Goal: Learn about a topic: Learn about a topic

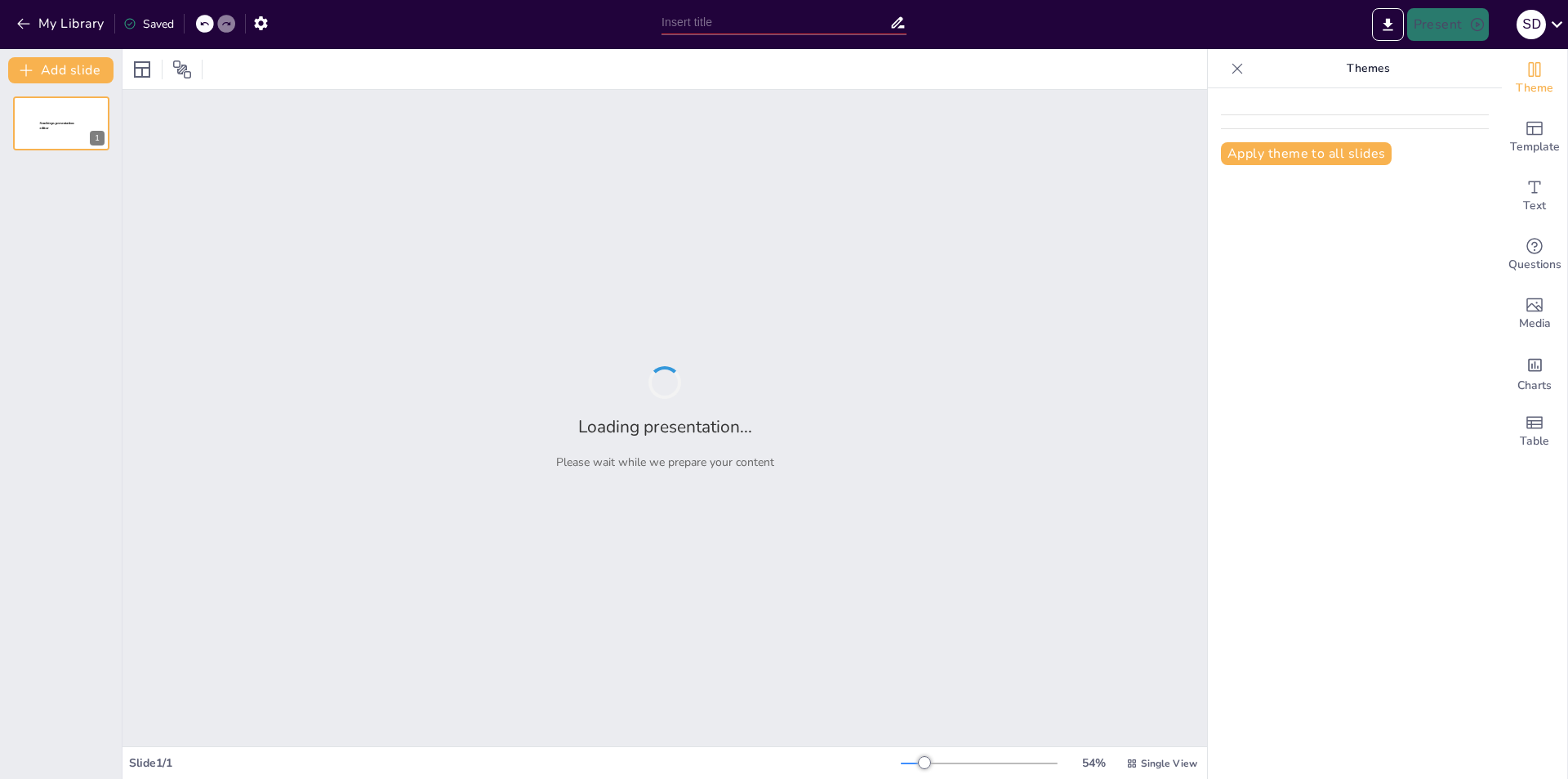
type input "Key Phases of Negotiation: Strategies for Success"
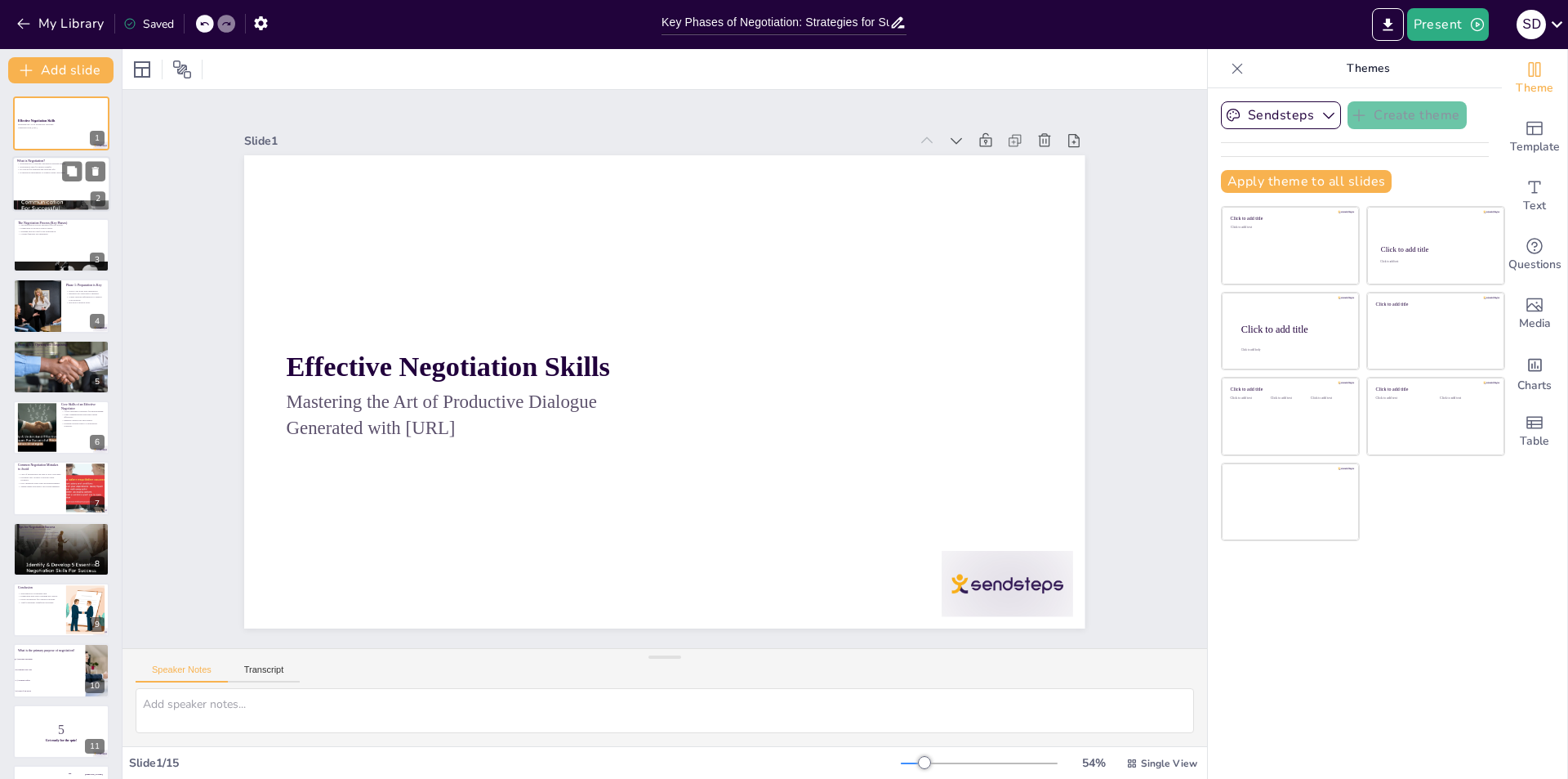
checkbox input "true"
click at [37, 176] on div at bounding box center [62, 185] width 98 height 56
type textarea "Negotiation is not merely a business tactic but a vital life skill that facilit…"
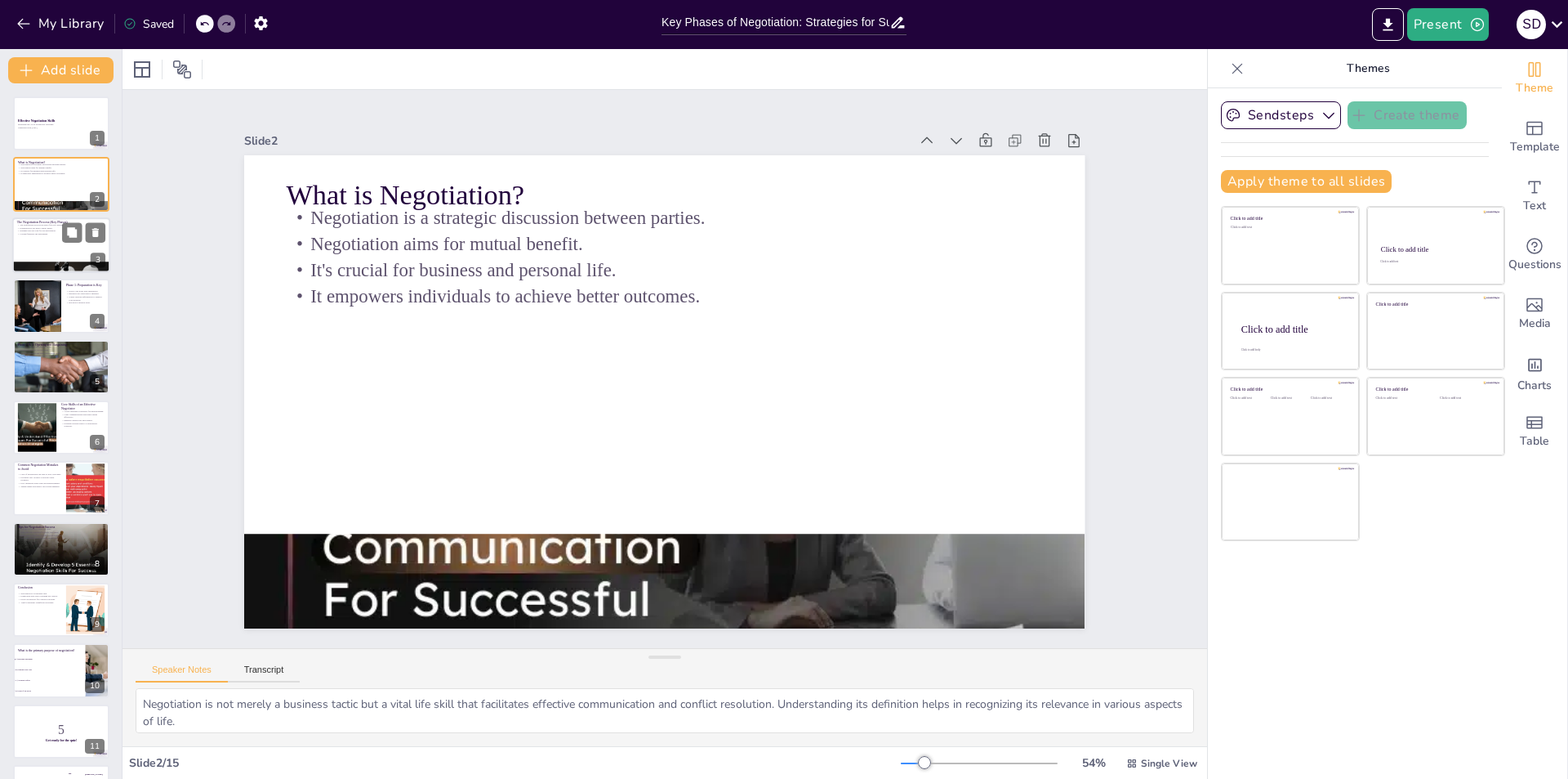
checkbox input "true"
click at [54, 232] on p "Closing finalizes the agreement." at bounding box center [61, 234] width 89 height 3
type textarea "Understanding the phases of negotiation provides a structured approach to the p…"
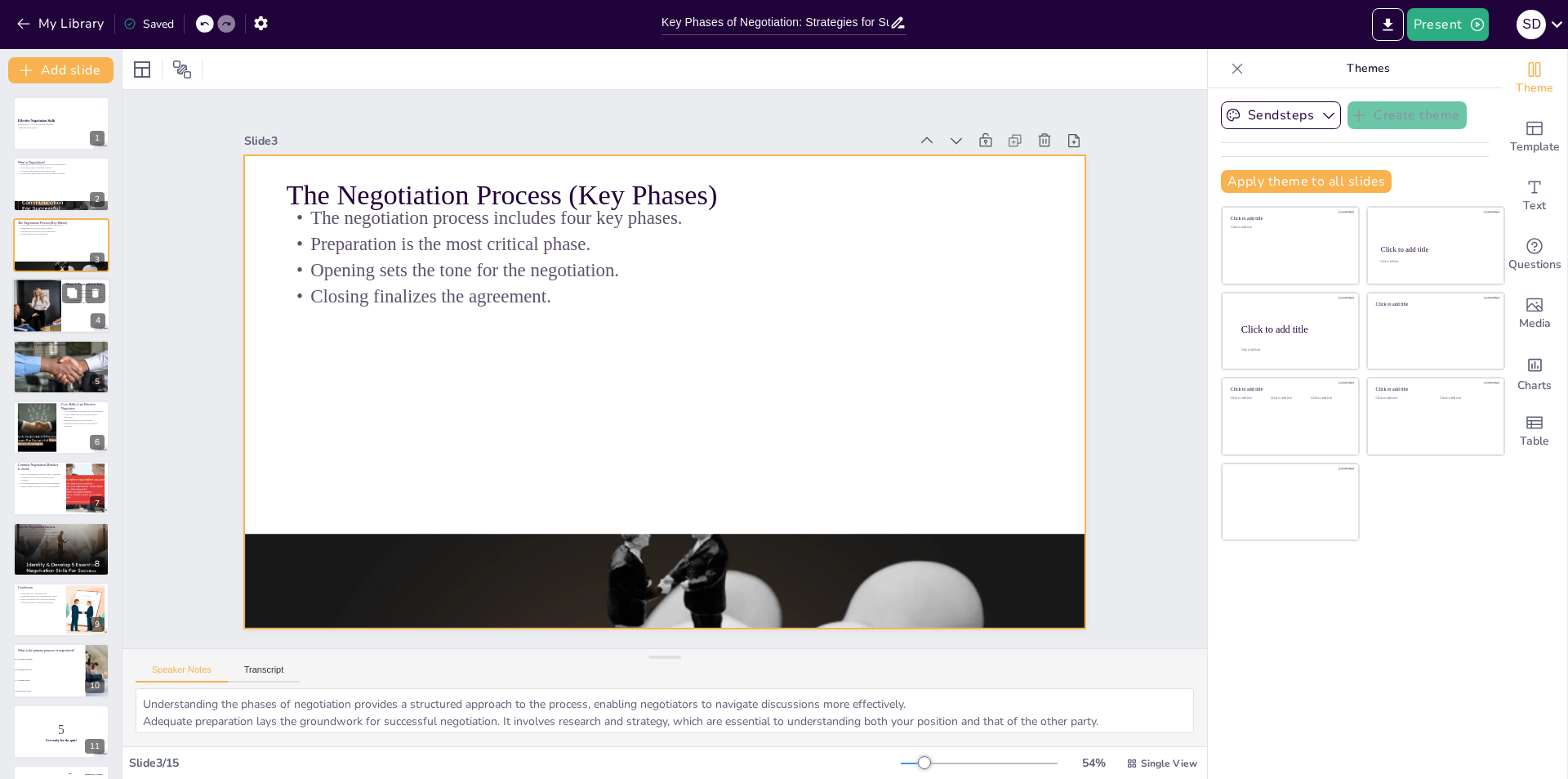
checkbox input "true"
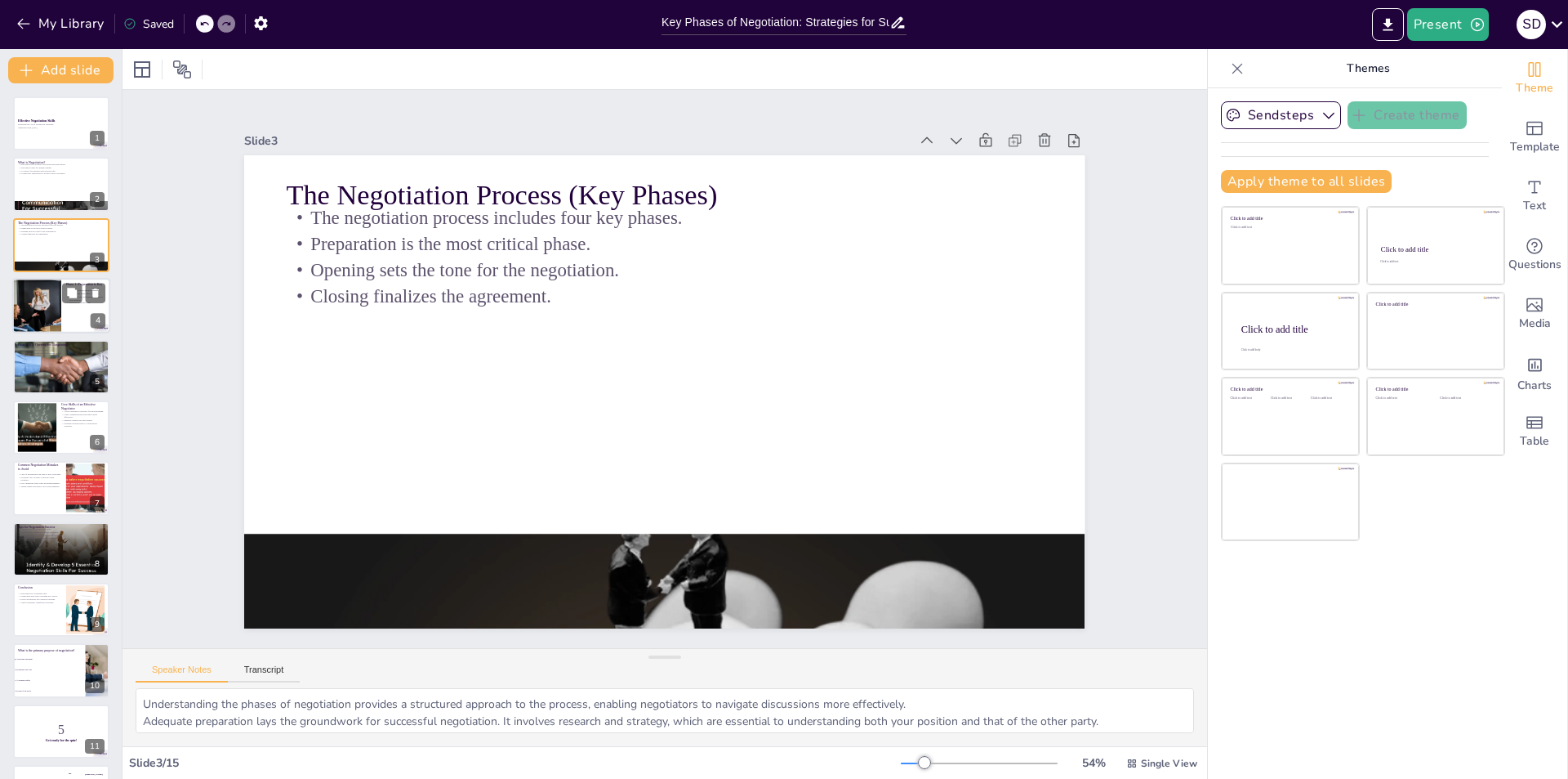
click at [41, 305] on div at bounding box center [36, 306] width 84 height 56
type textarea "Clearly defining your goals and understanding your alternatives, such as BATNA …"
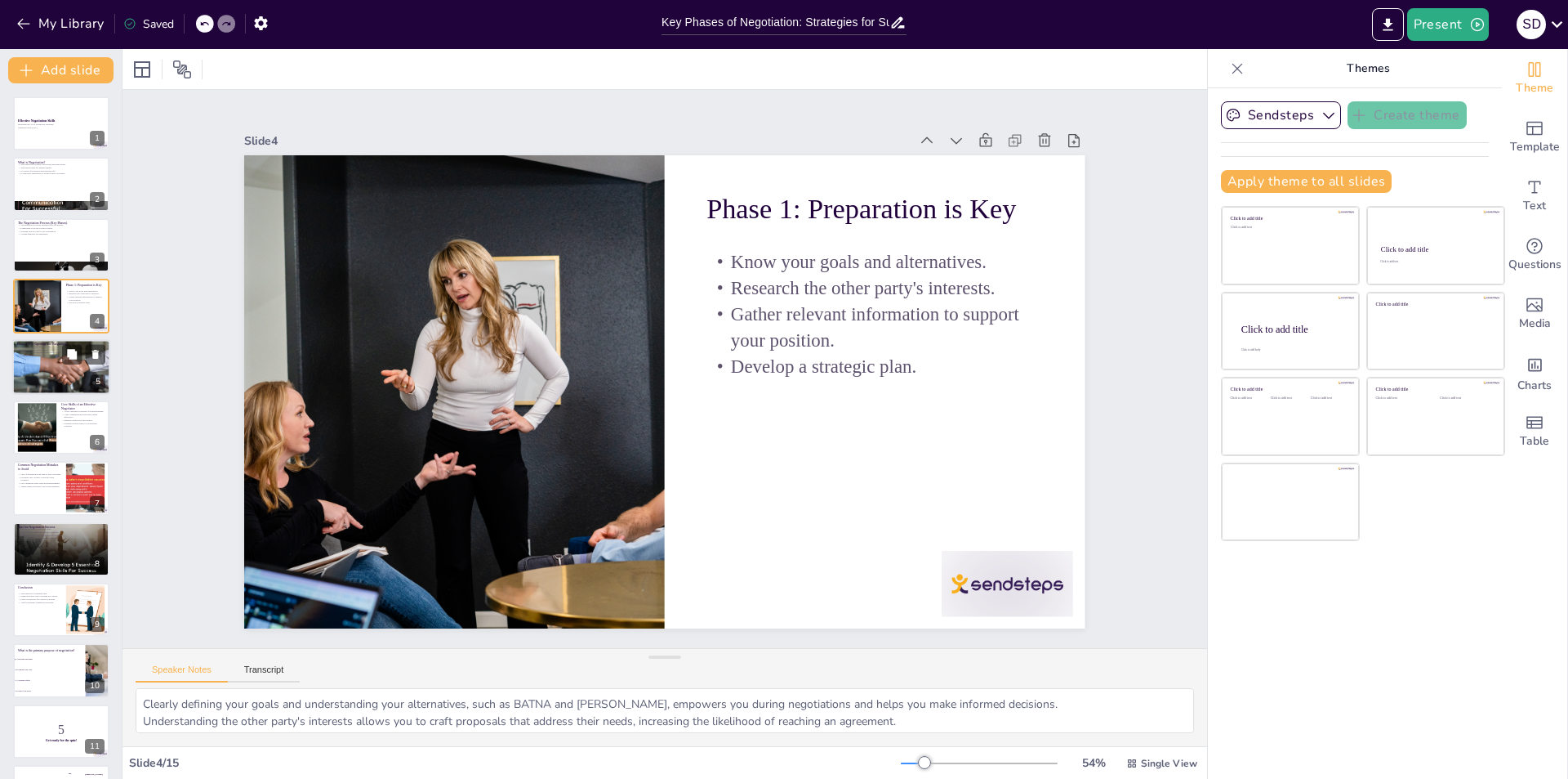
checkbox input "true"
click at [60, 362] on div at bounding box center [62, 365] width 98 height 65
type textarea "Building rapport fosters a positive atmosphere and encourages open communicatio…"
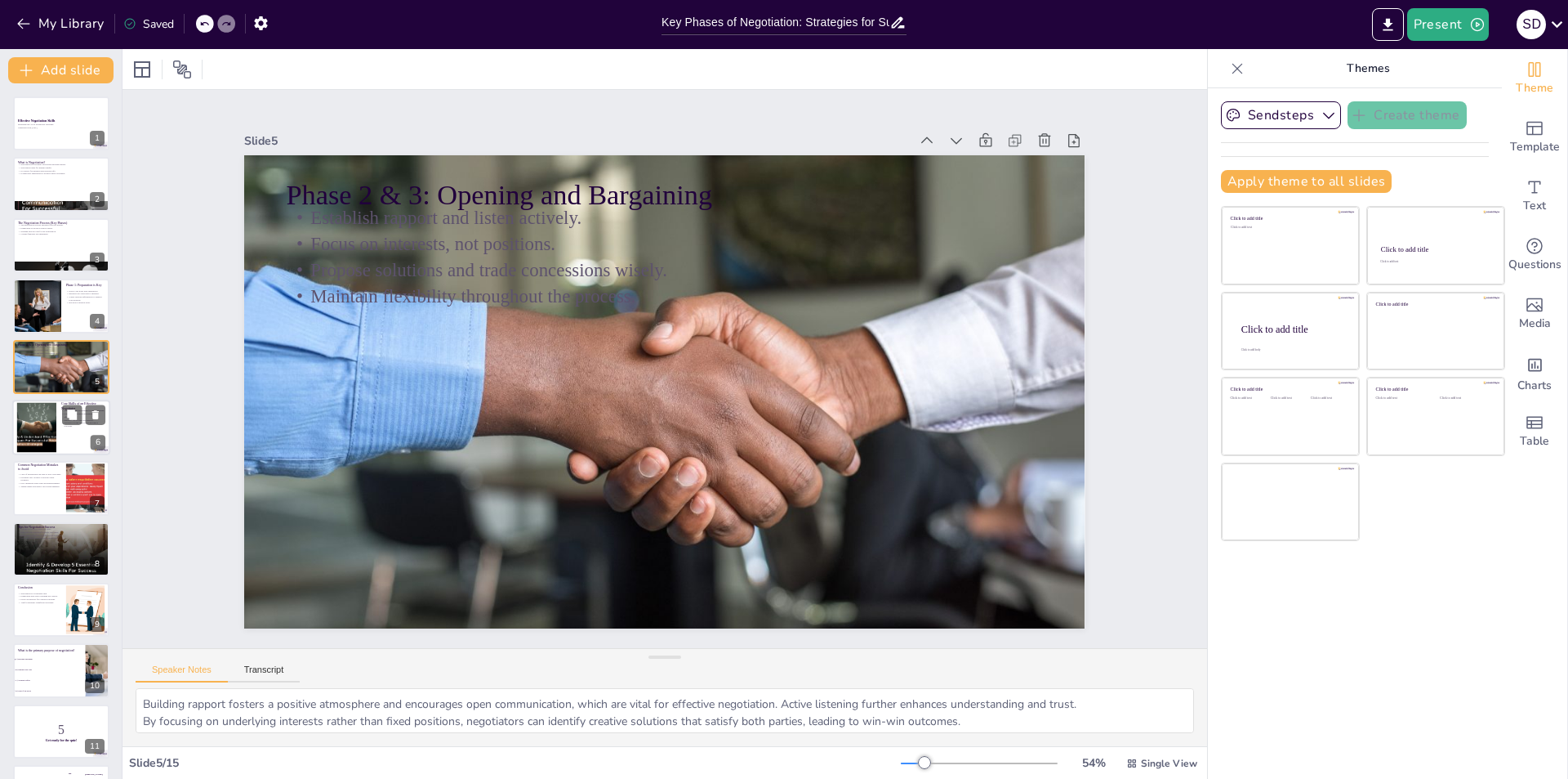
checkbox input "true"
click at [65, 429] on div at bounding box center [62, 427] width 98 height 56
type textarea "Active listening is crucial for grasping the other party's perspective, which c…"
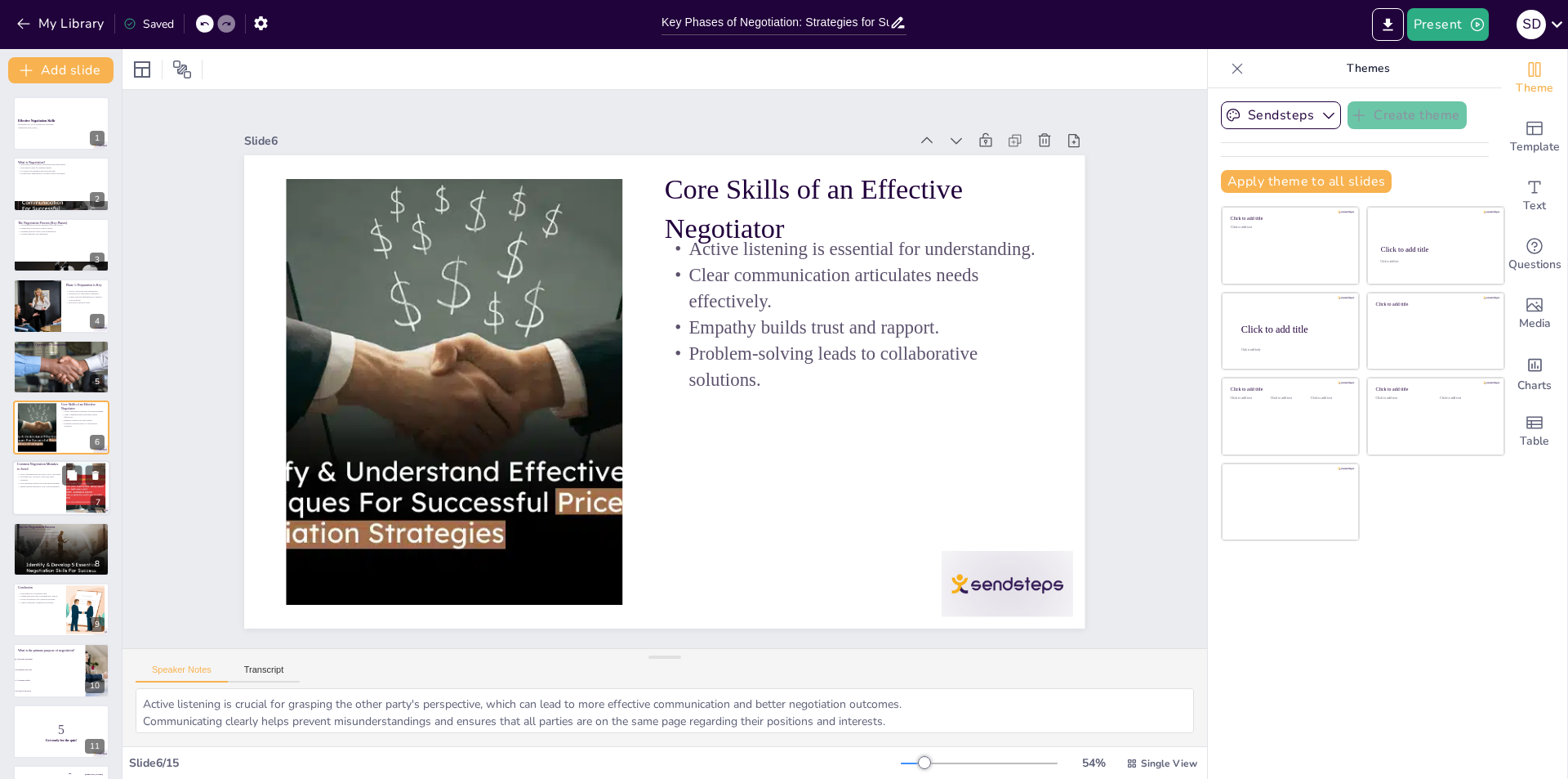
checkbox input "true"
click at [35, 479] on p "Focusing only on price overlooks other variables." at bounding box center [39, 479] width 44 height 6
type textarea "Failing to prepare thoroughly can result in missed opportunities and poor decis…"
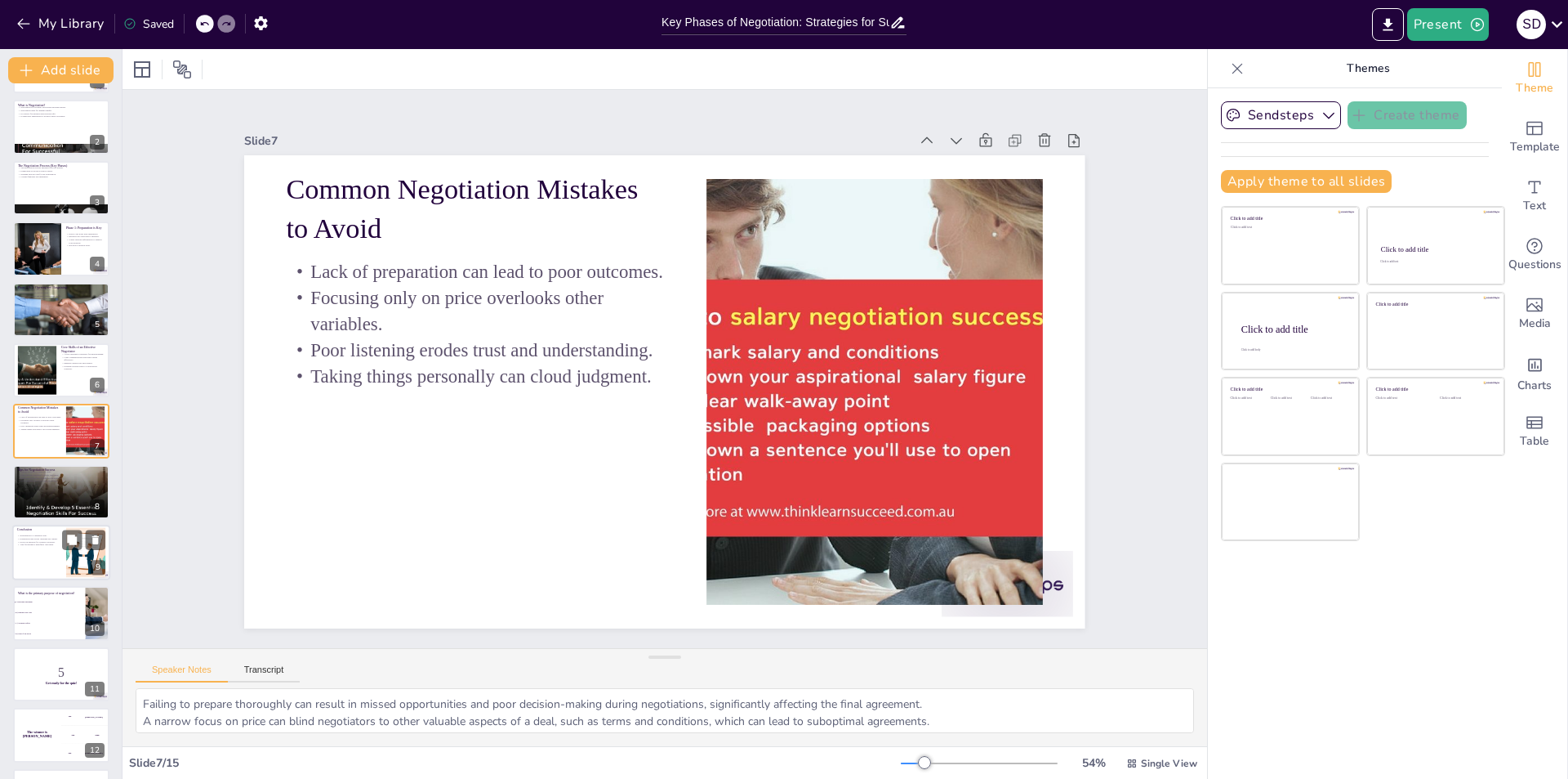
checkbox input "true"
click at [56, 544] on p "Aim for mutually beneficial outcomes." at bounding box center [39, 545] width 44 height 3
type textarea "Recognizing that negotiation is a skill that can be improved through practice e…"
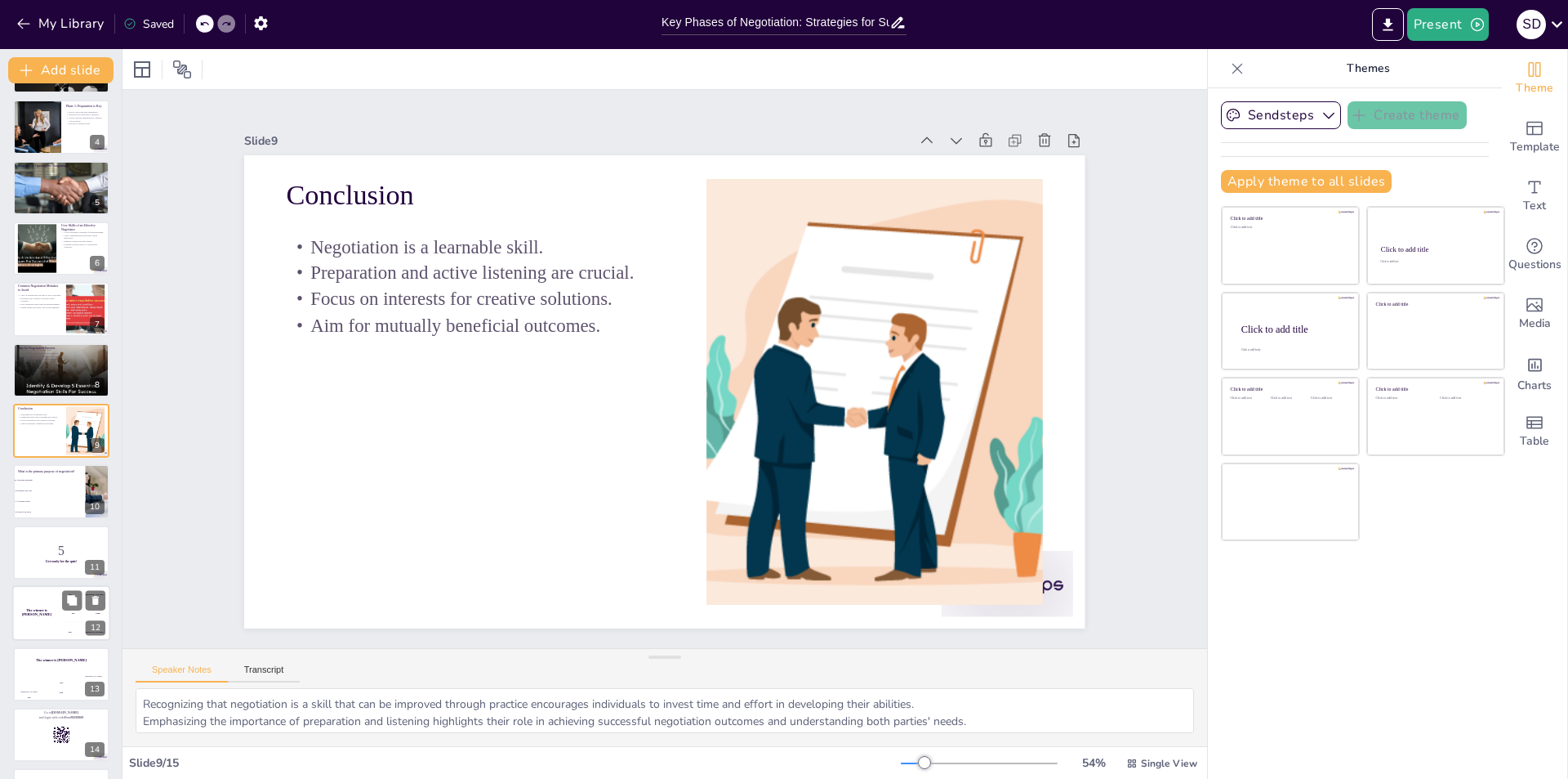
checkbox input "true"
click at [49, 615] on div "The winner is [PERSON_NAME]" at bounding box center [37, 613] width 49 height 56
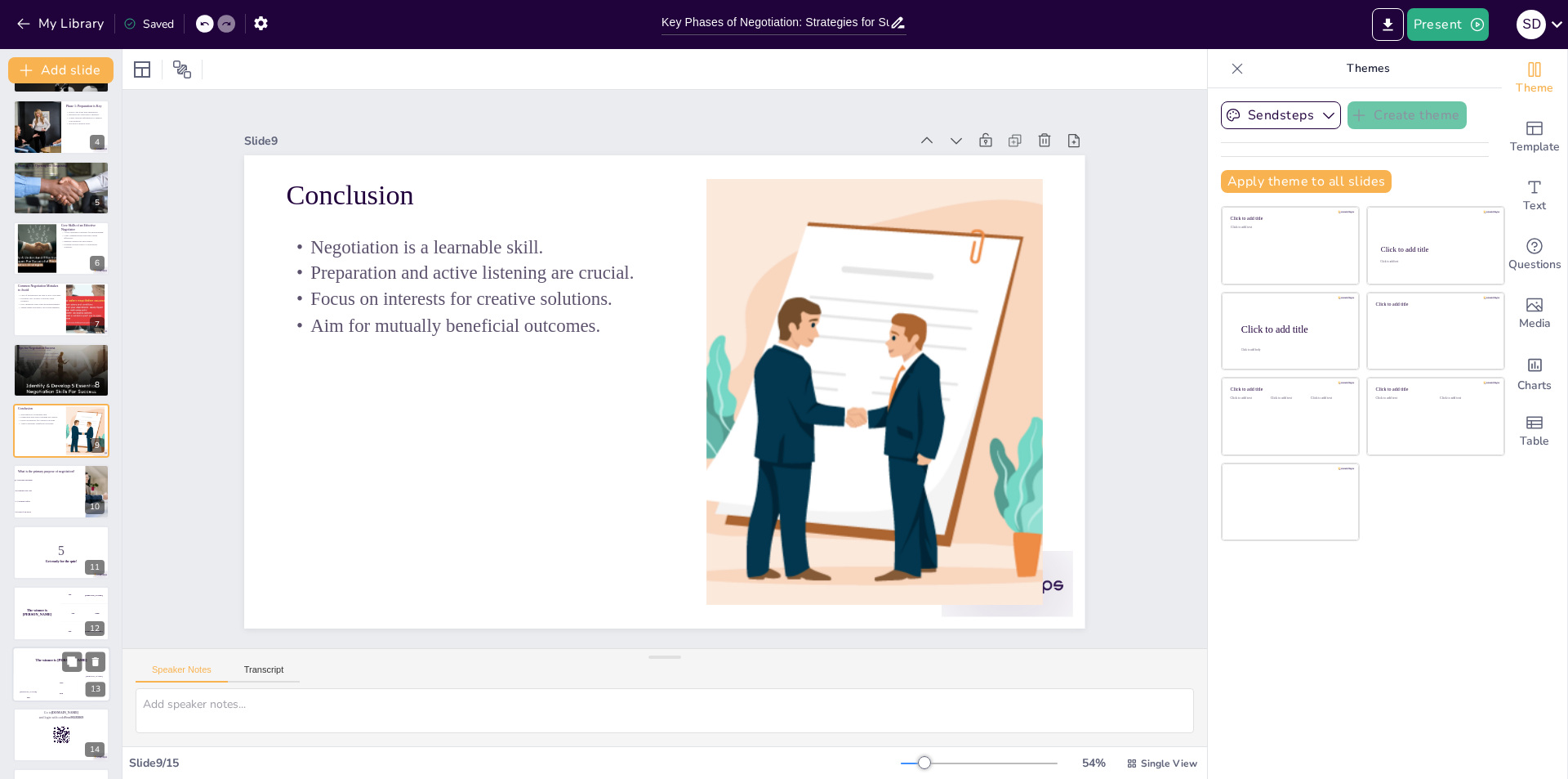
scroll to position [236, 0]
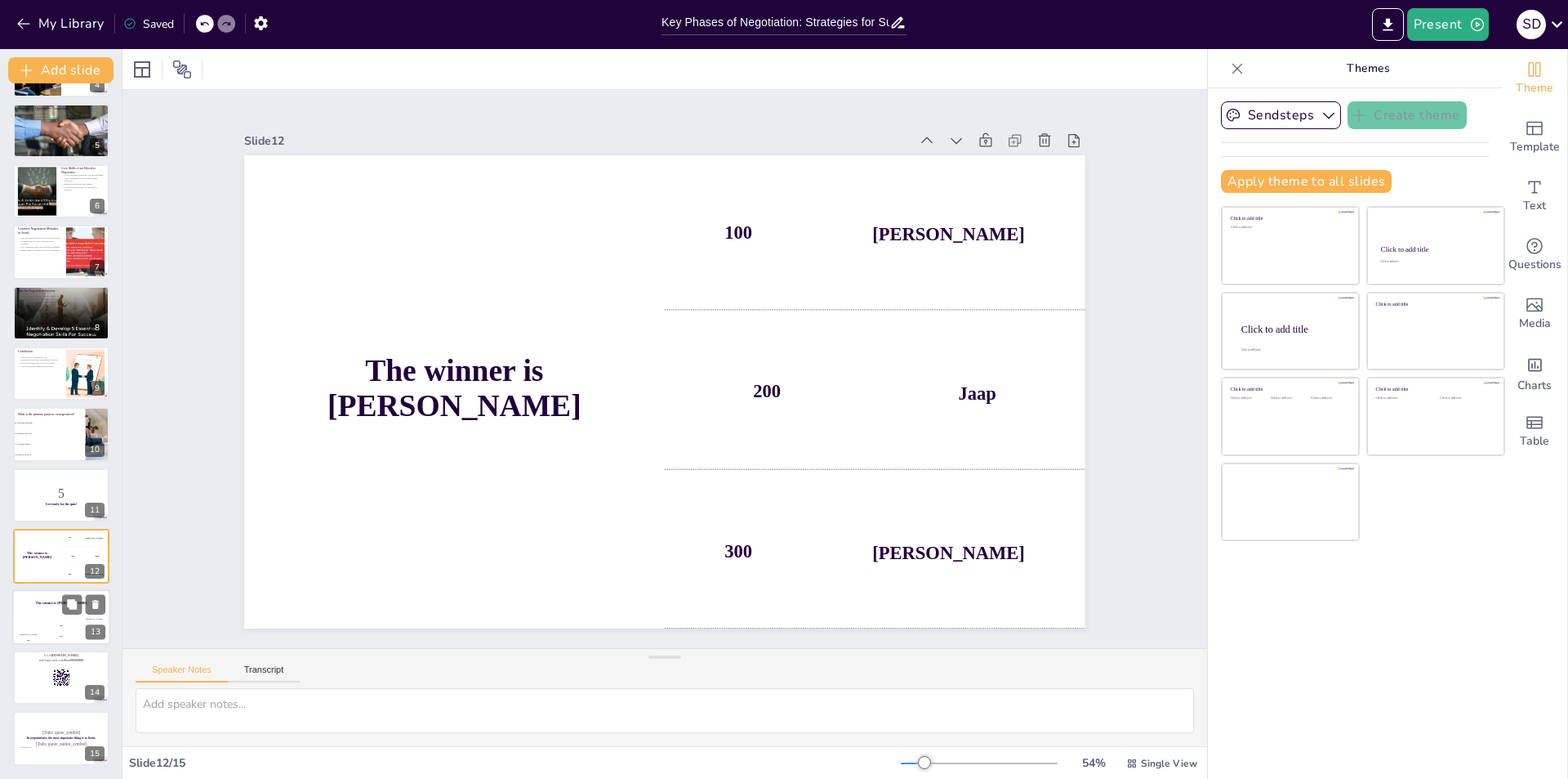
click at [52, 607] on div "The winner is [PERSON_NAME]" at bounding box center [62, 603] width 98 height 28
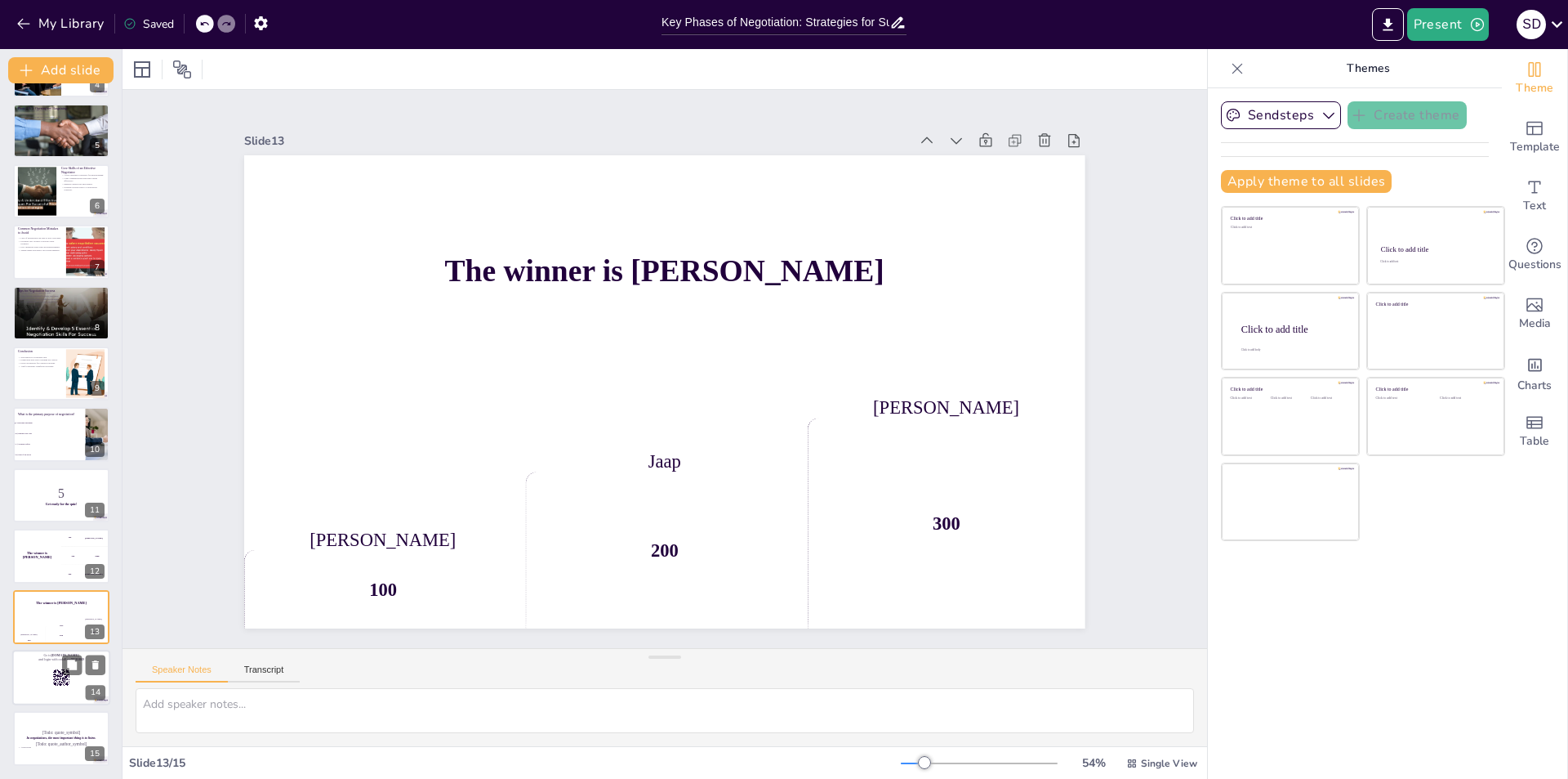
click at [51, 677] on div at bounding box center [62, 678] width 98 height 56
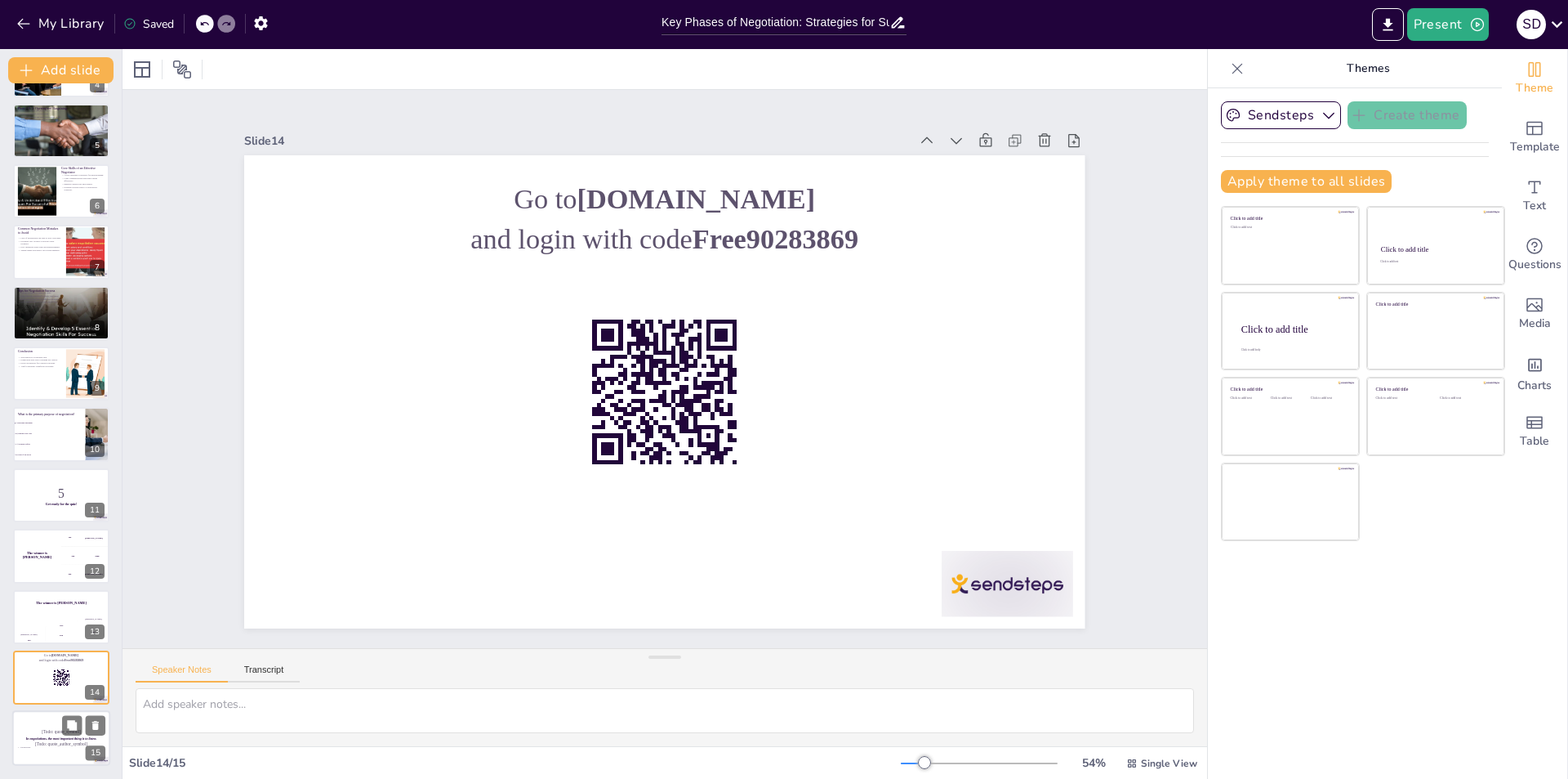
click at [68, 740] on p "[Todo: quote_author_symbol]" at bounding box center [61, 744] width 89 height 8
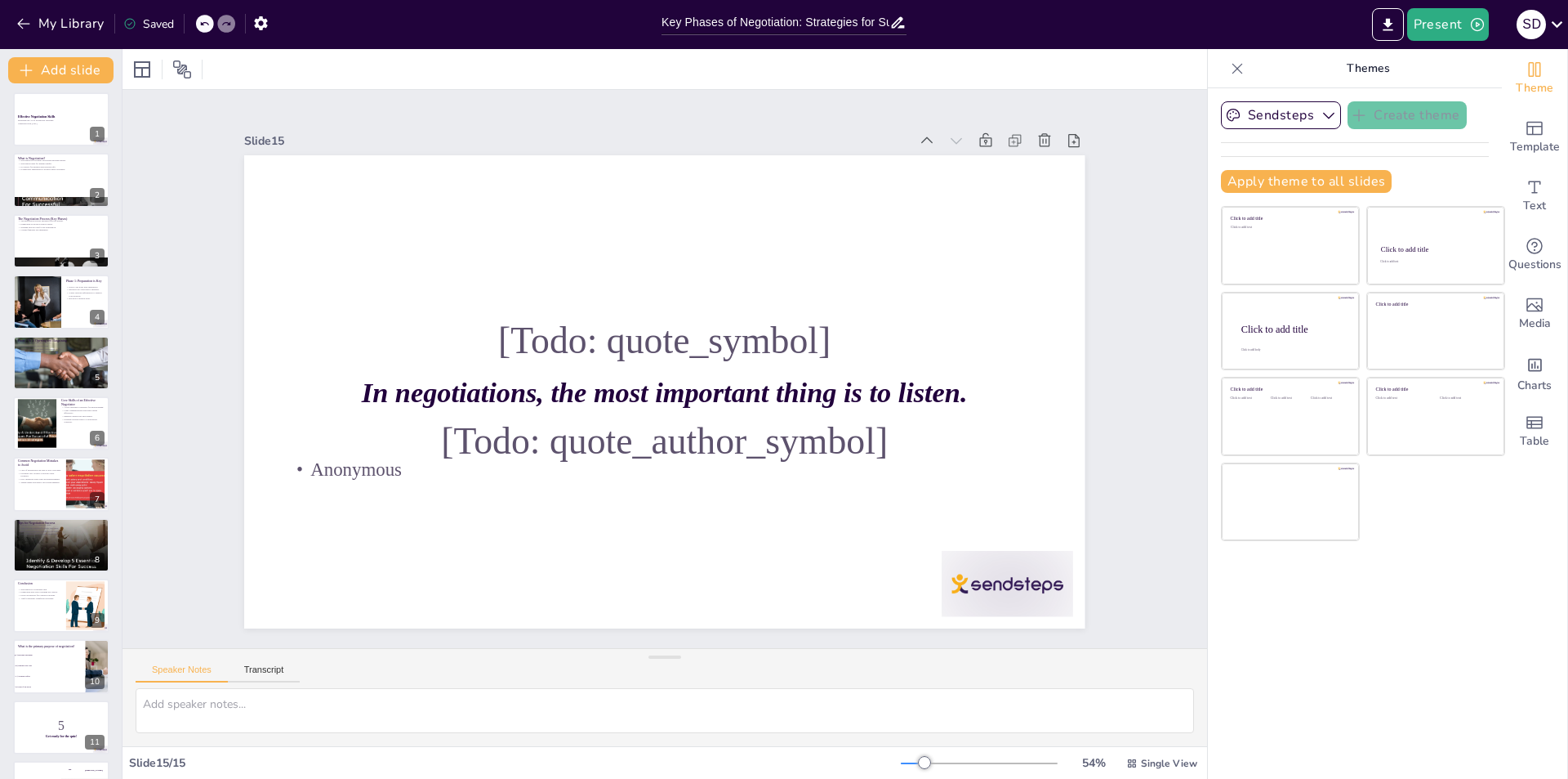
scroll to position [0, 0]
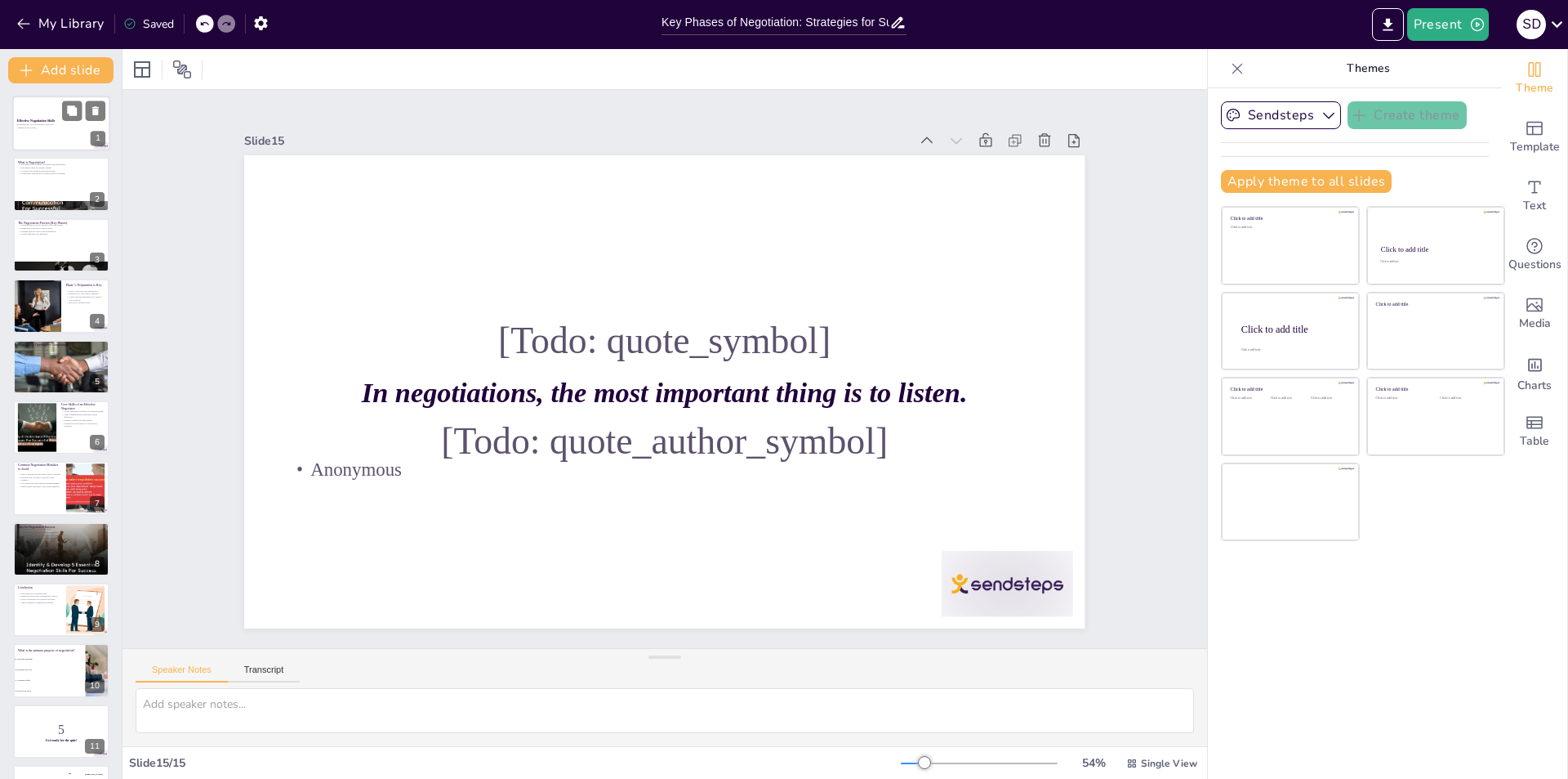
click at [48, 133] on div at bounding box center [62, 123] width 98 height 56
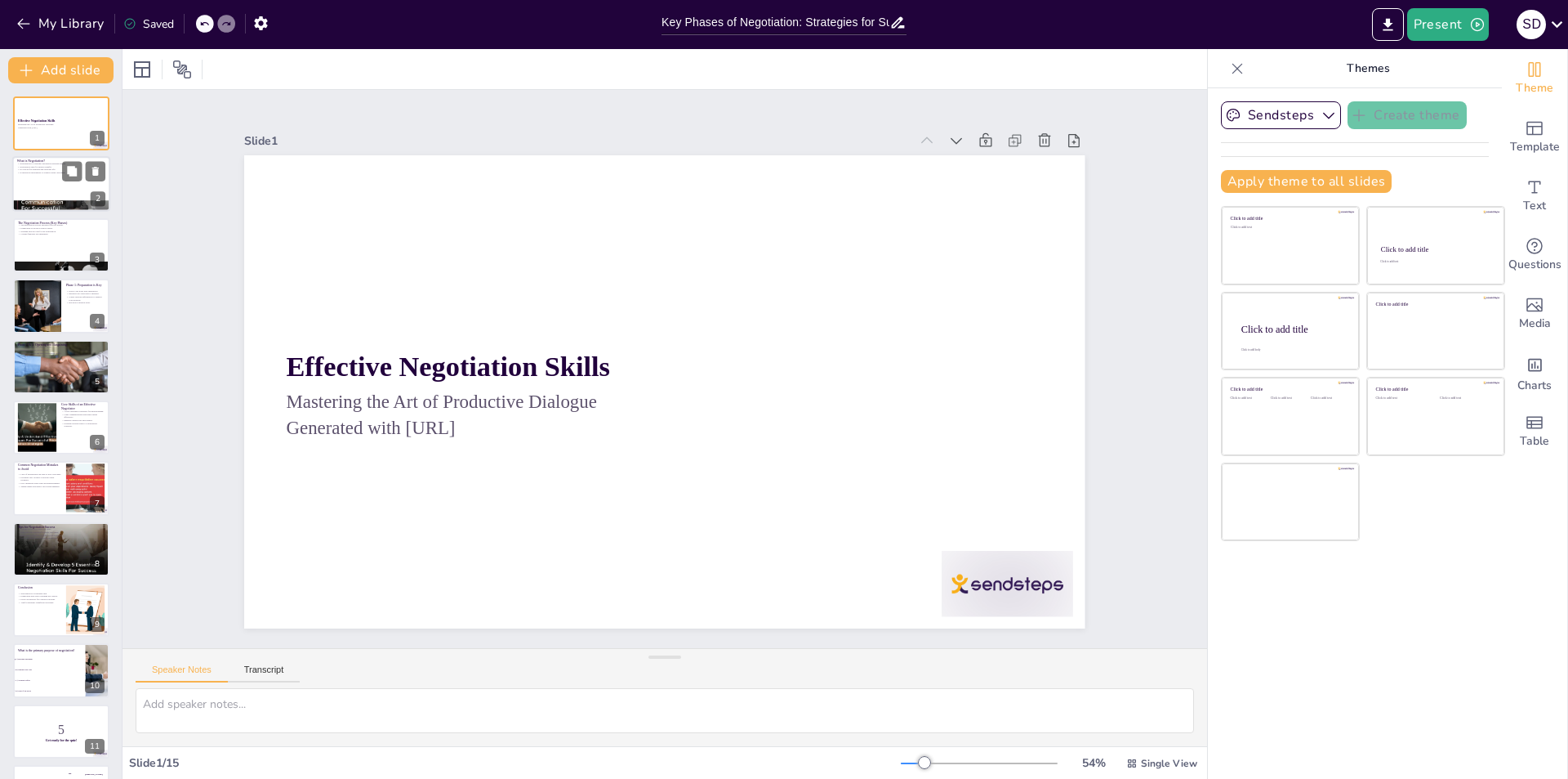
checkbox input "true"
click at [60, 181] on div at bounding box center [62, 185] width 98 height 56
type textarea "Negotiation is not merely a business tactic but a vital life skill that facilit…"
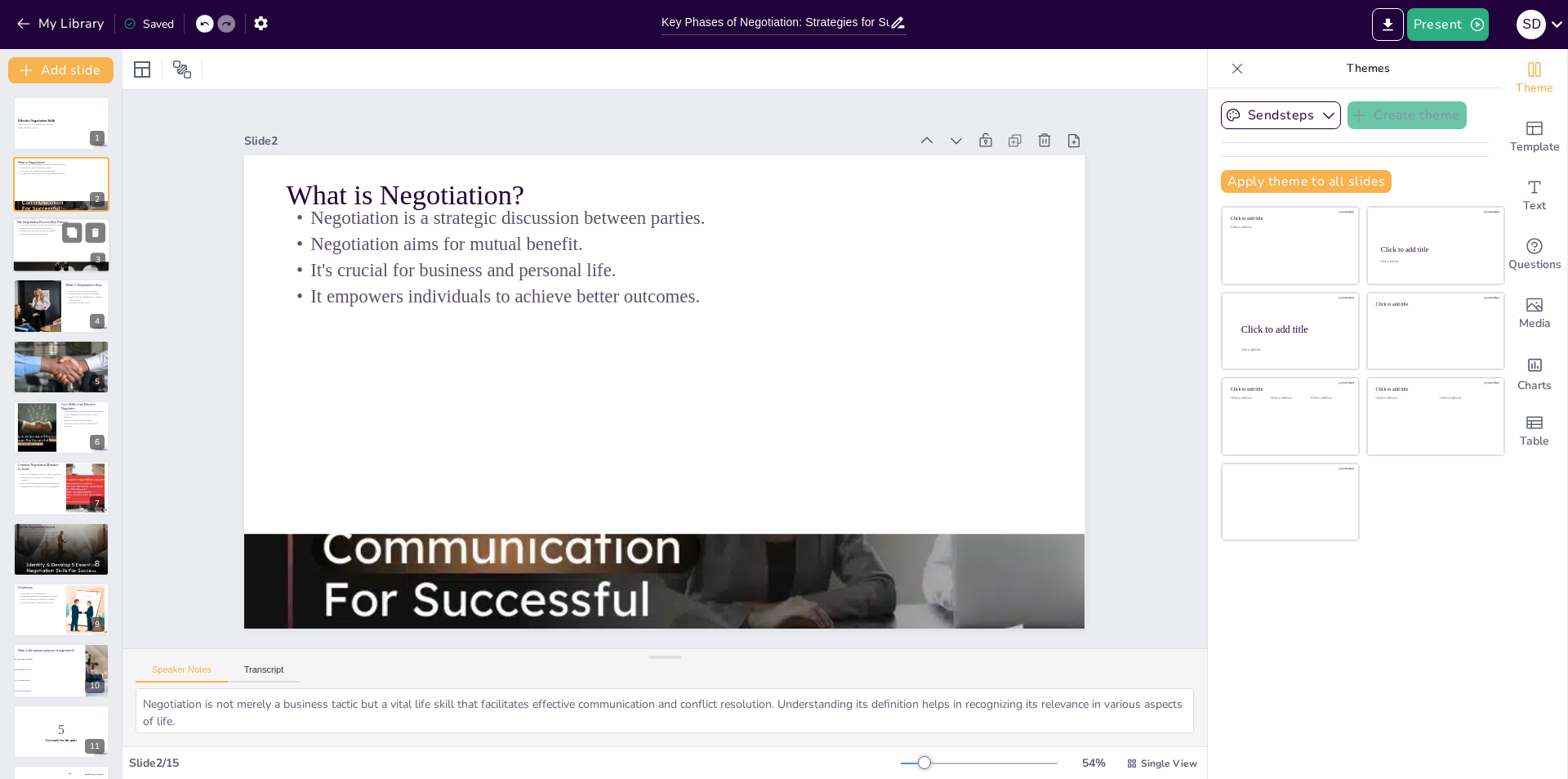
checkbox input "true"
click at [50, 251] on div at bounding box center [62, 246] width 98 height 56
type textarea "Understanding the phases of negotiation provides a structured approach to the p…"
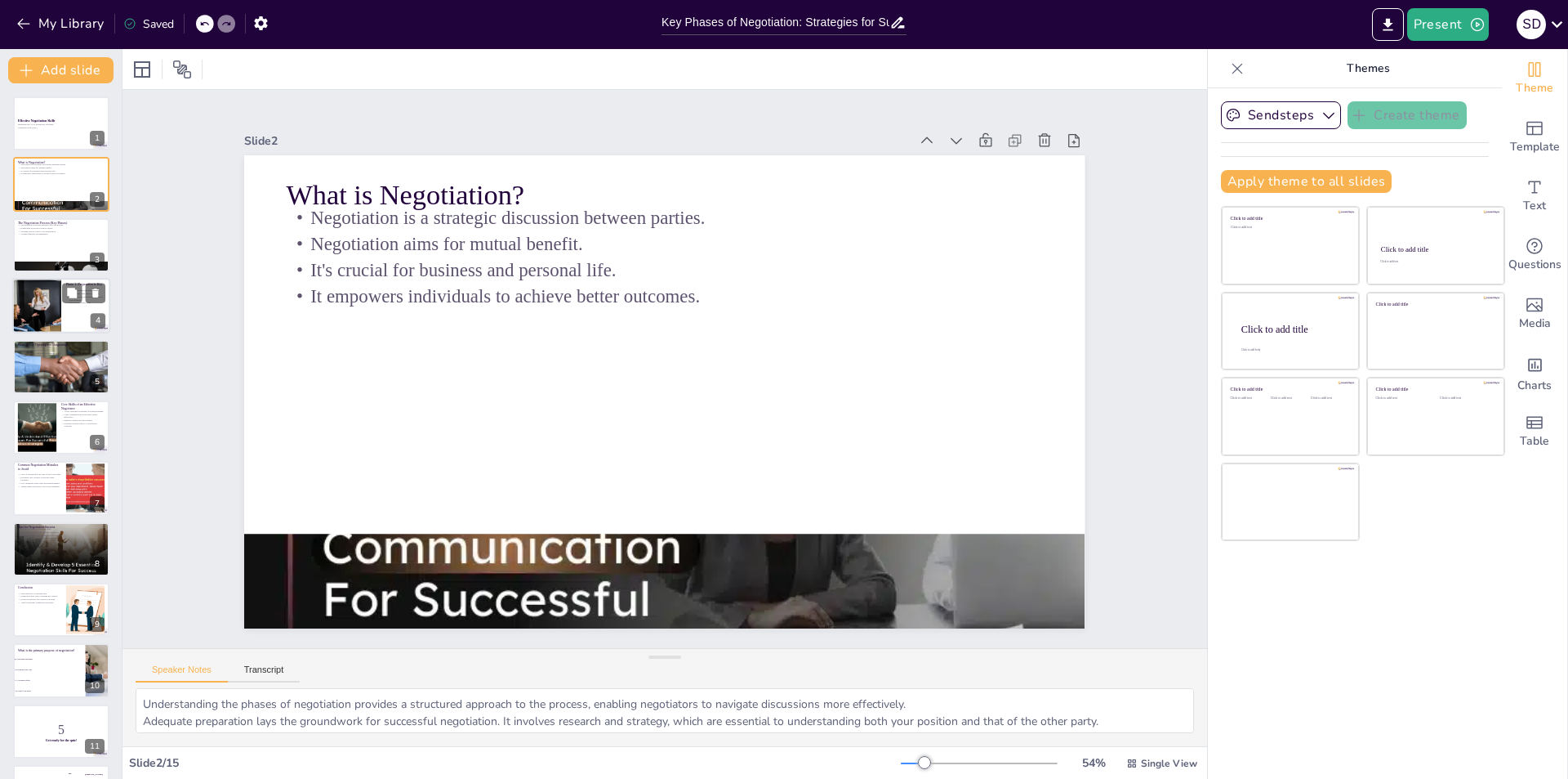
checkbox input "true"
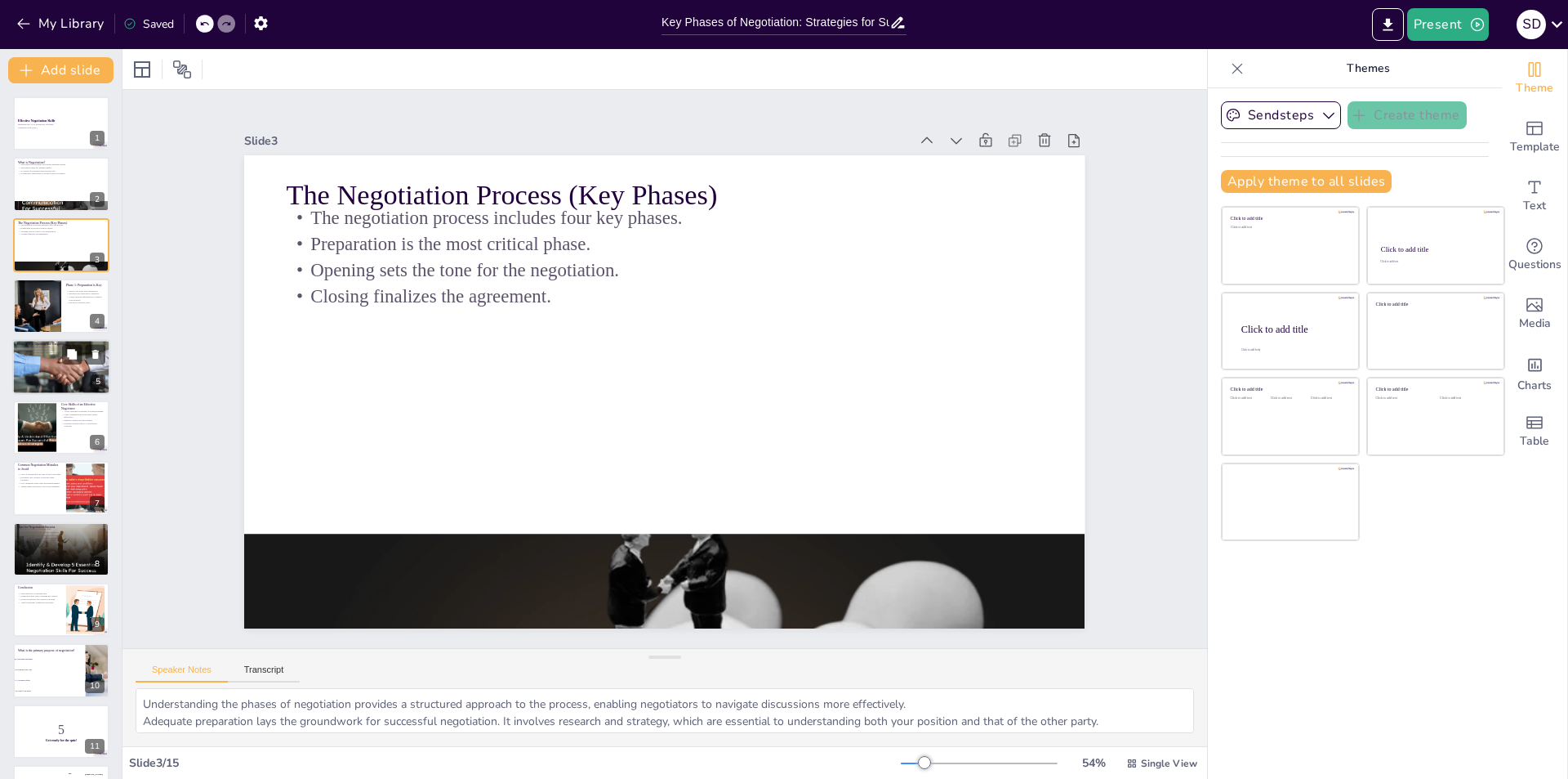
drag, startPoint x: 43, startPoint y: 310, endPoint x: 40, endPoint y: 377, distance: 67.1
click at [44, 312] on div at bounding box center [37, 306] width 82 height 54
type textarea "Clearly defining your goals and understanding your alternatives, such as BATNA …"
checkbox input "true"
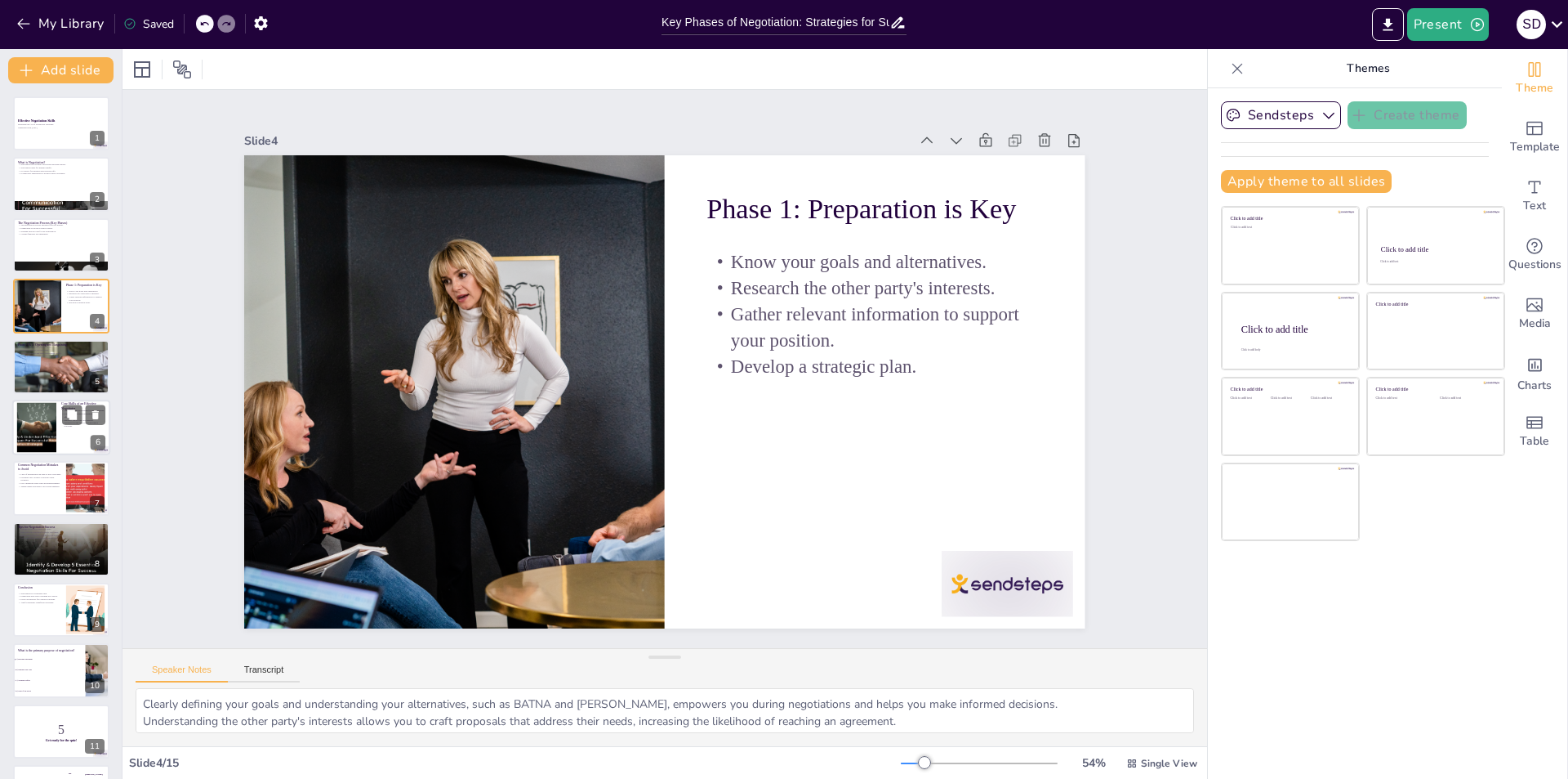
click at [43, 404] on div at bounding box center [37, 427] width 69 height 50
type textarea "Active listening is crucial for grasping the other party's perspective, which c…"
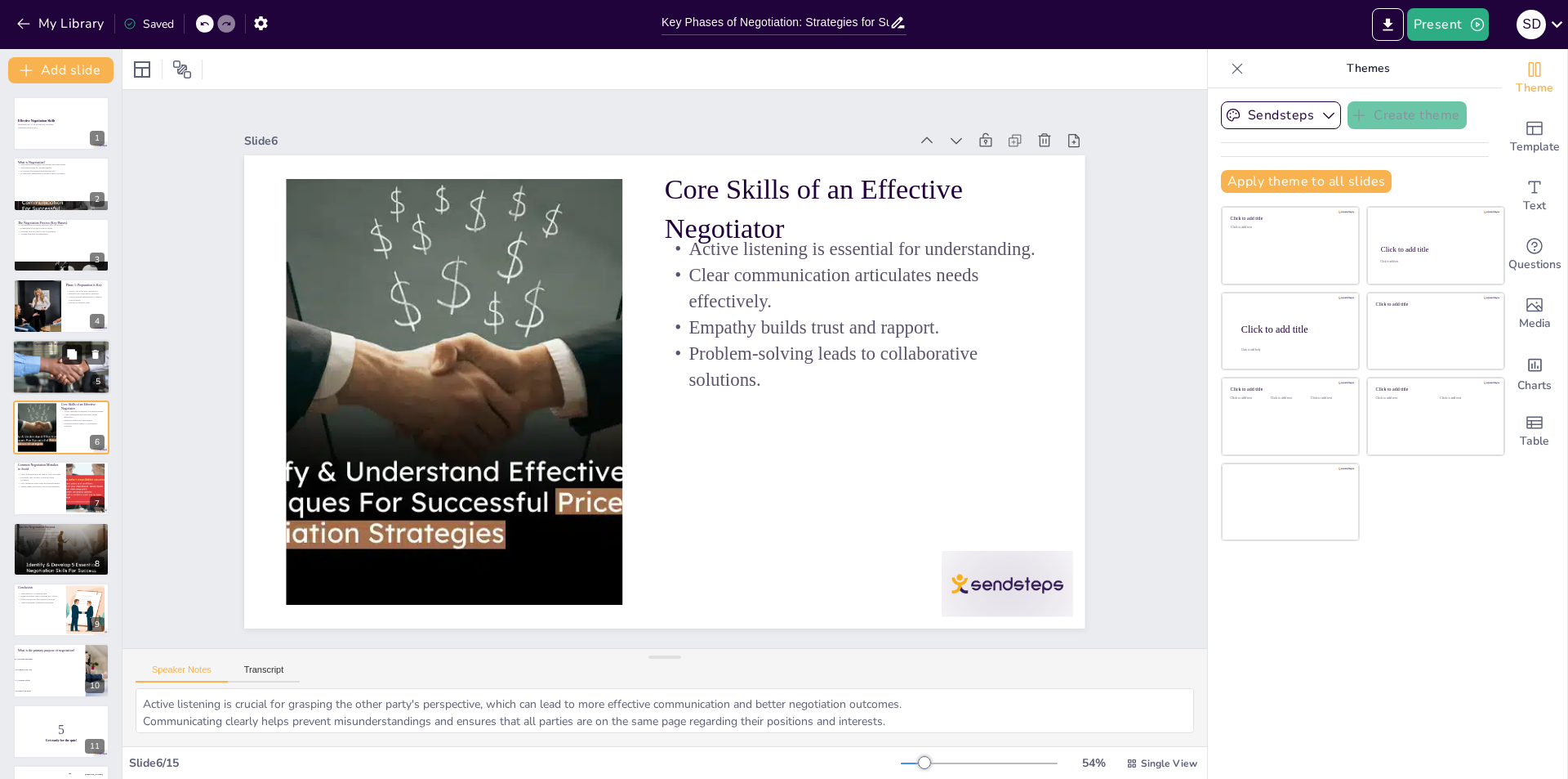
checkbox input "true"
click at [69, 364] on button at bounding box center [72, 354] width 19 height 19
type textarea "Building rapport fosters a positive atmosphere and encourages open communicatio…"
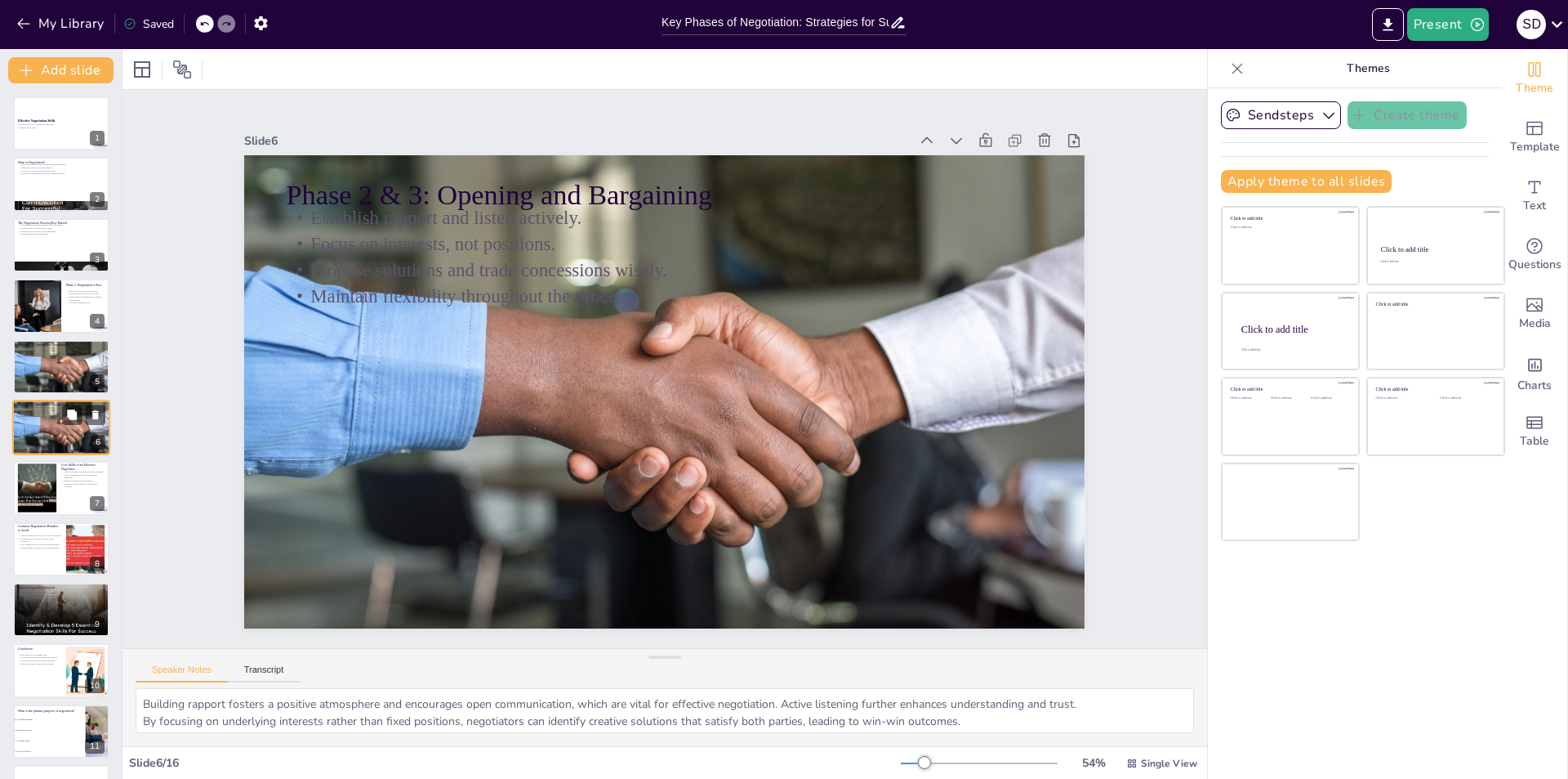
click at [68, 454] on div "Phase 2 & 3: Opening and Bargaining Establish rapport and listen actively. Focu…" at bounding box center [62, 427] width 98 height 56
click at [85, 370] on div at bounding box center [62, 365] width 98 height 65
checkbox input "true"
click at [30, 301] on div at bounding box center [36, 306] width 84 height 56
type textarea "Clearly defining your goals and understanding your alternatives, such as BATNA …"
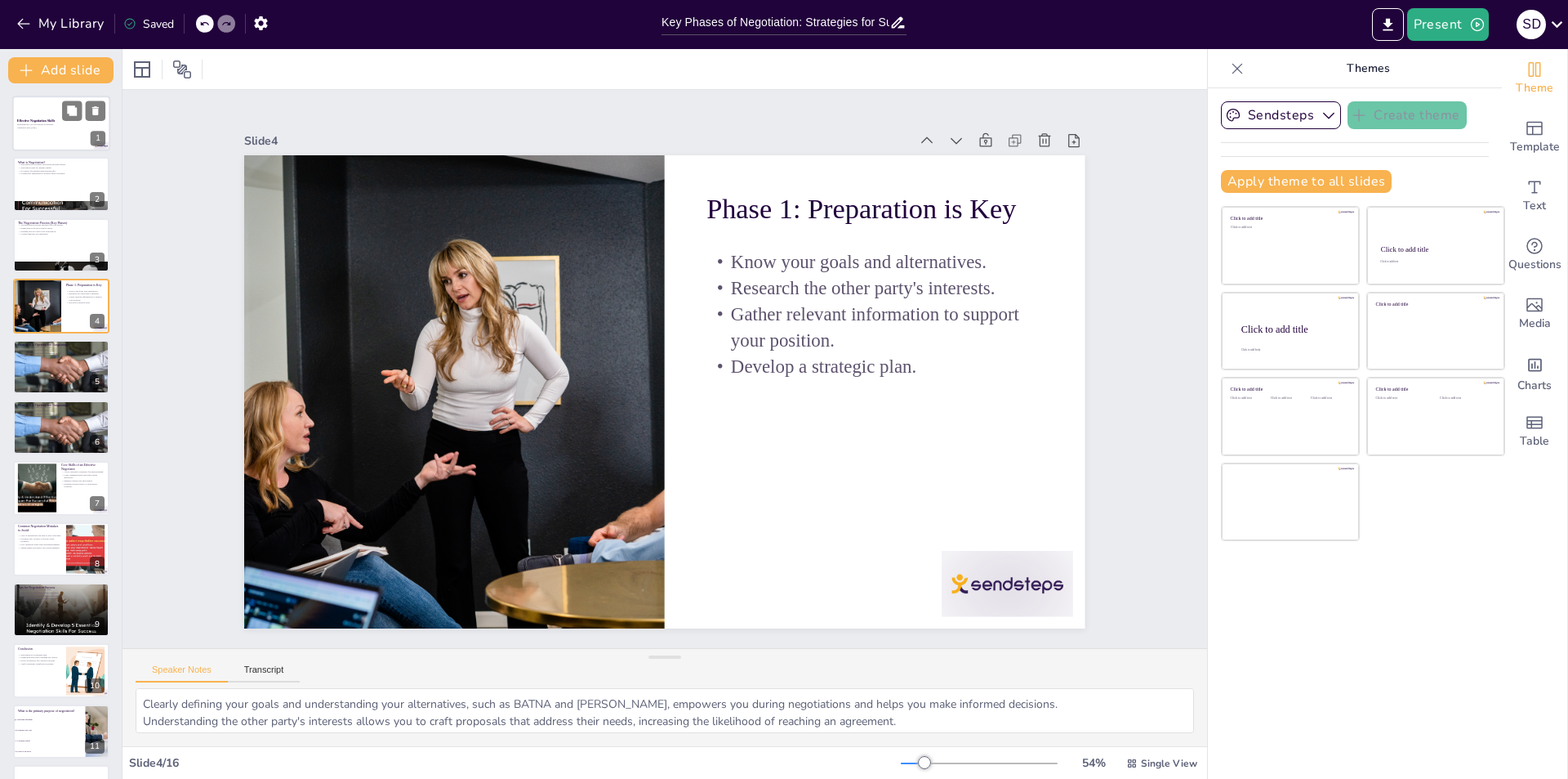
checkbox input "true"
click at [55, 119] on strong "Effective Negotiation Skills" at bounding box center [35, 120] width 38 height 3
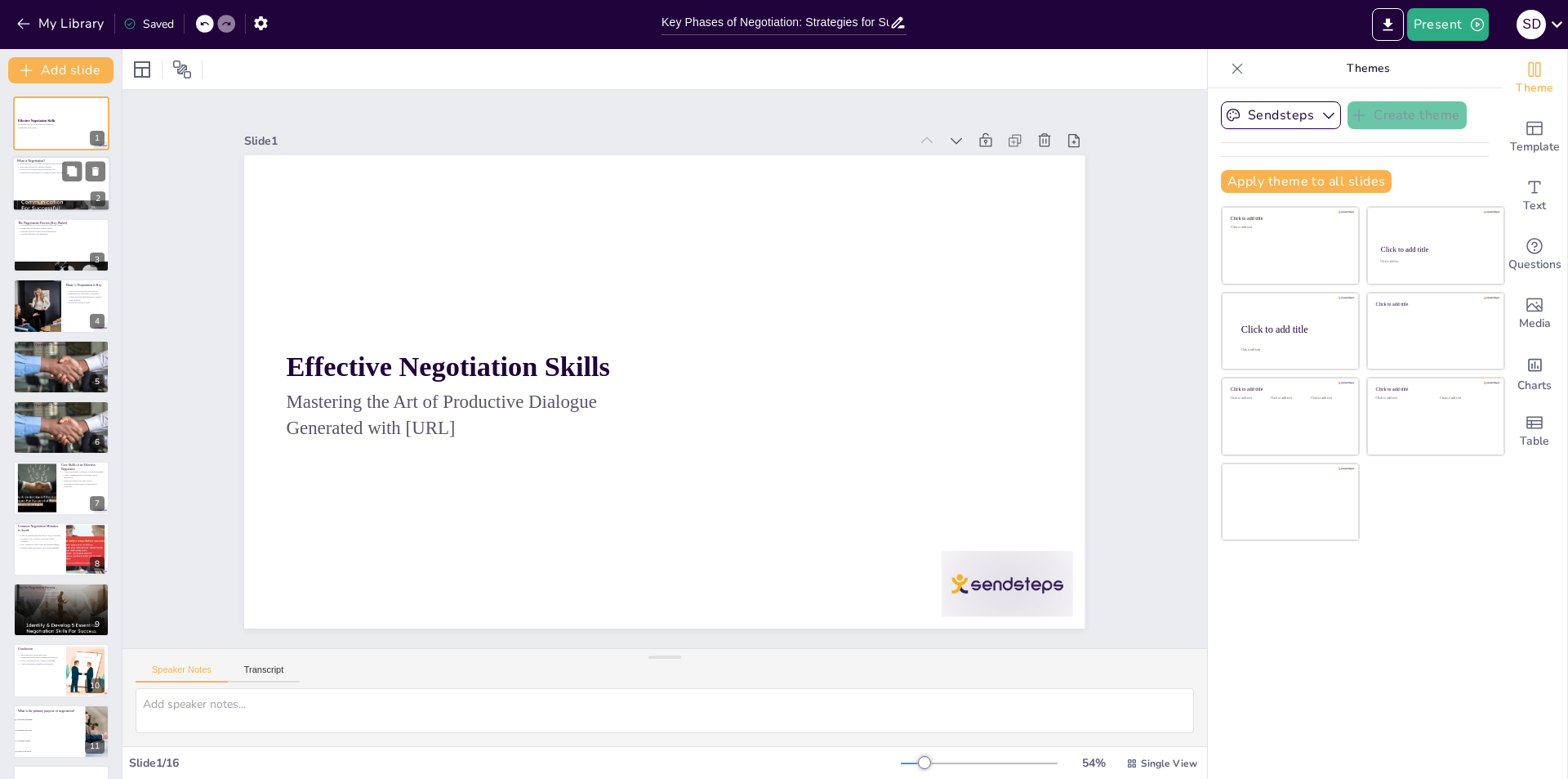
checkbox input "true"
click at [57, 167] on p "Negotiation aims for mutual benefit." at bounding box center [61, 168] width 89 height 3
type textarea "Negotiation is not merely a business tactic but a vital life skill that facilit…"
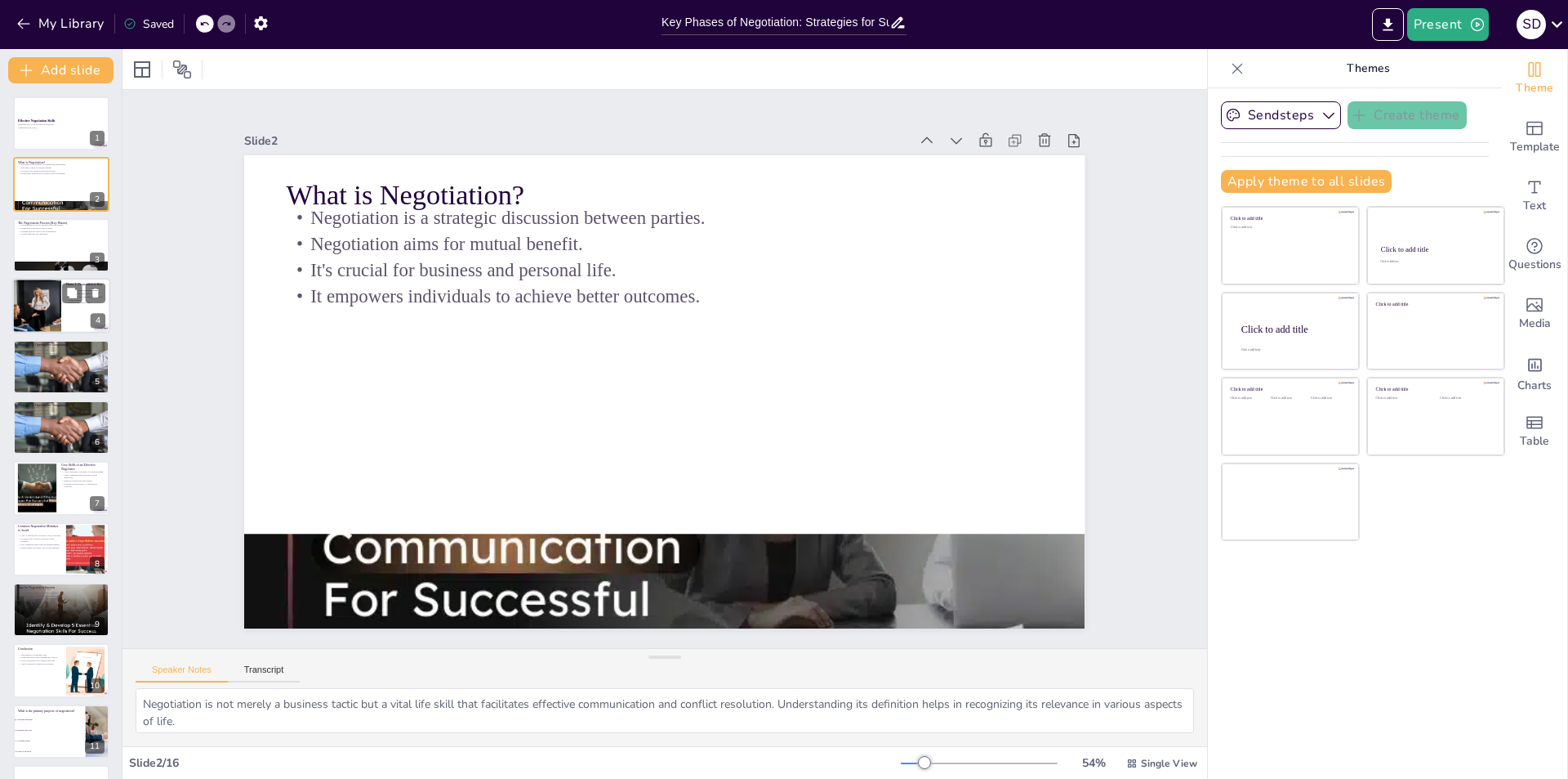
checkbox input "true"
click at [46, 307] on div at bounding box center [36, 306] width 84 height 56
type textarea "Clearly defining your goals and understanding your alternatives, such as BATNA …"
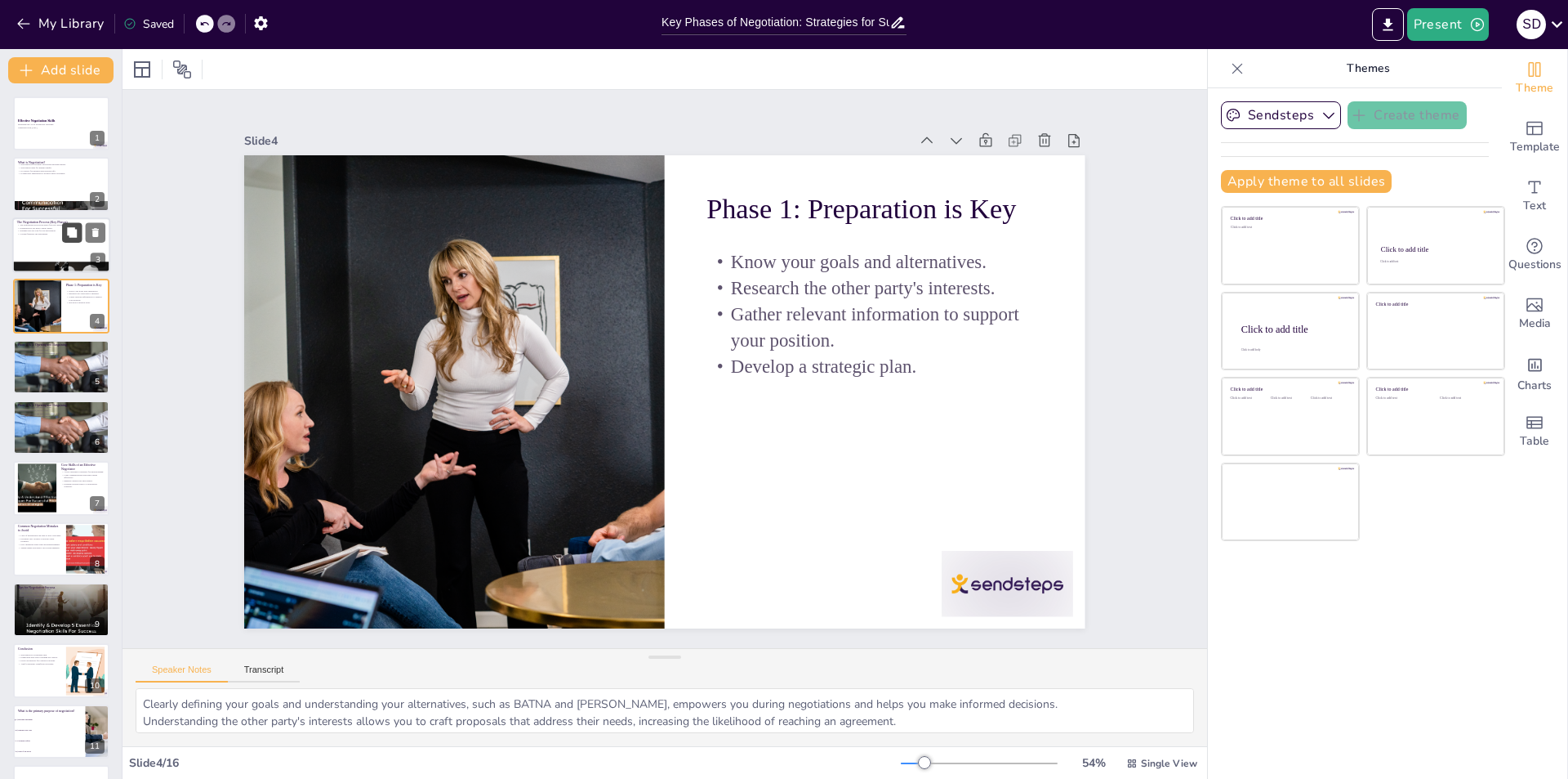
checkbox input "true"
click at [69, 237] on icon at bounding box center [72, 232] width 10 height 10
type textarea "Understanding the phases of negotiation provides a structured approach to the p…"
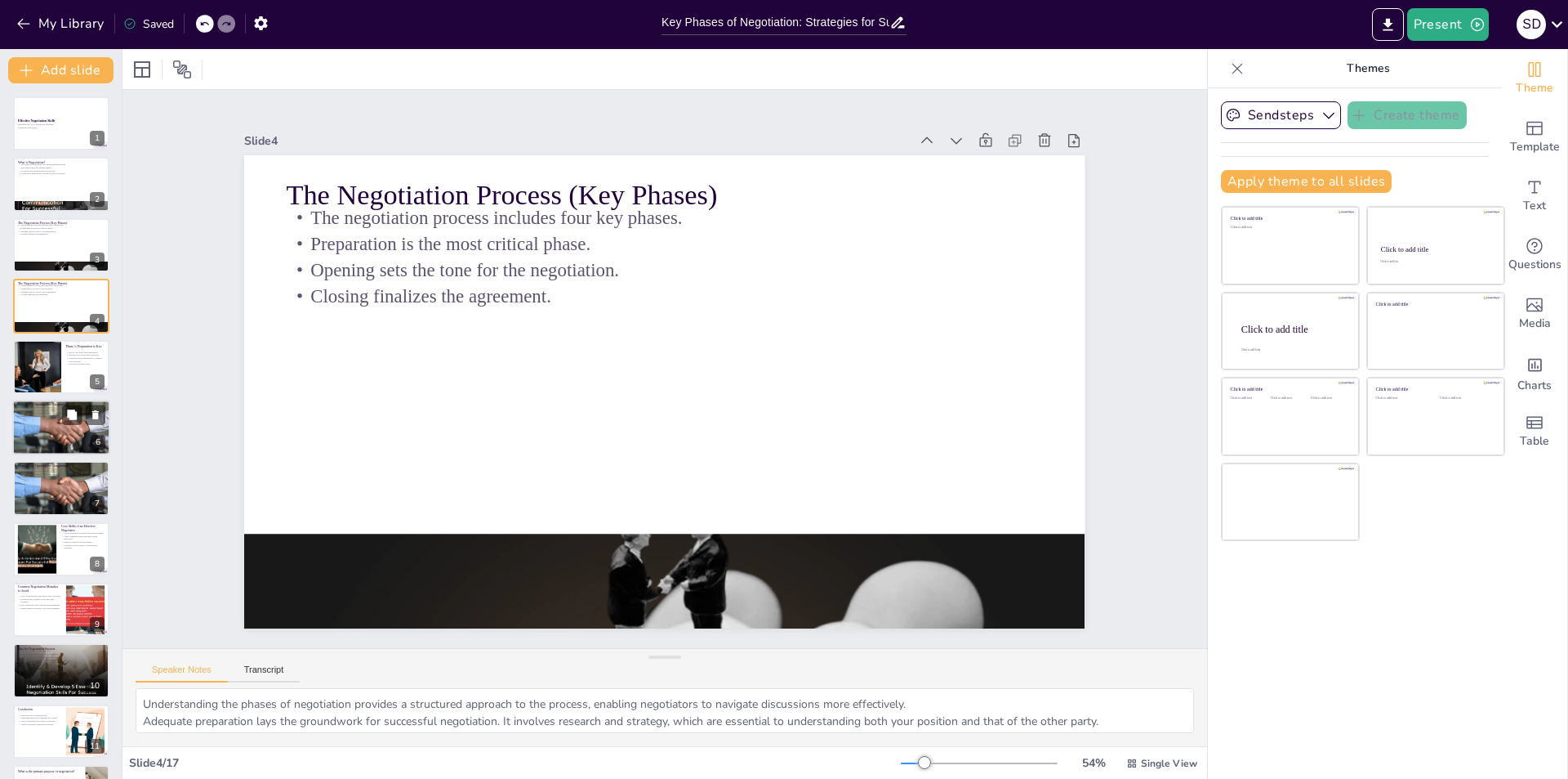
checkbox input "true"
click at [50, 431] on div at bounding box center [62, 427] width 98 height 65
type textarea "Building rapport fosters a positive atmosphere and encourages open communicatio…"
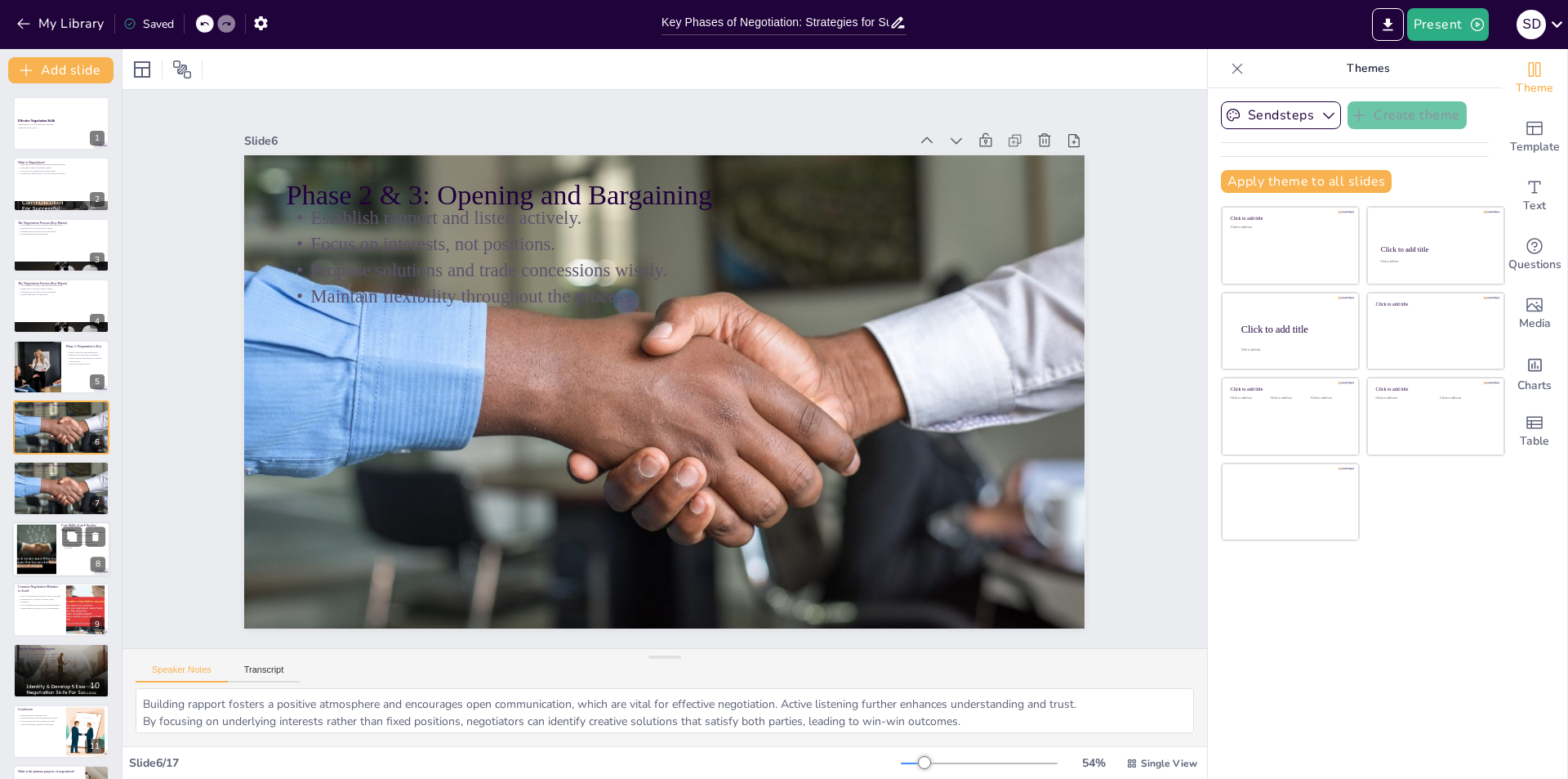
checkbox input "true"
click at [60, 565] on div at bounding box center [62, 549] width 98 height 56
type textarea "Active listening is crucial for grasping the other party's perspective, which c…"
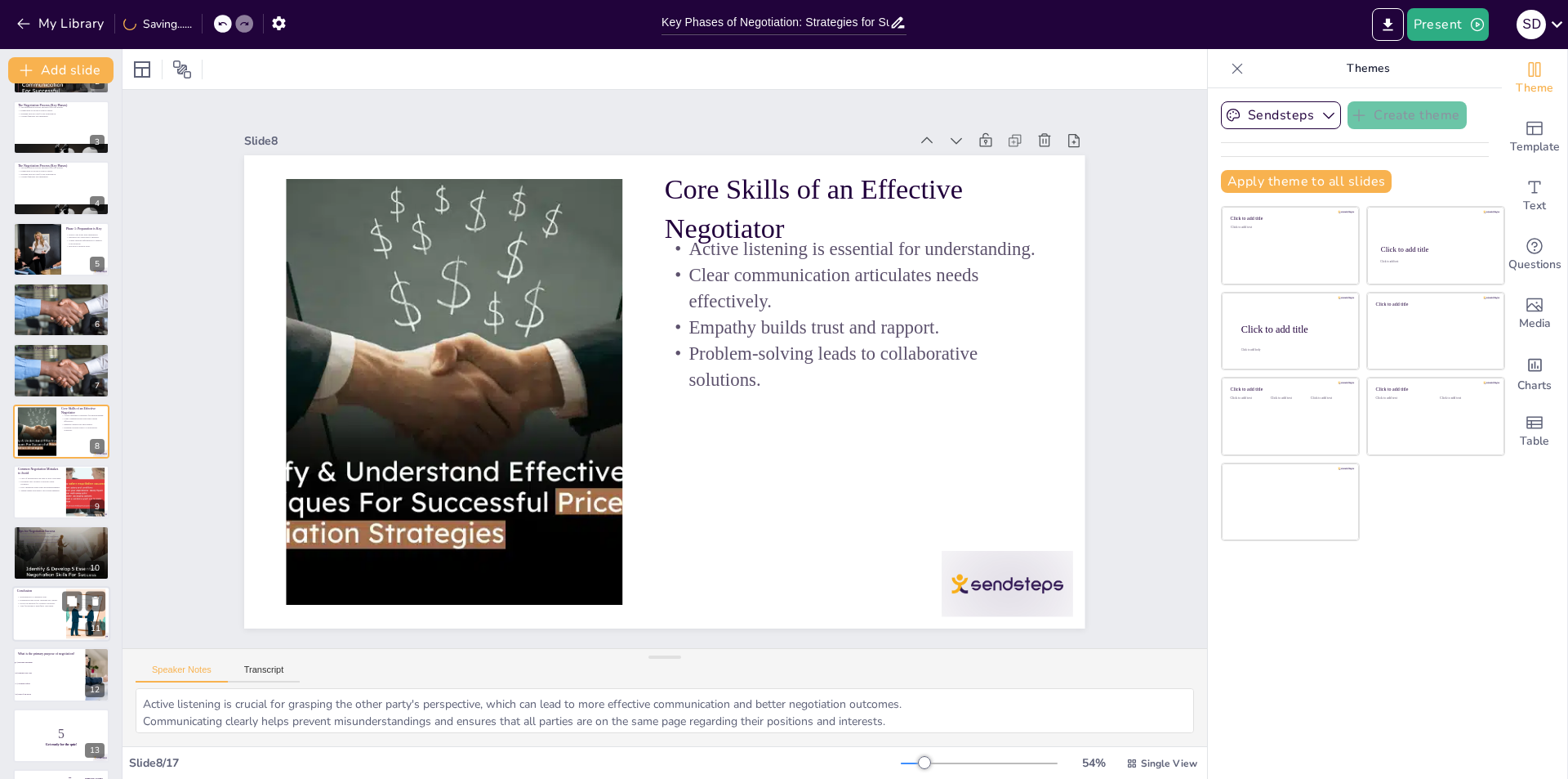
checkbox input "true"
click at [53, 608] on div "Negotiation is a learnable skill. Preparation and active listening are crucial.…" at bounding box center [39, 601] width 44 height 16
type textarea "Recognizing that negotiation is a skill that can be improved through practice e…"
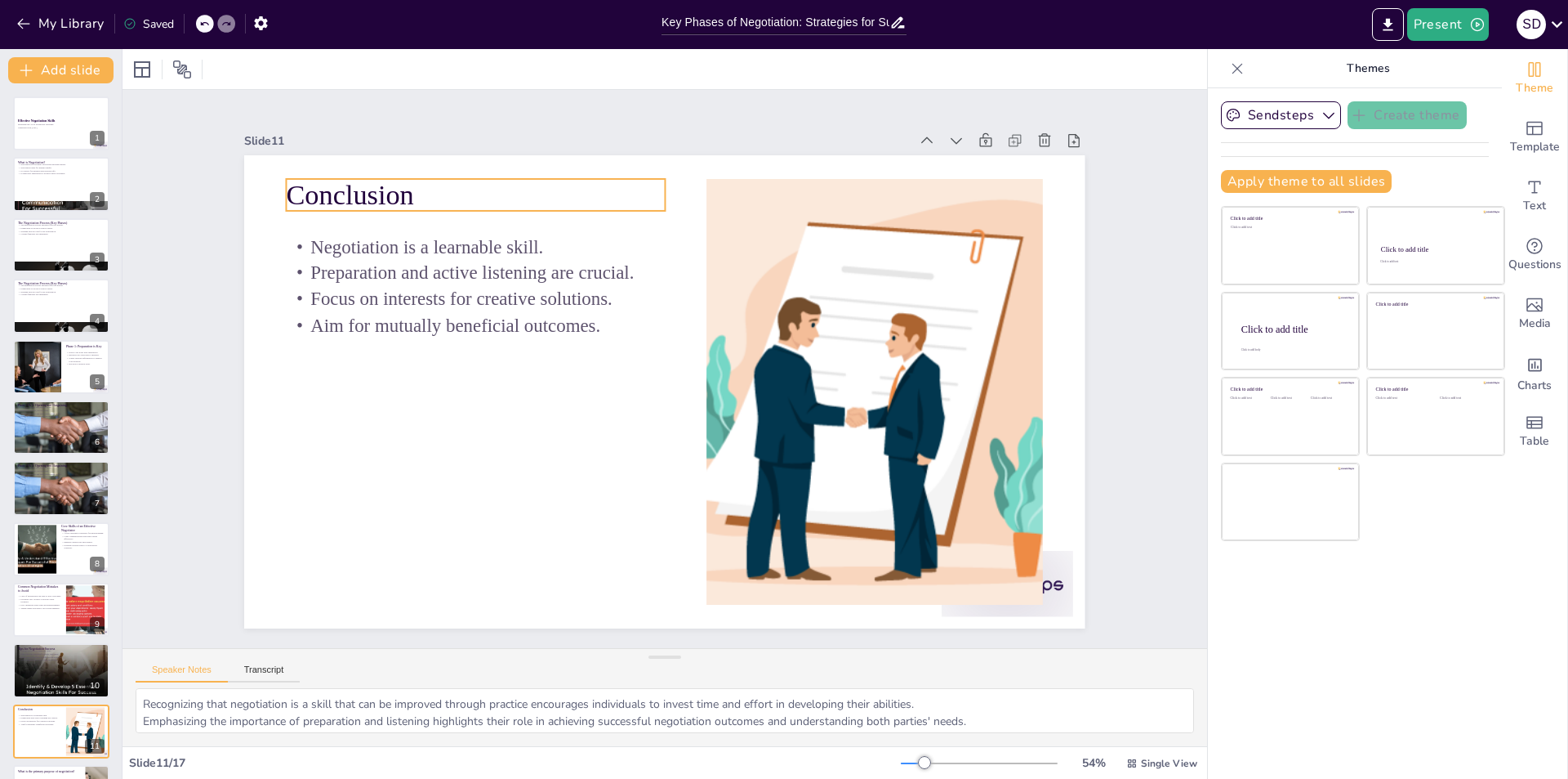
checkbox input "true"
click at [21, 17] on icon "button" at bounding box center [23, 23] width 16 height 16
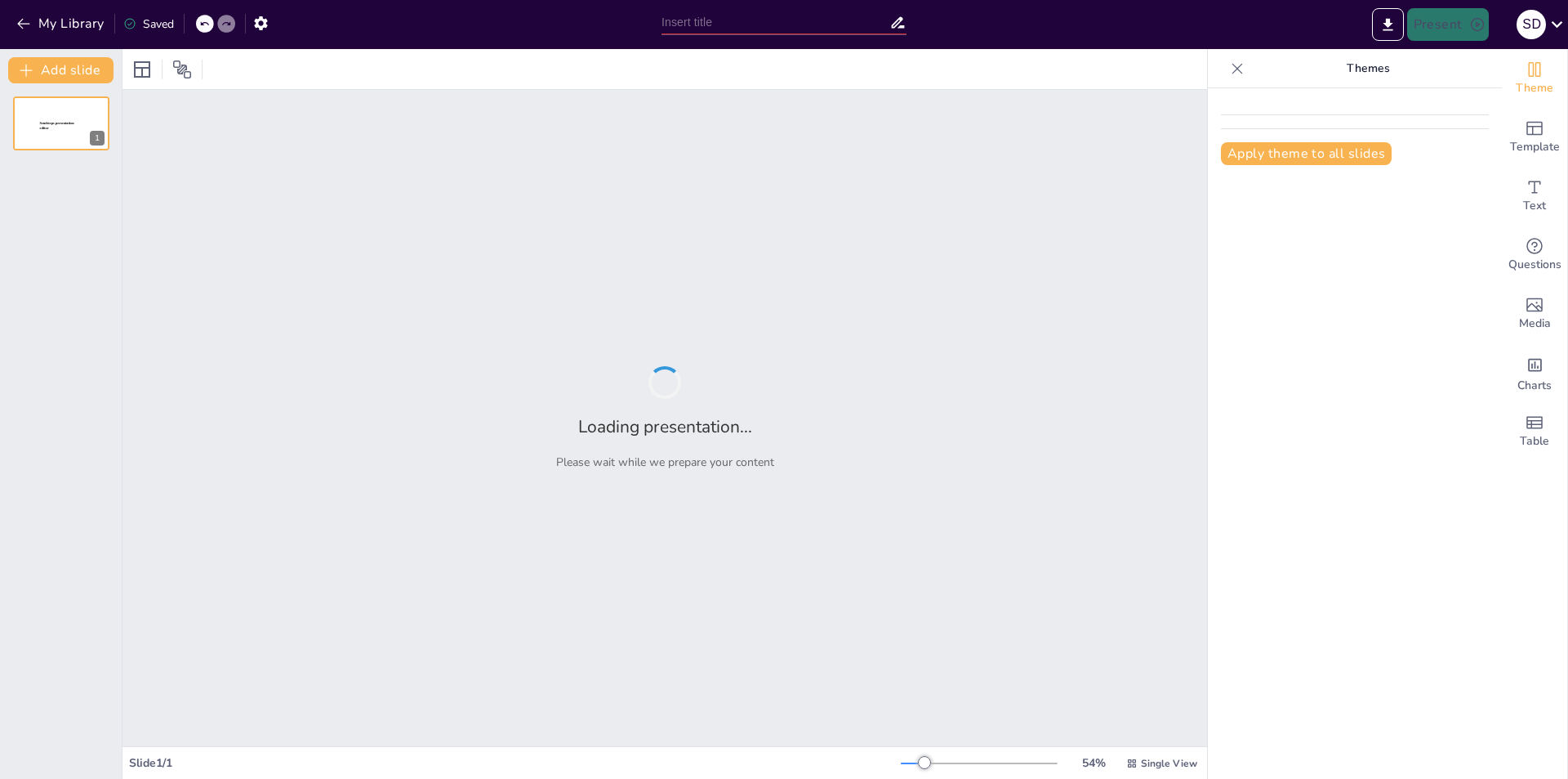
type input "Optimizing Outcomes: The Impact of Effective Task Management"
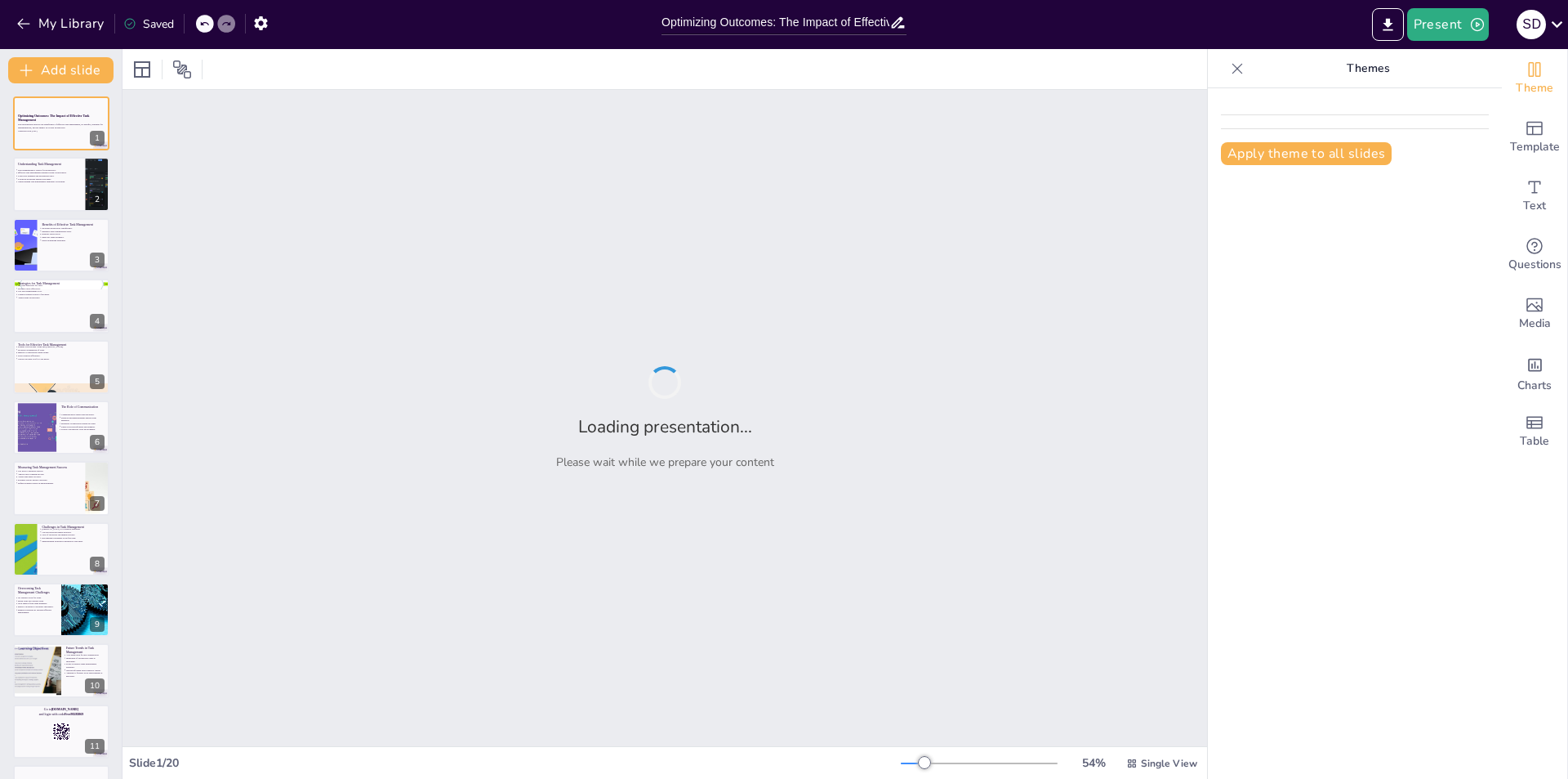
checkbox input "true"
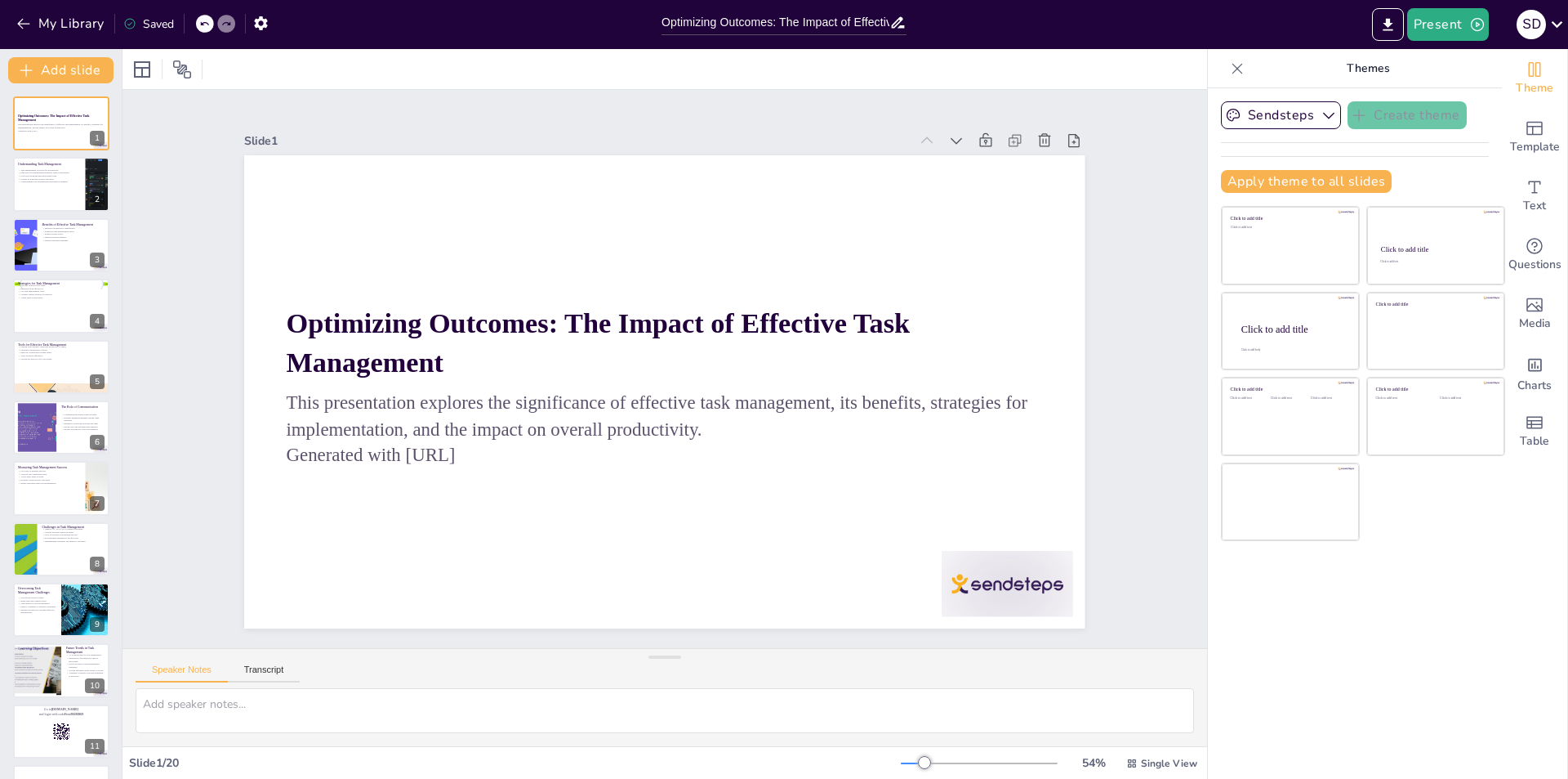
checkbox input "true"
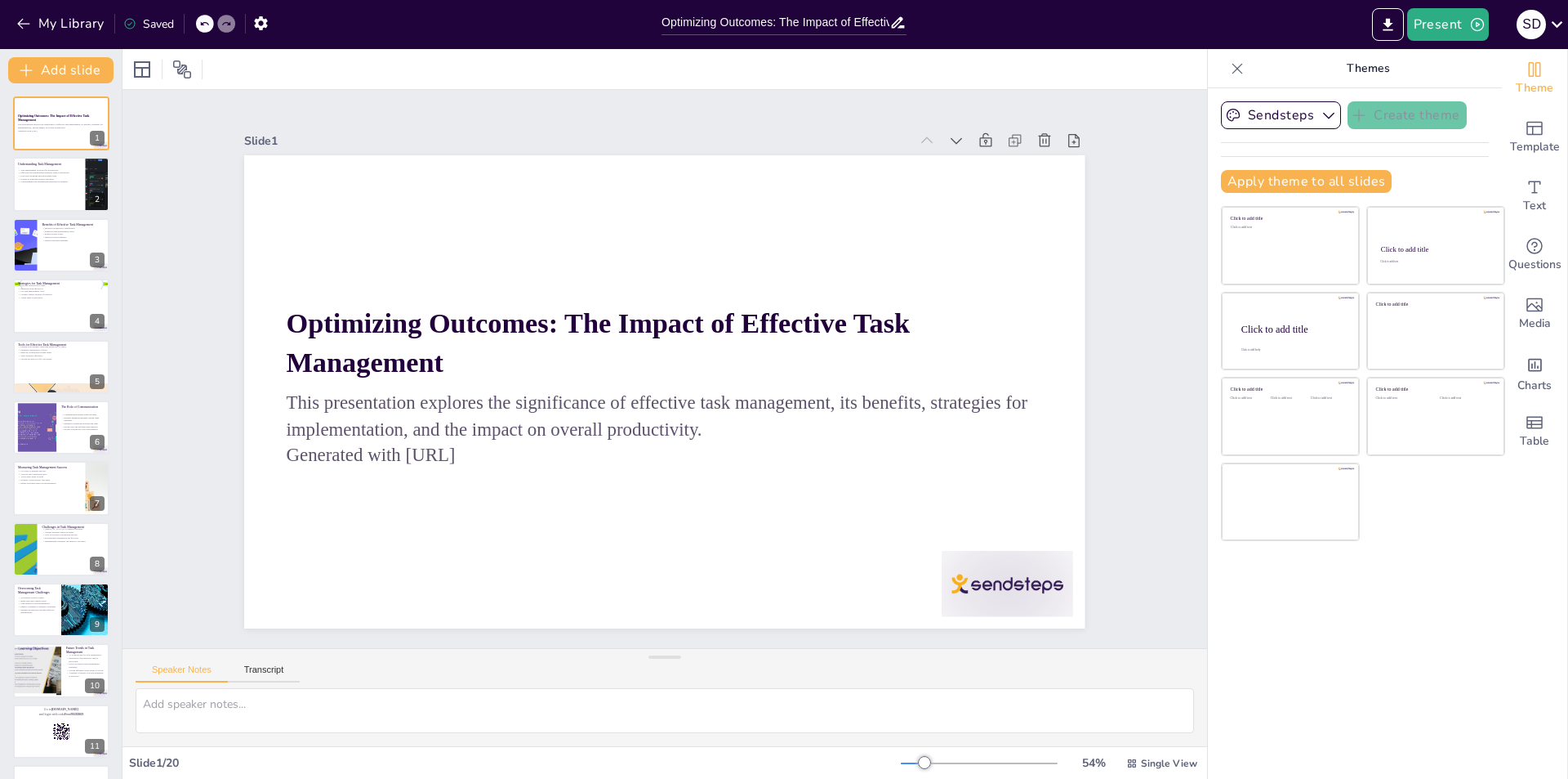
checkbox input "true"
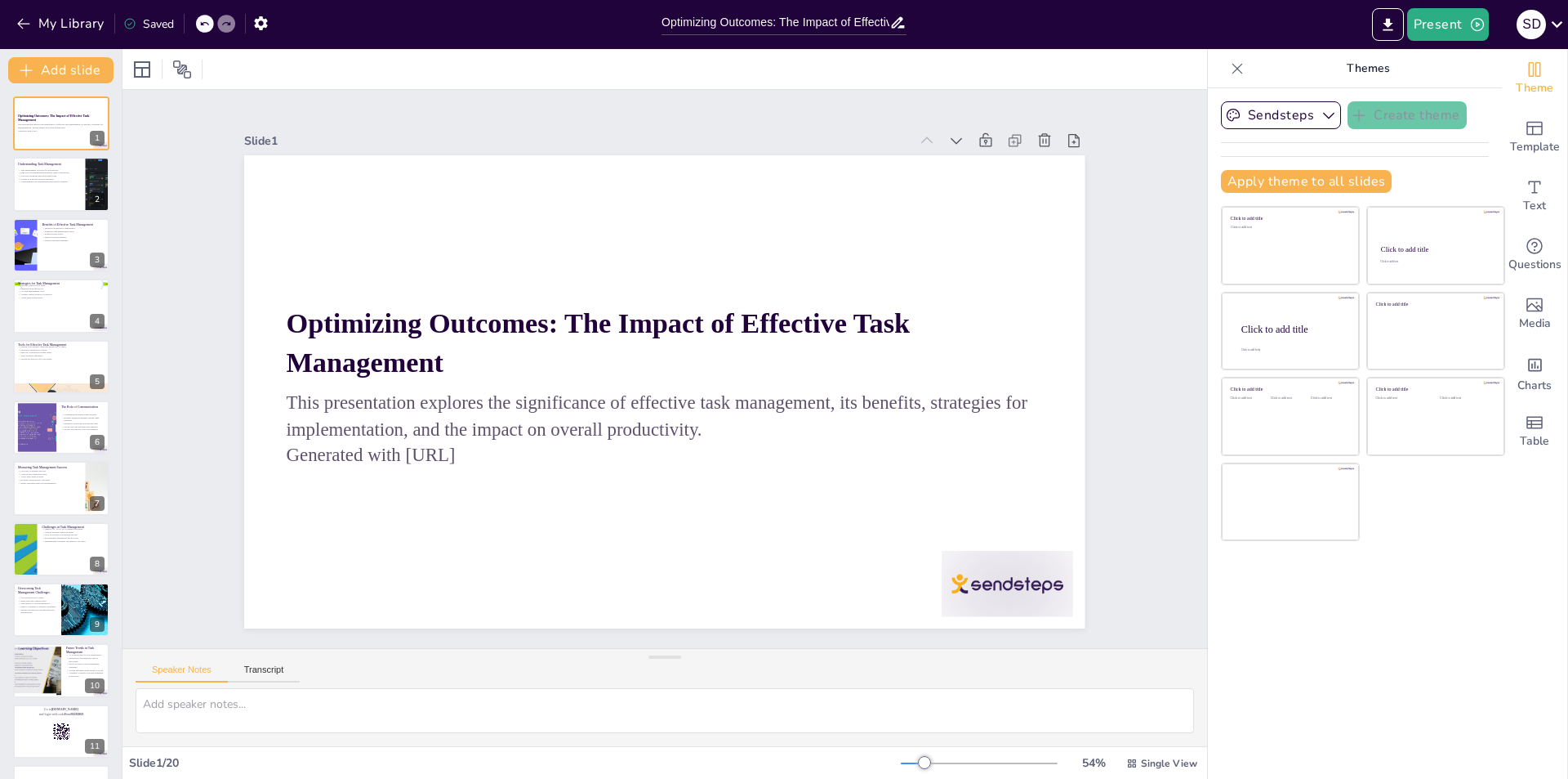
checkbox input "true"
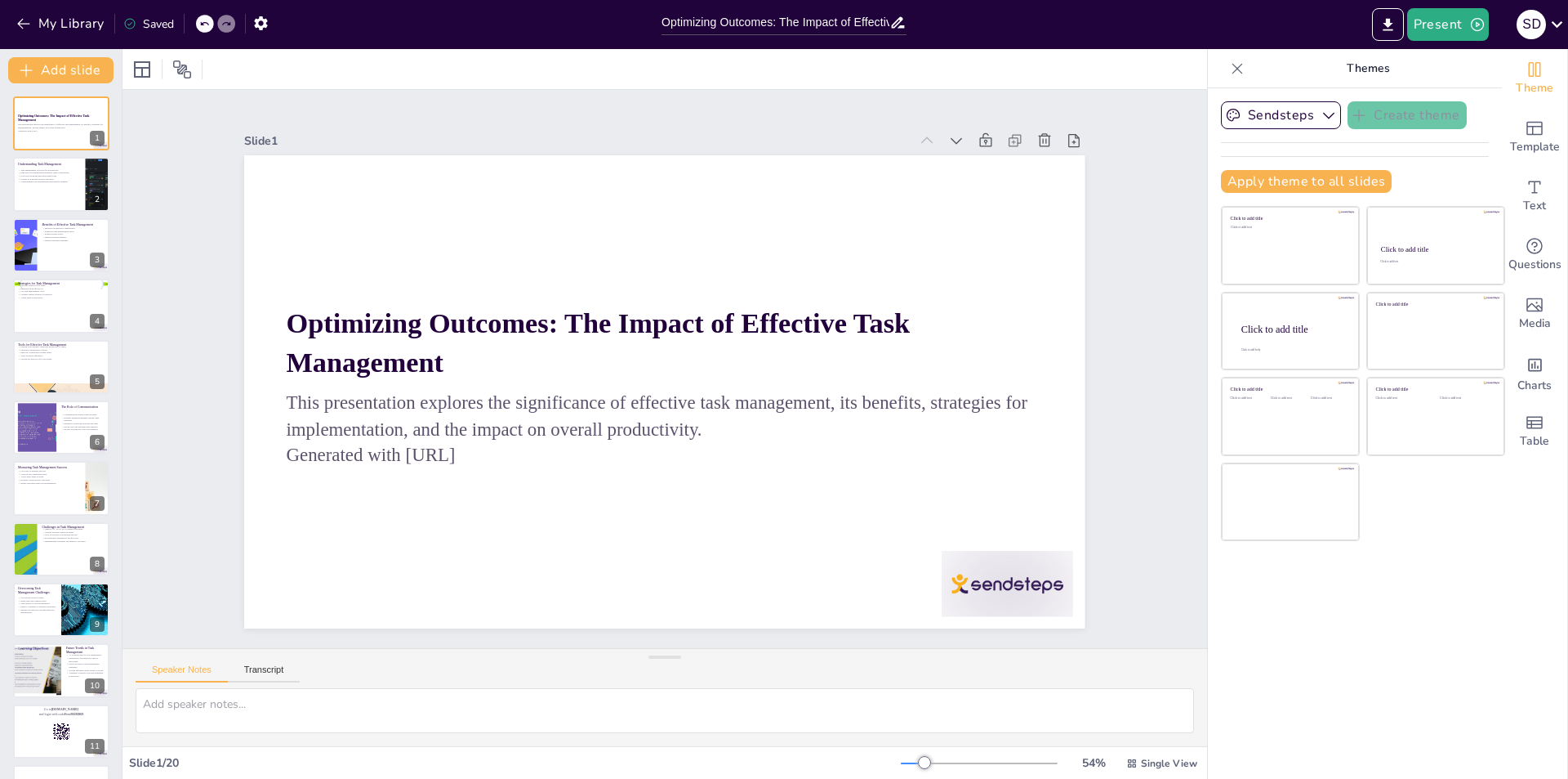
checkbox input "true"
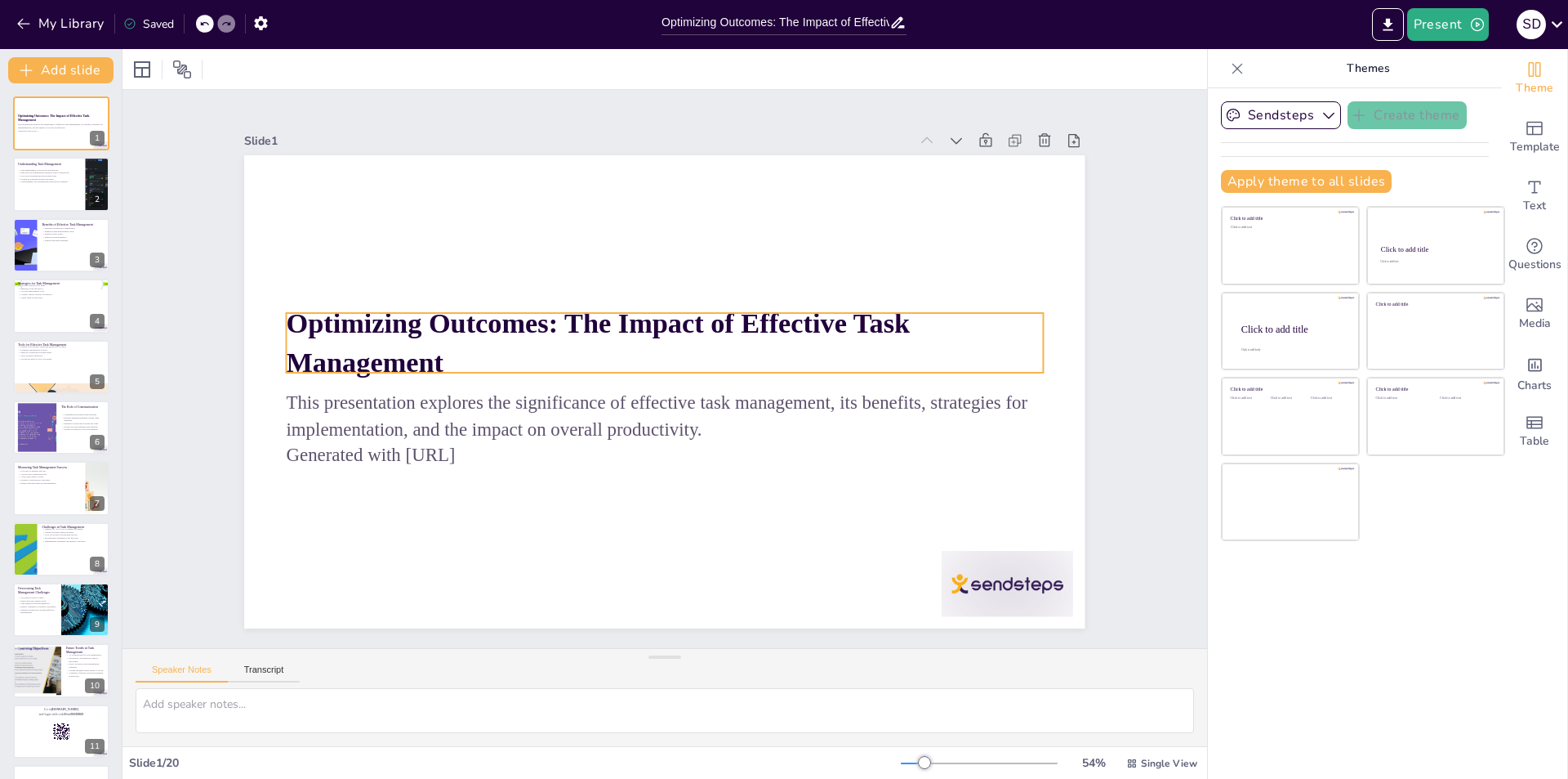
checkbox input "true"
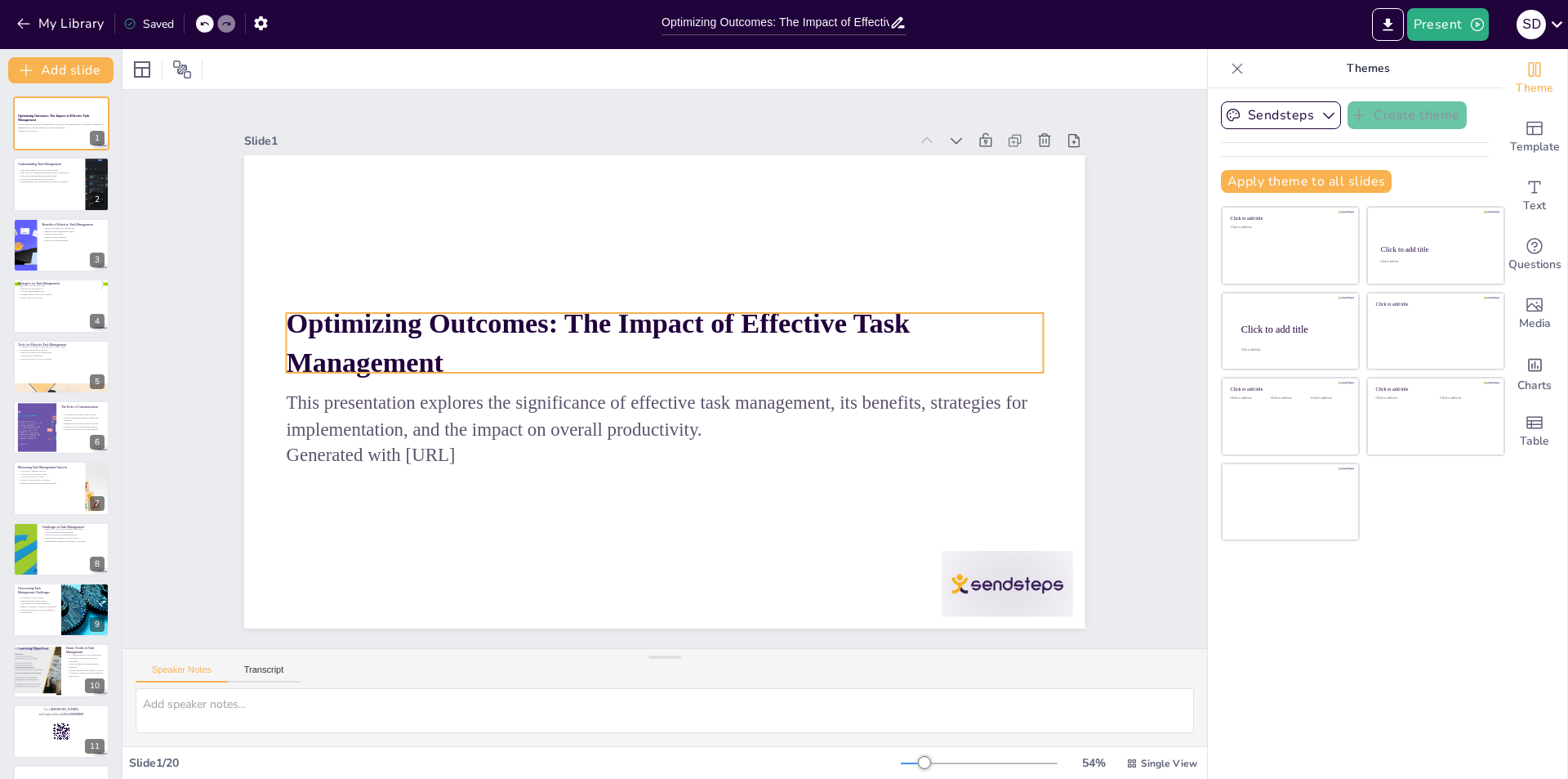
checkbox input "true"
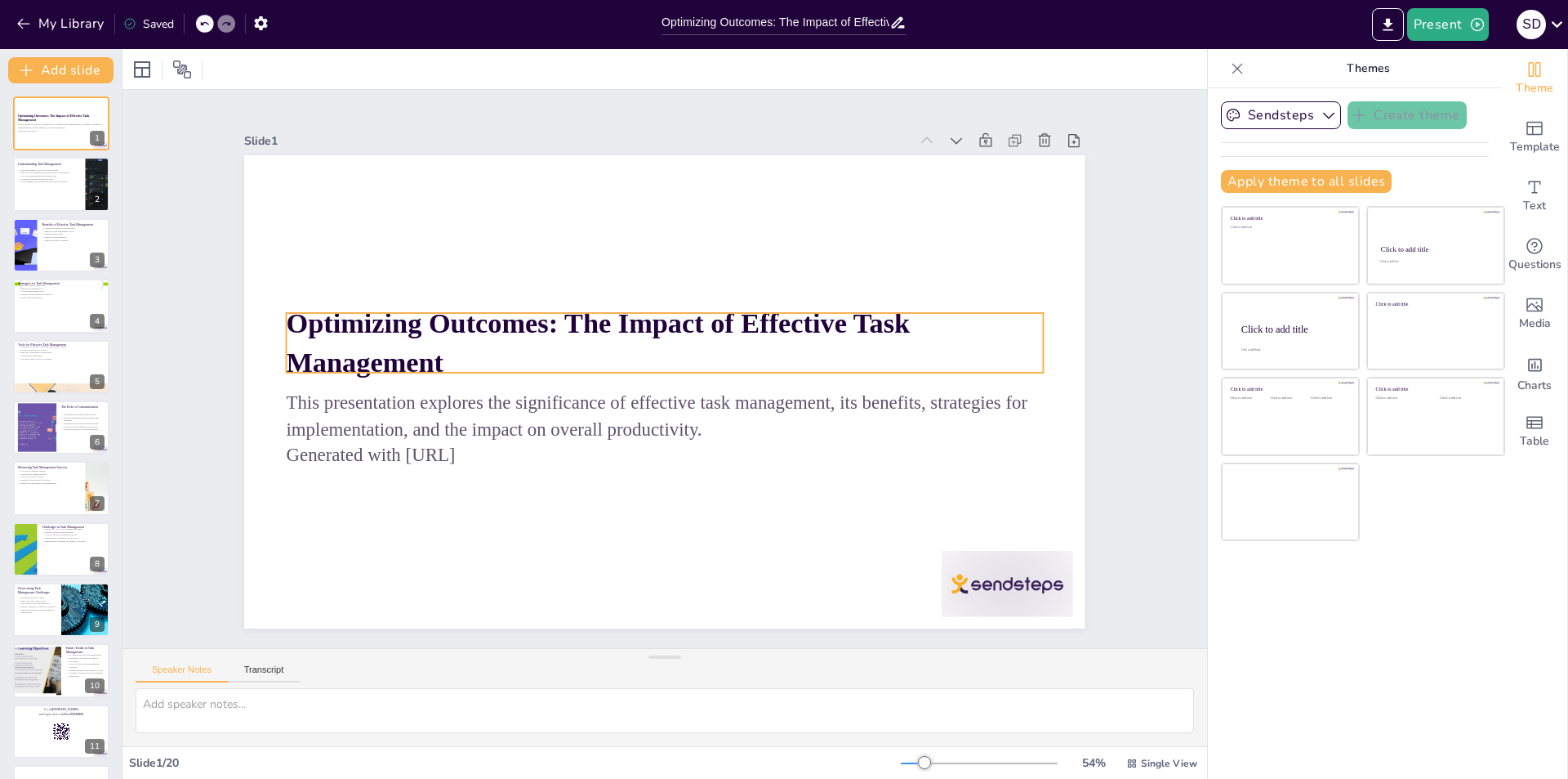
checkbox input "true"
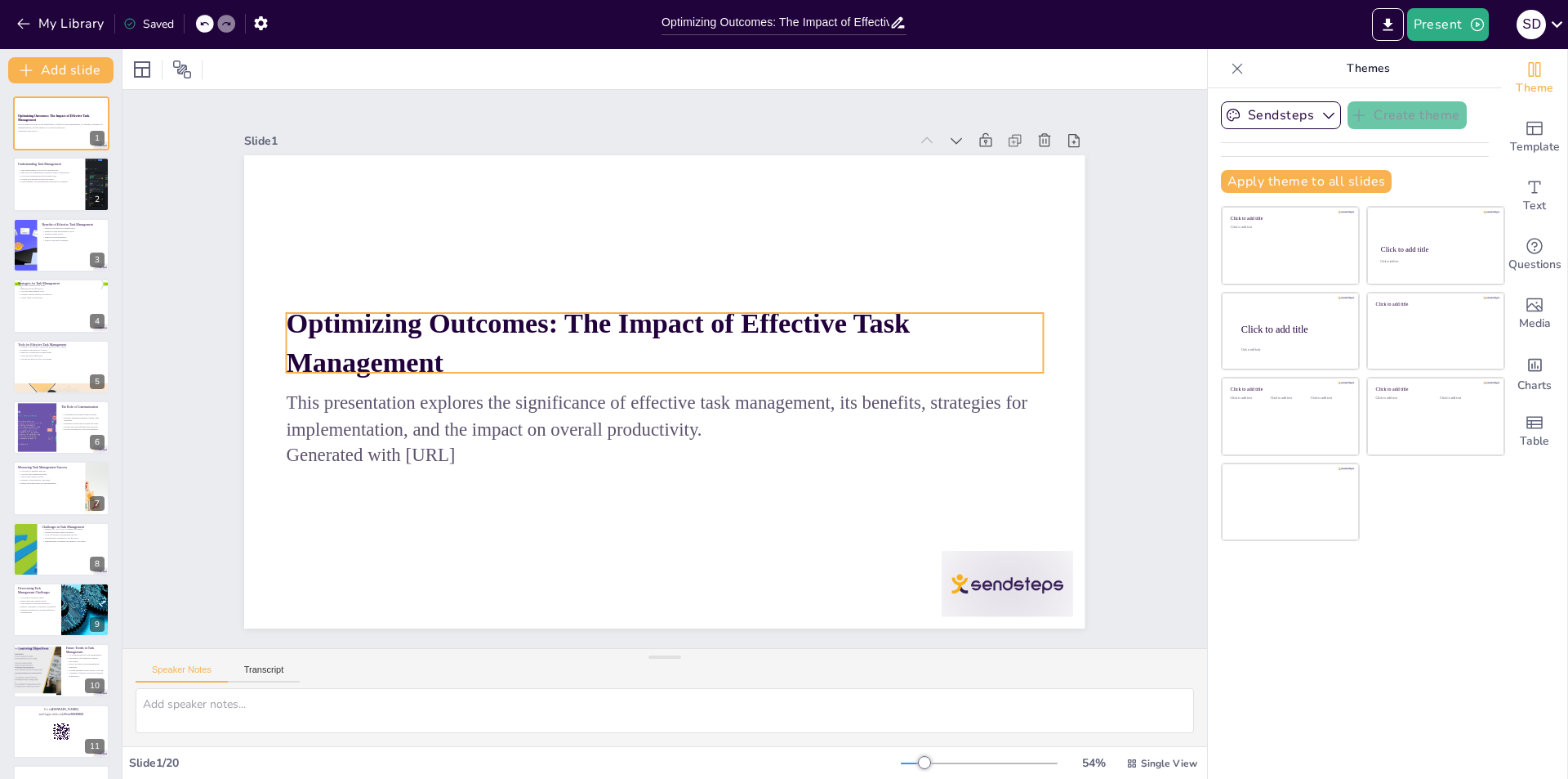
checkbox input "true"
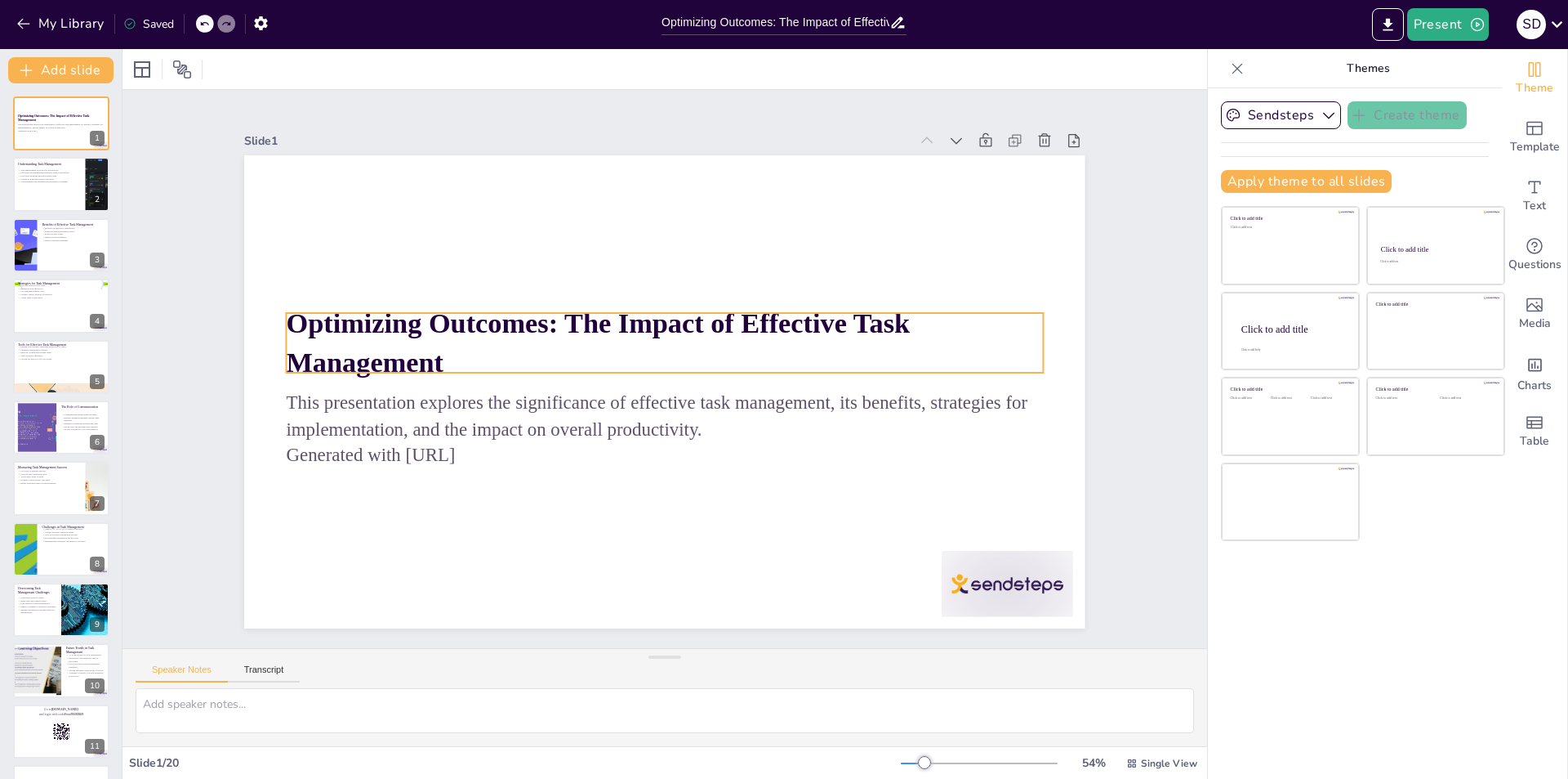
checkbox input "true"
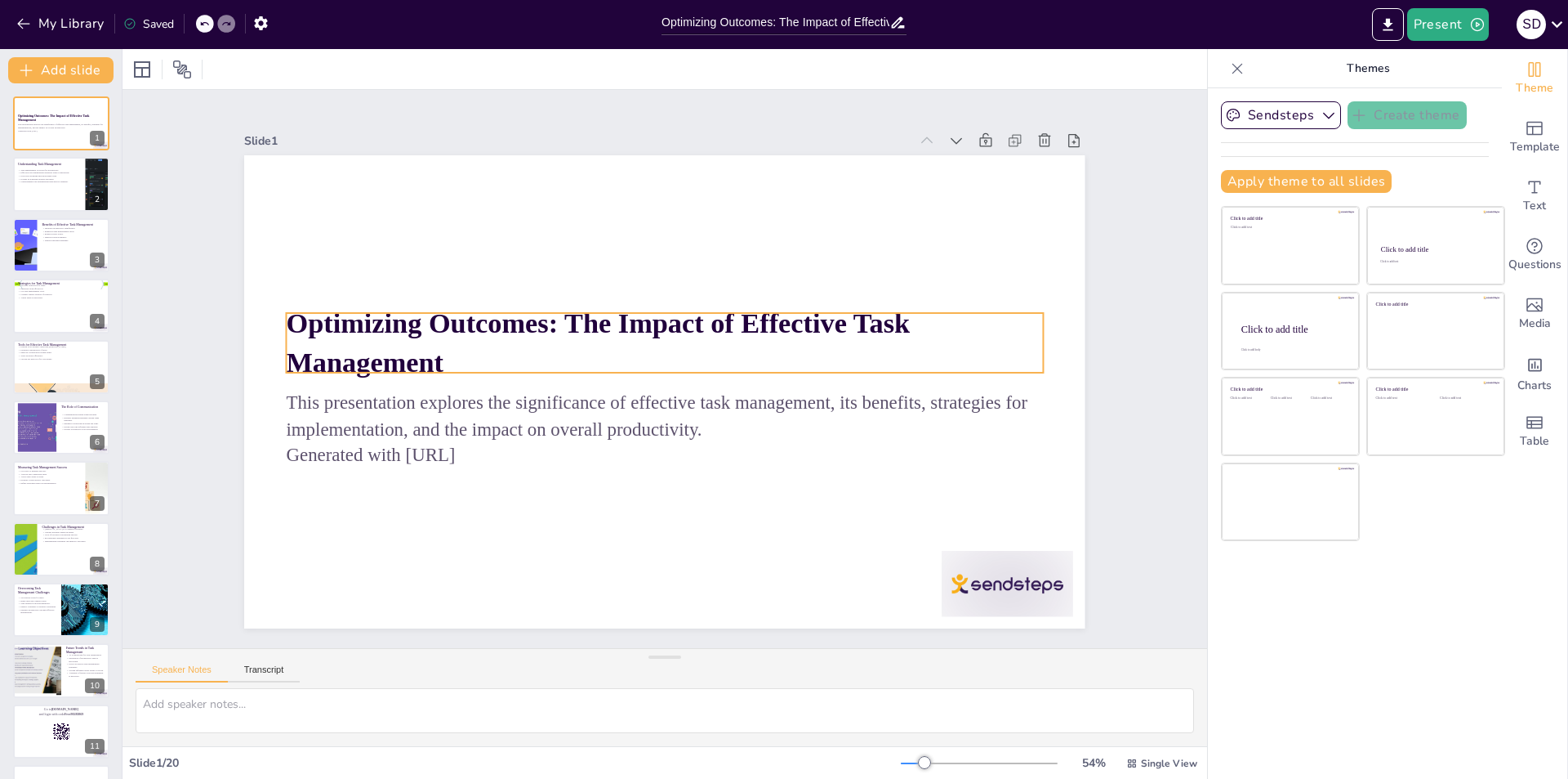
checkbox input "true"
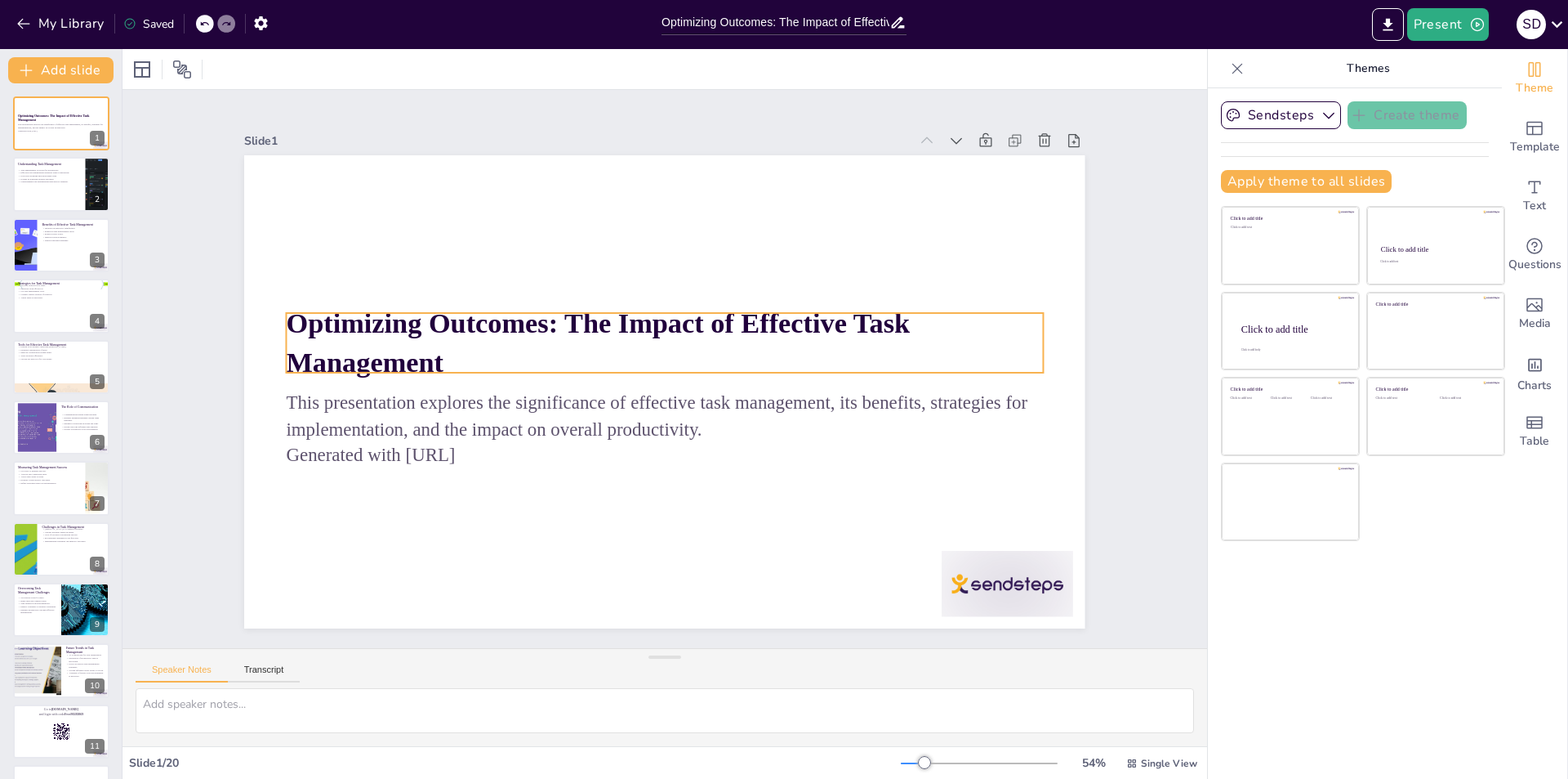
checkbox input "true"
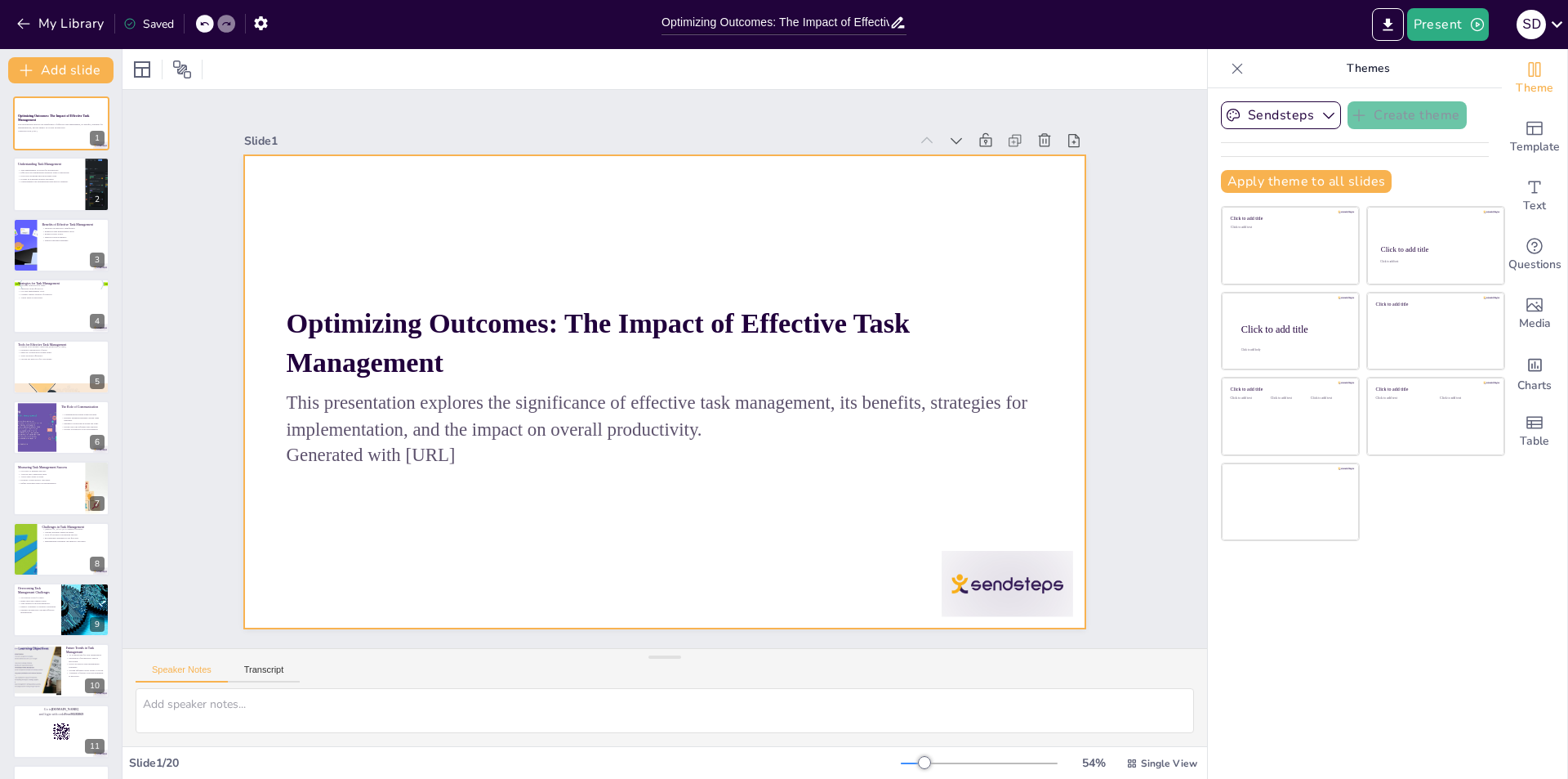
checkbox input "true"
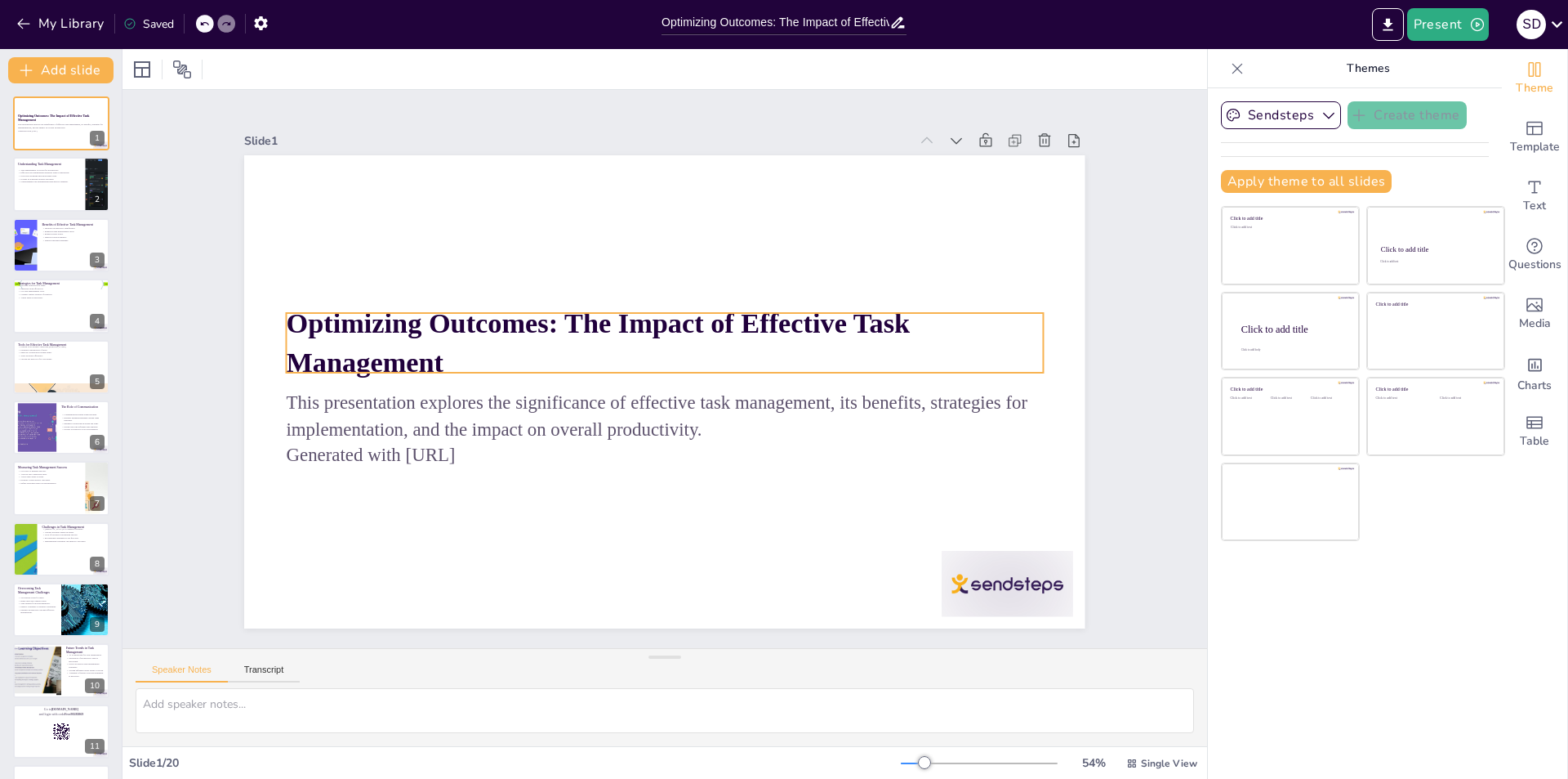
checkbox input "true"
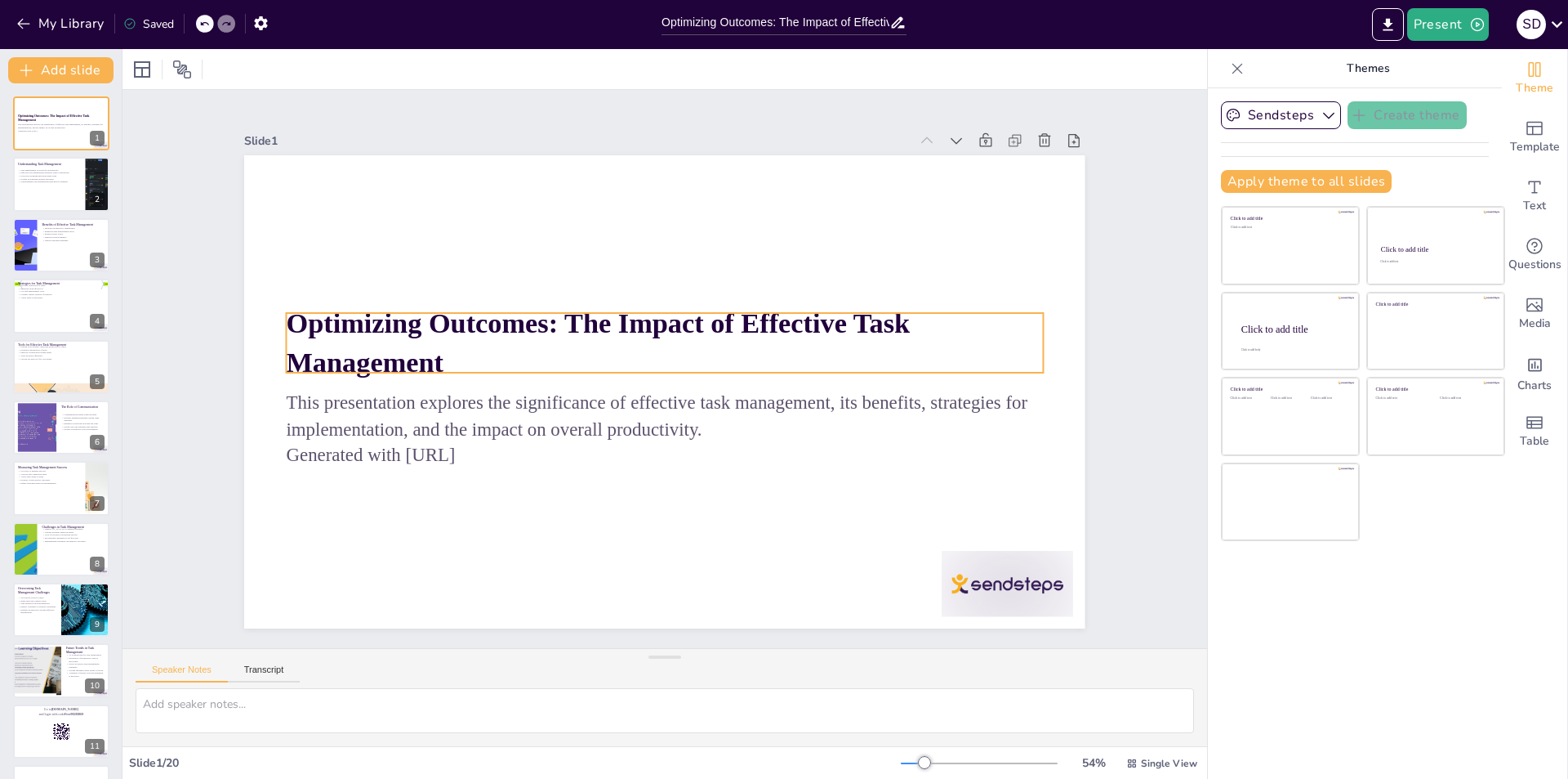
checkbox input "true"
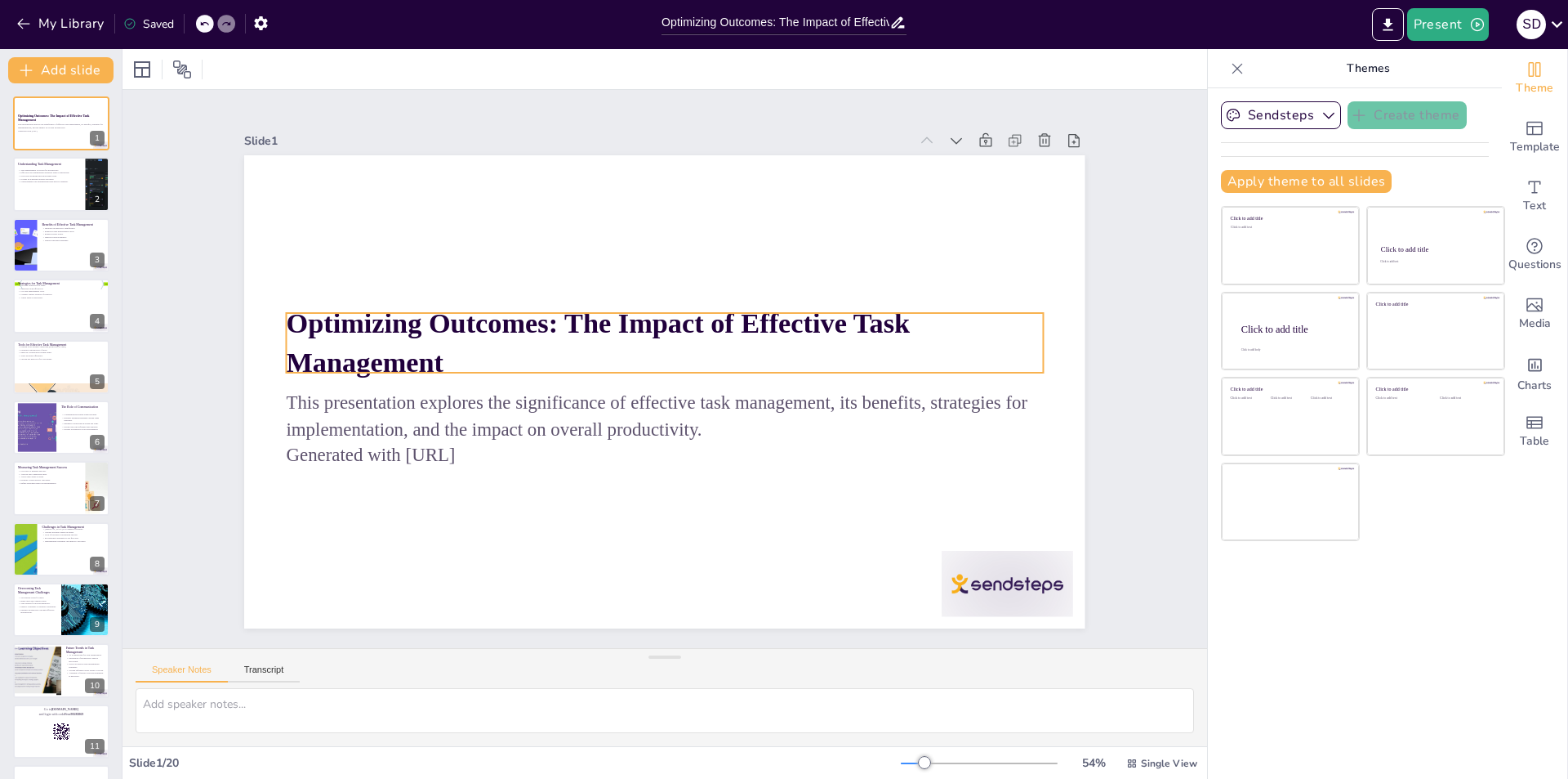
checkbox input "true"
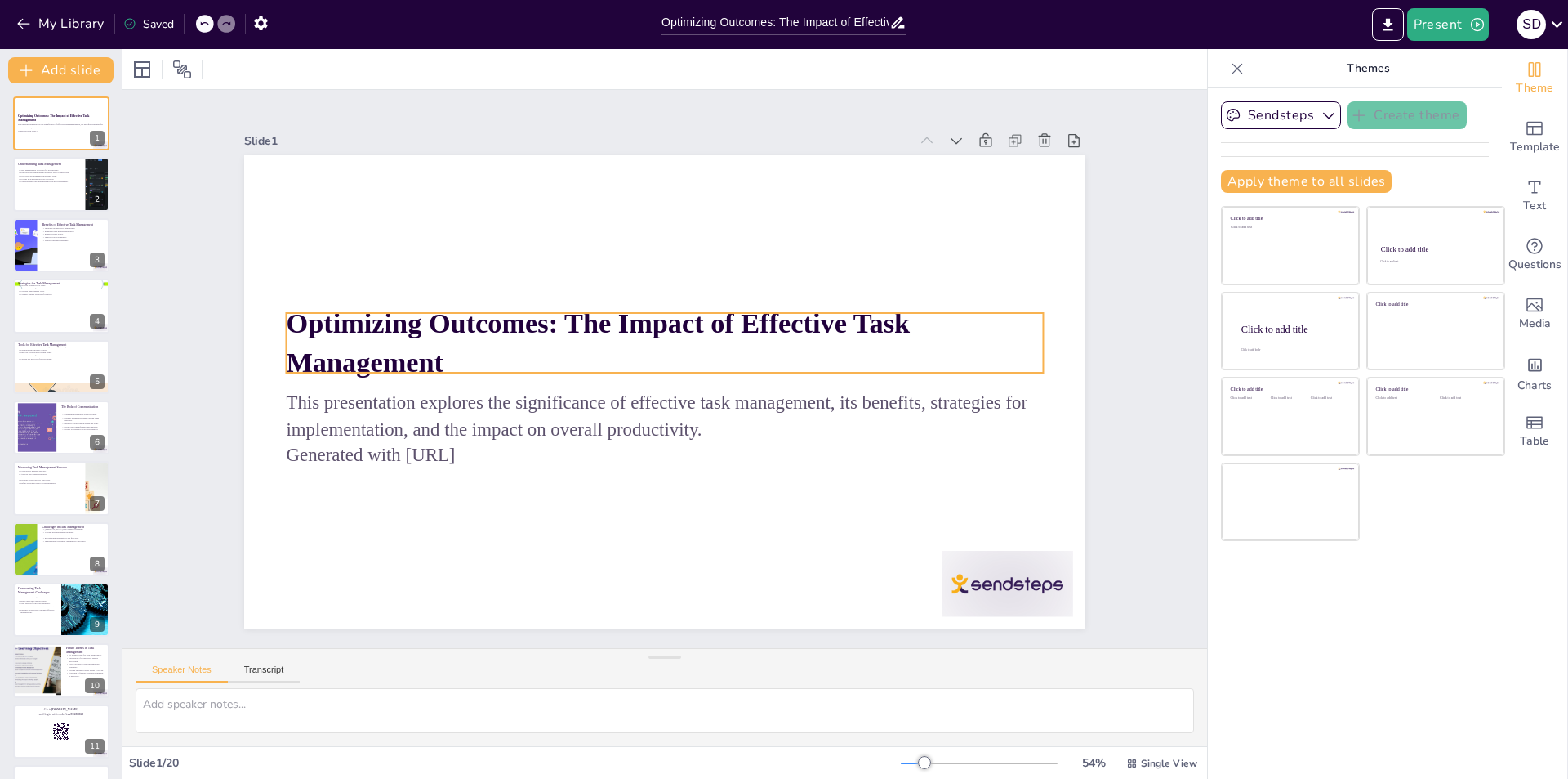
checkbox input "true"
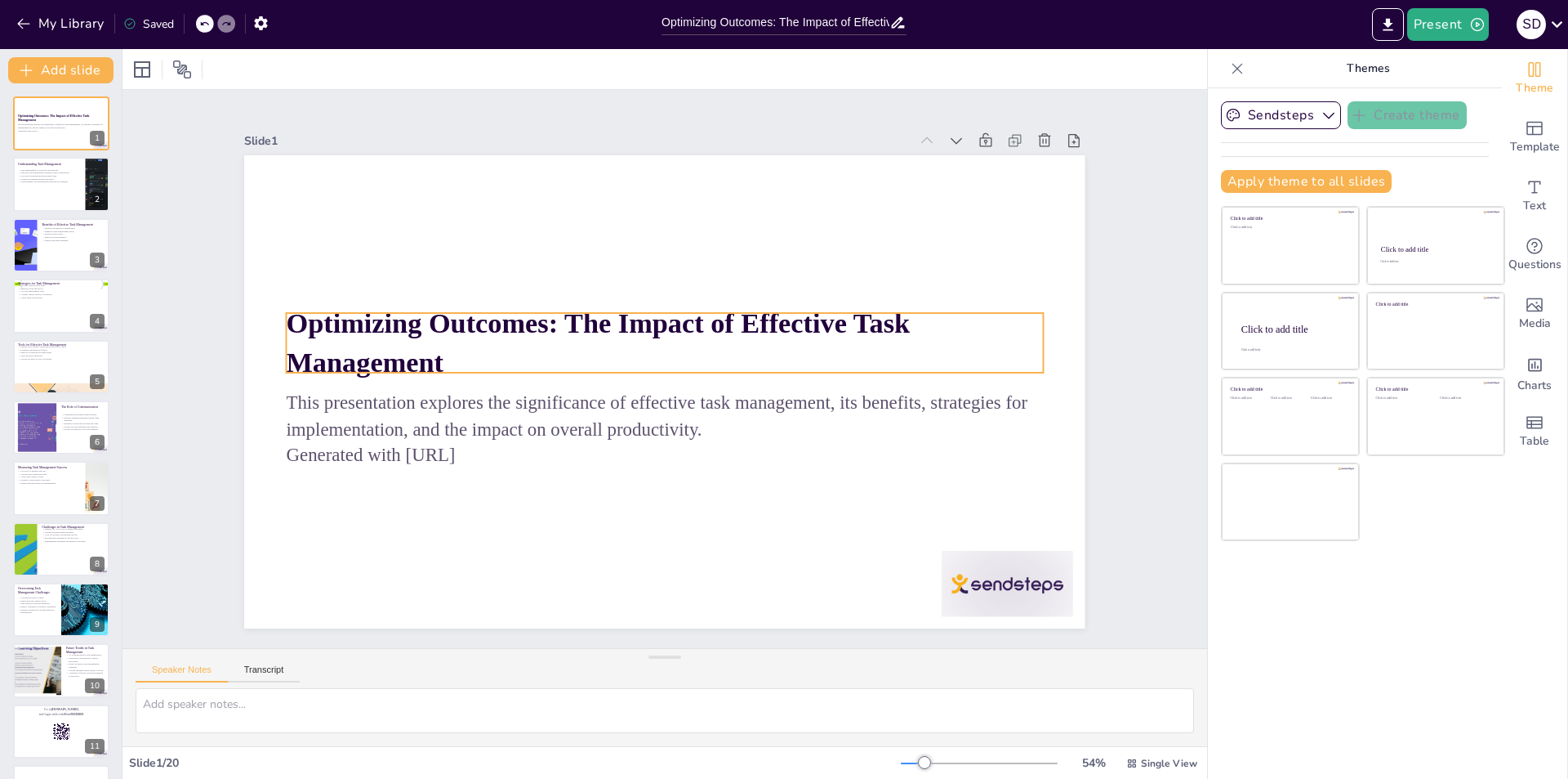
checkbox input "true"
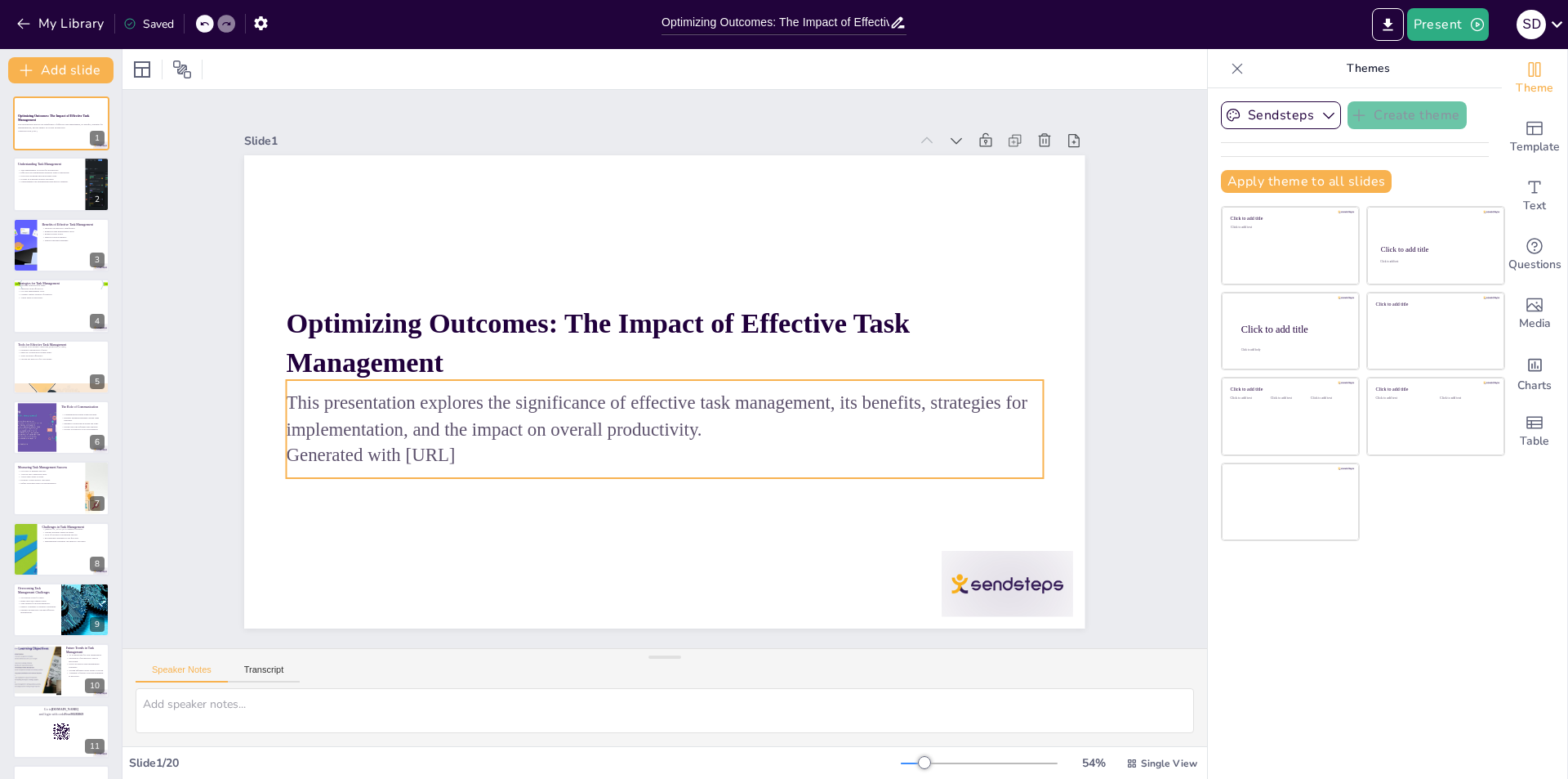
checkbox input "true"
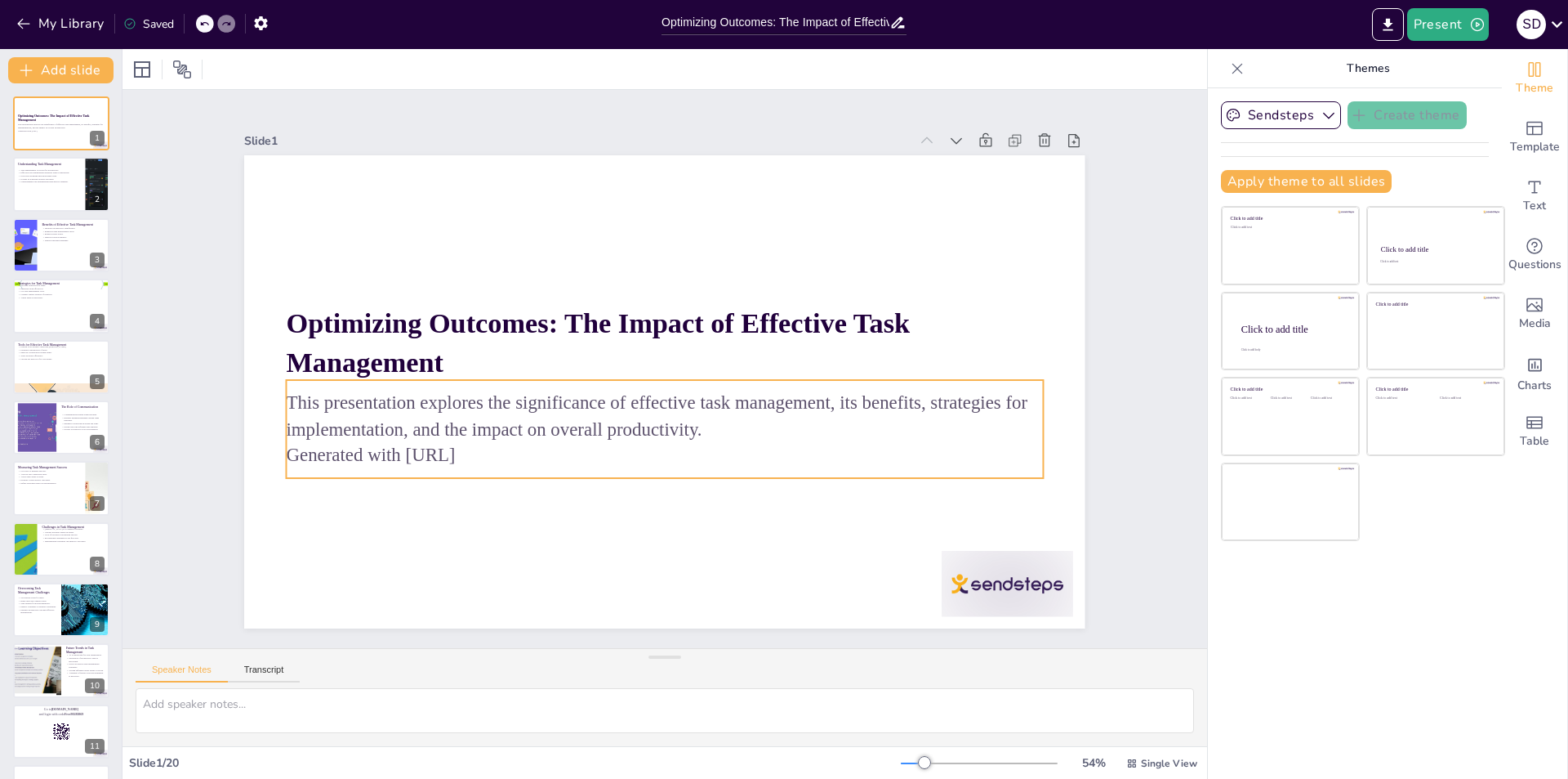
checkbox input "true"
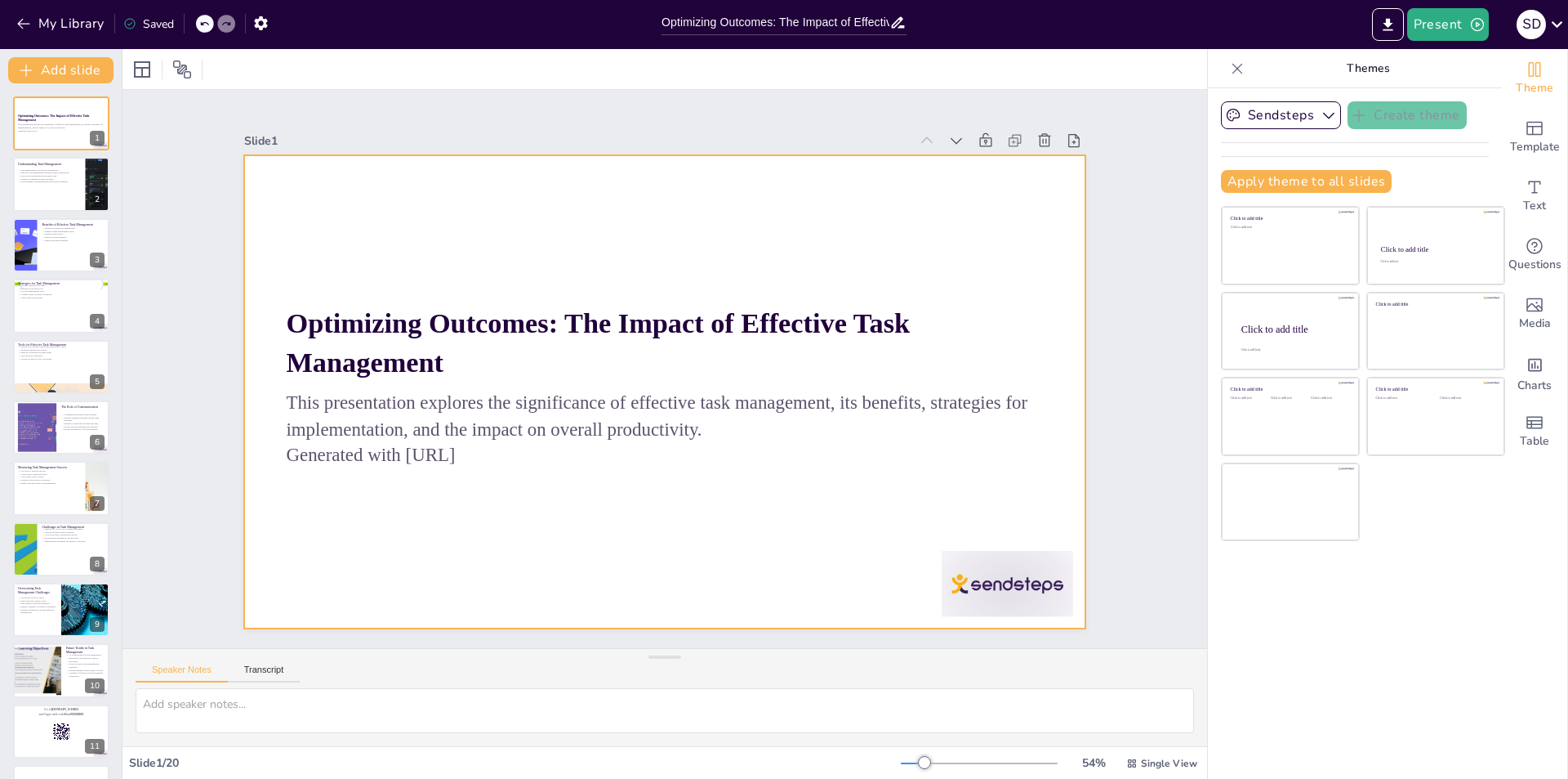
checkbox input "true"
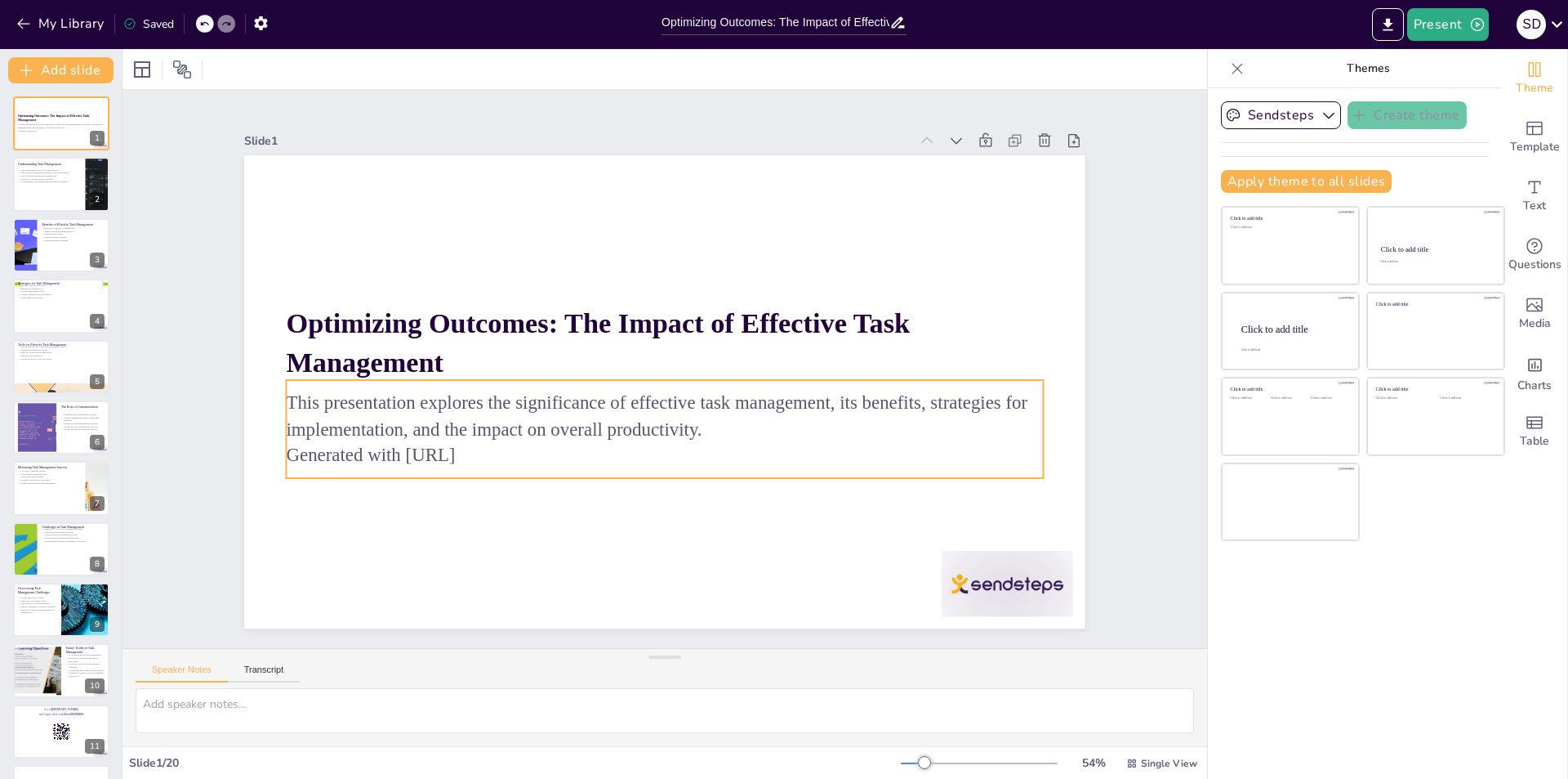
checkbox input "true"
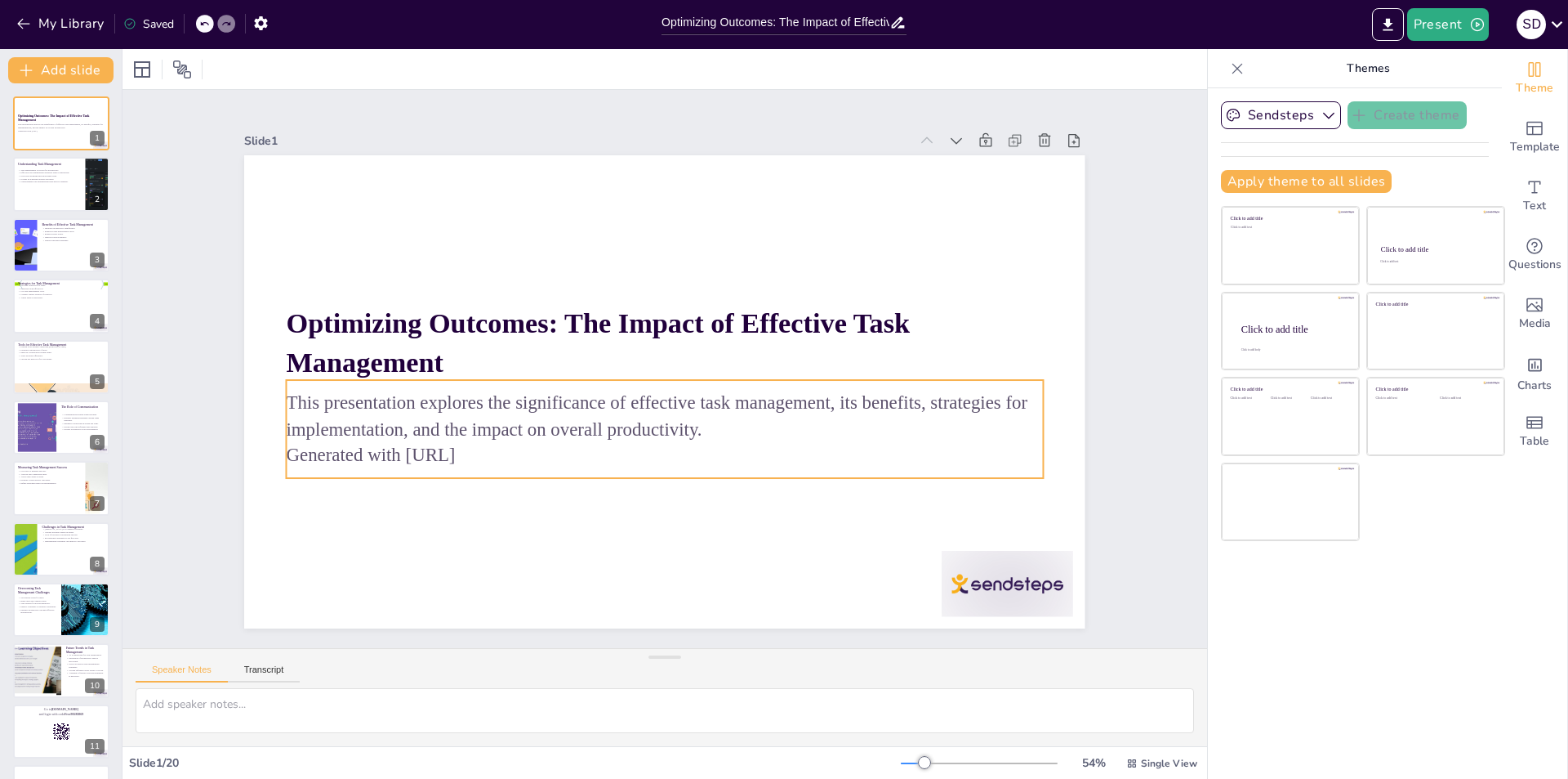
checkbox input "true"
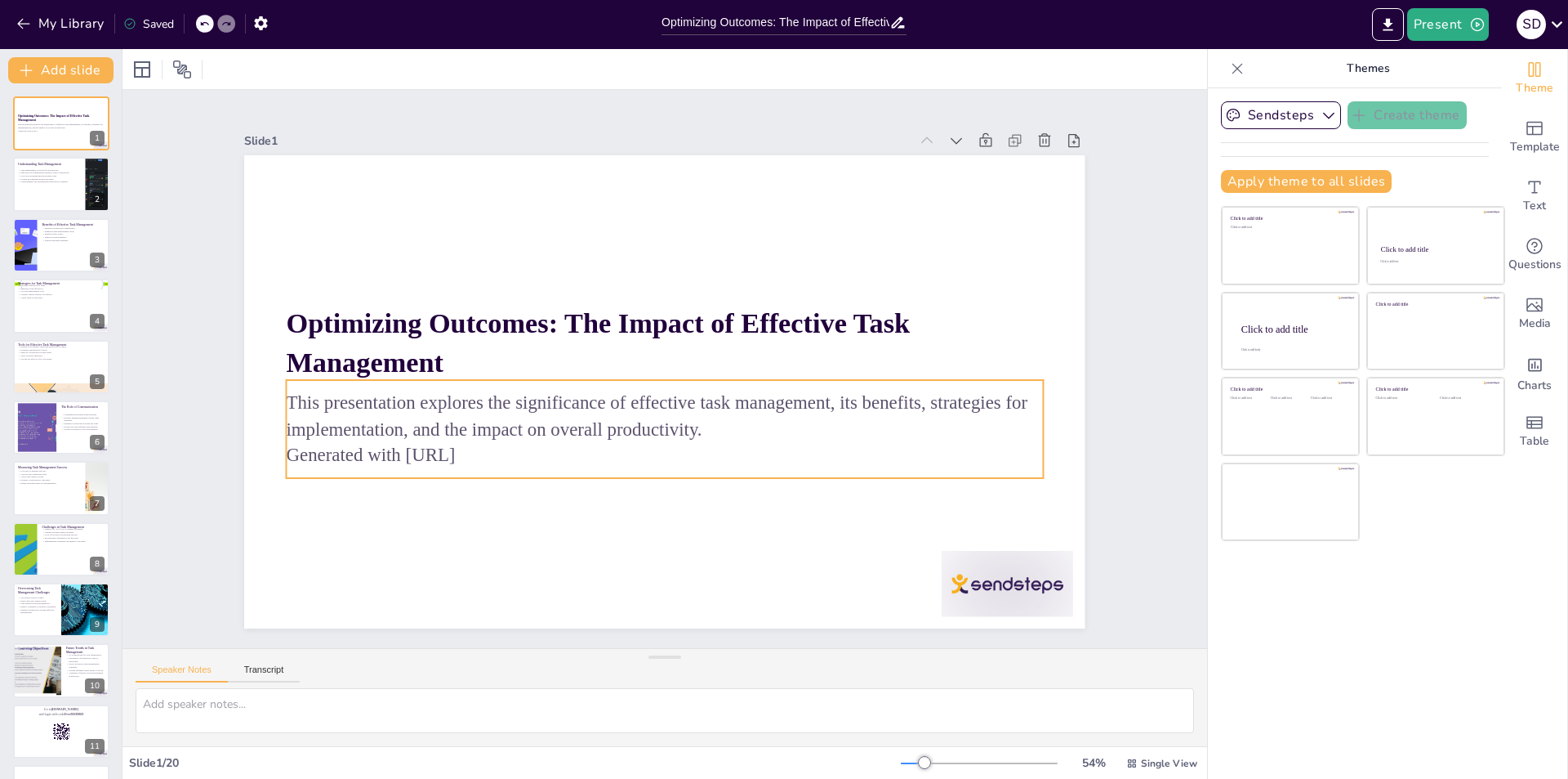
checkbox input "true"
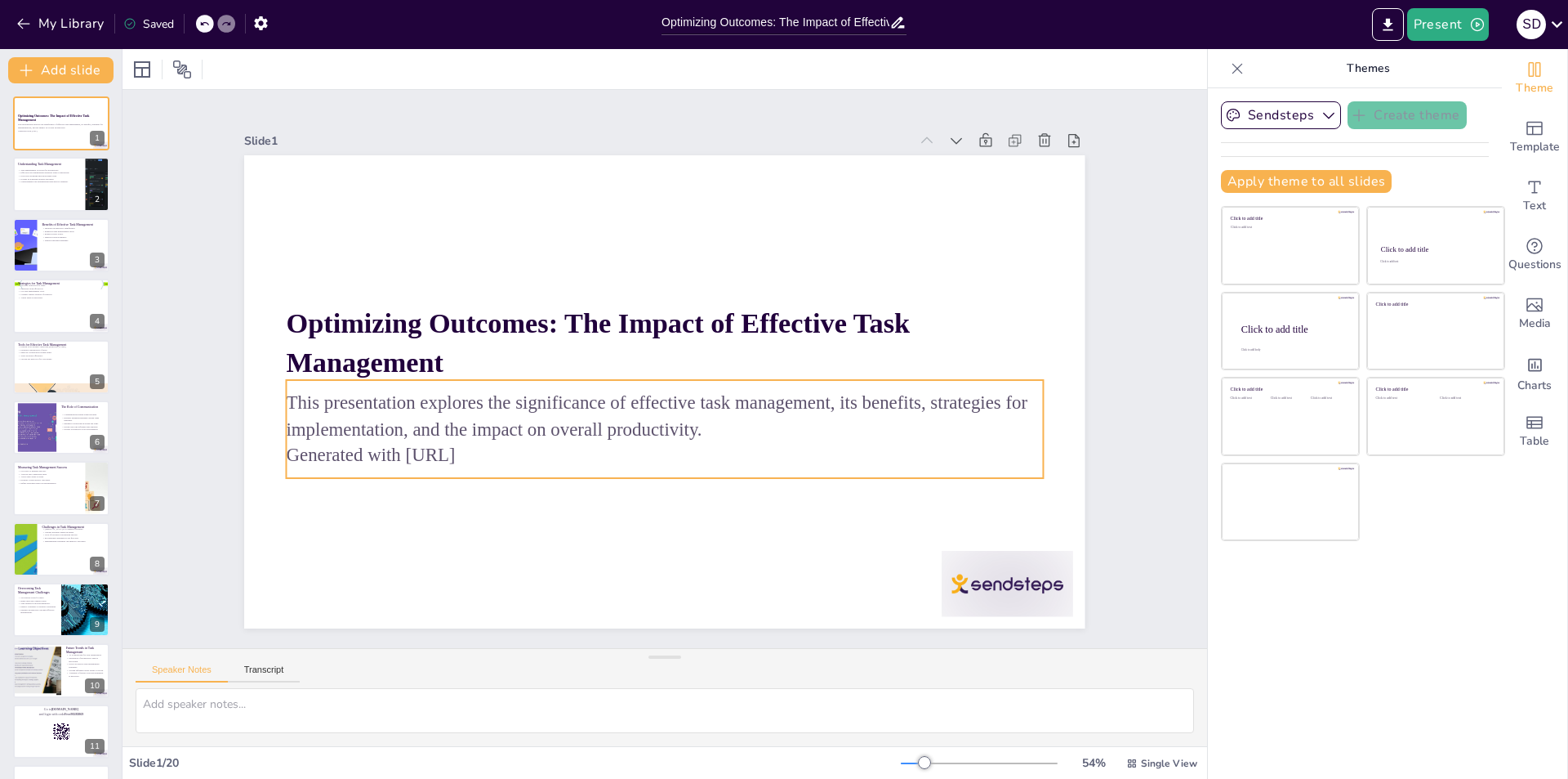
checkbox input "true"
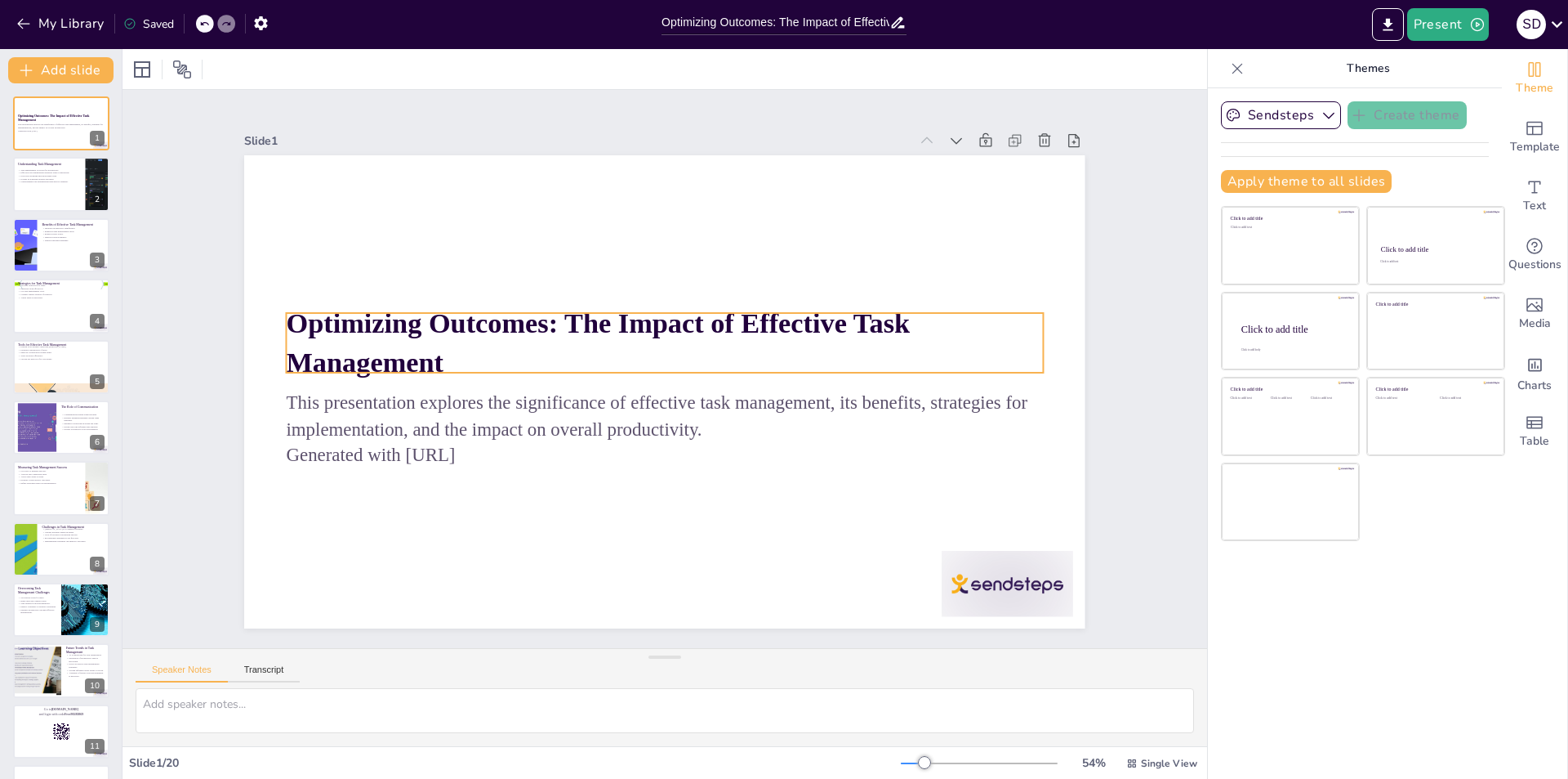
checkbox input "true"
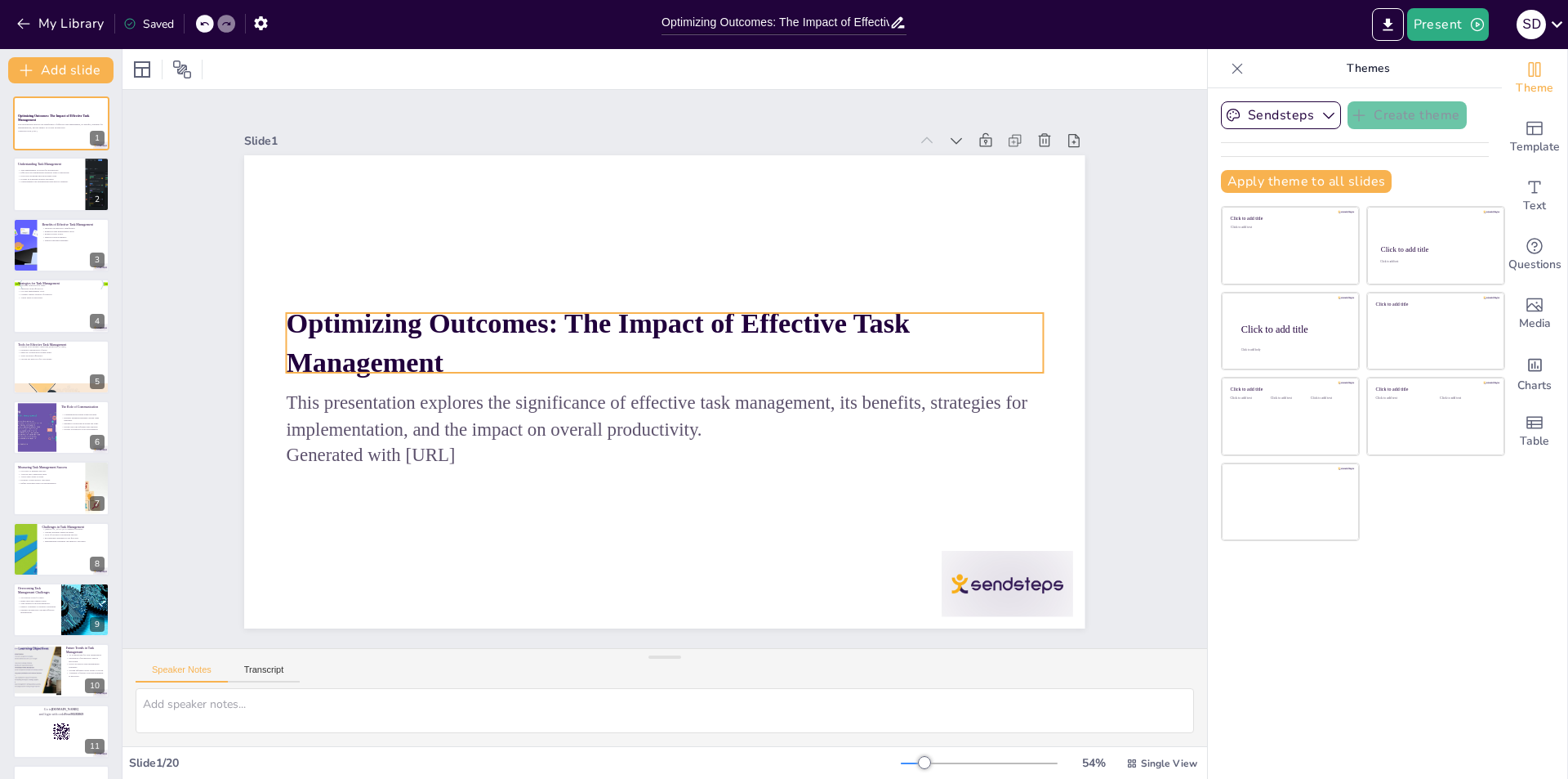
checkbox input "true"
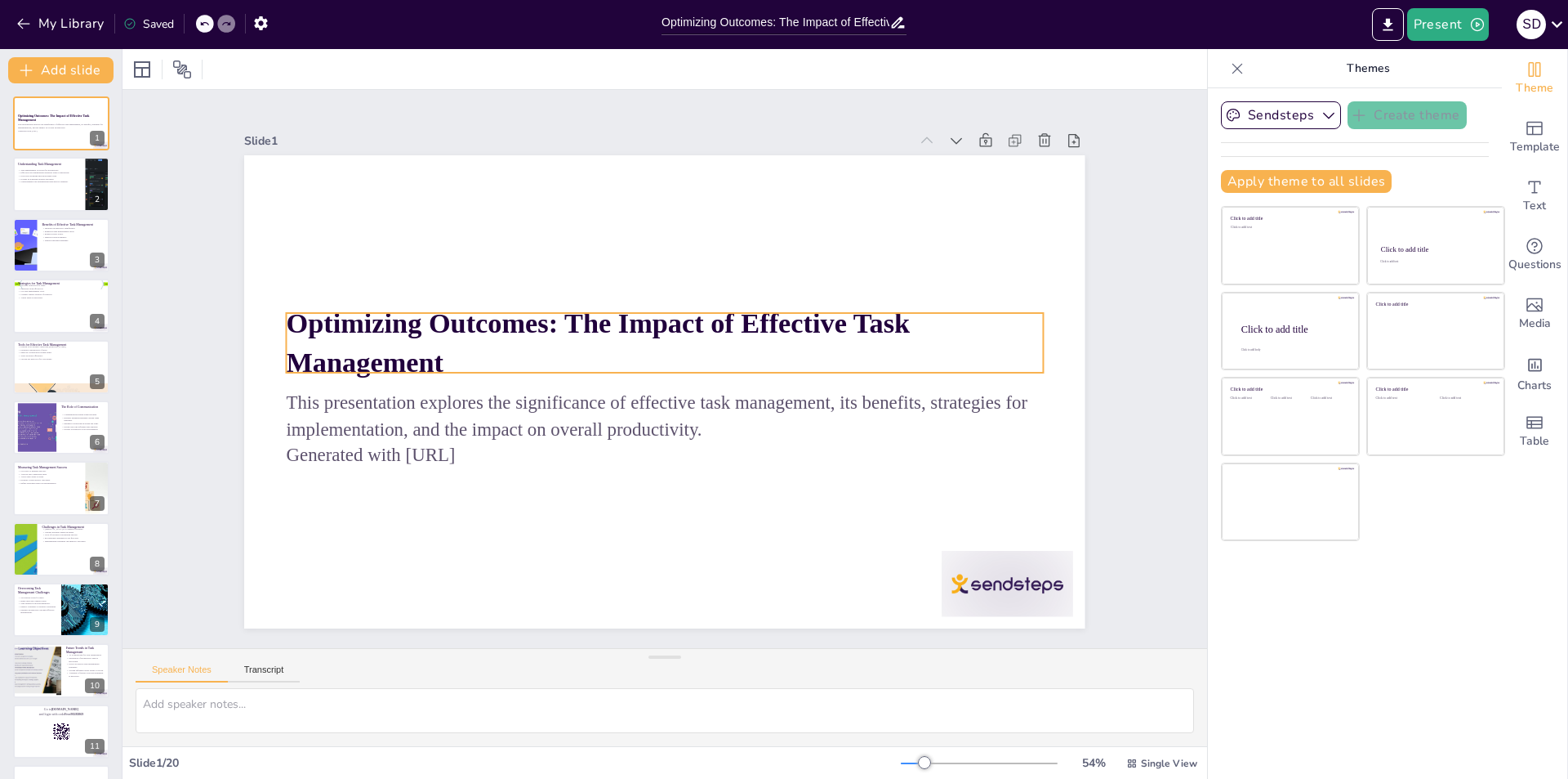
checkbox input "true"
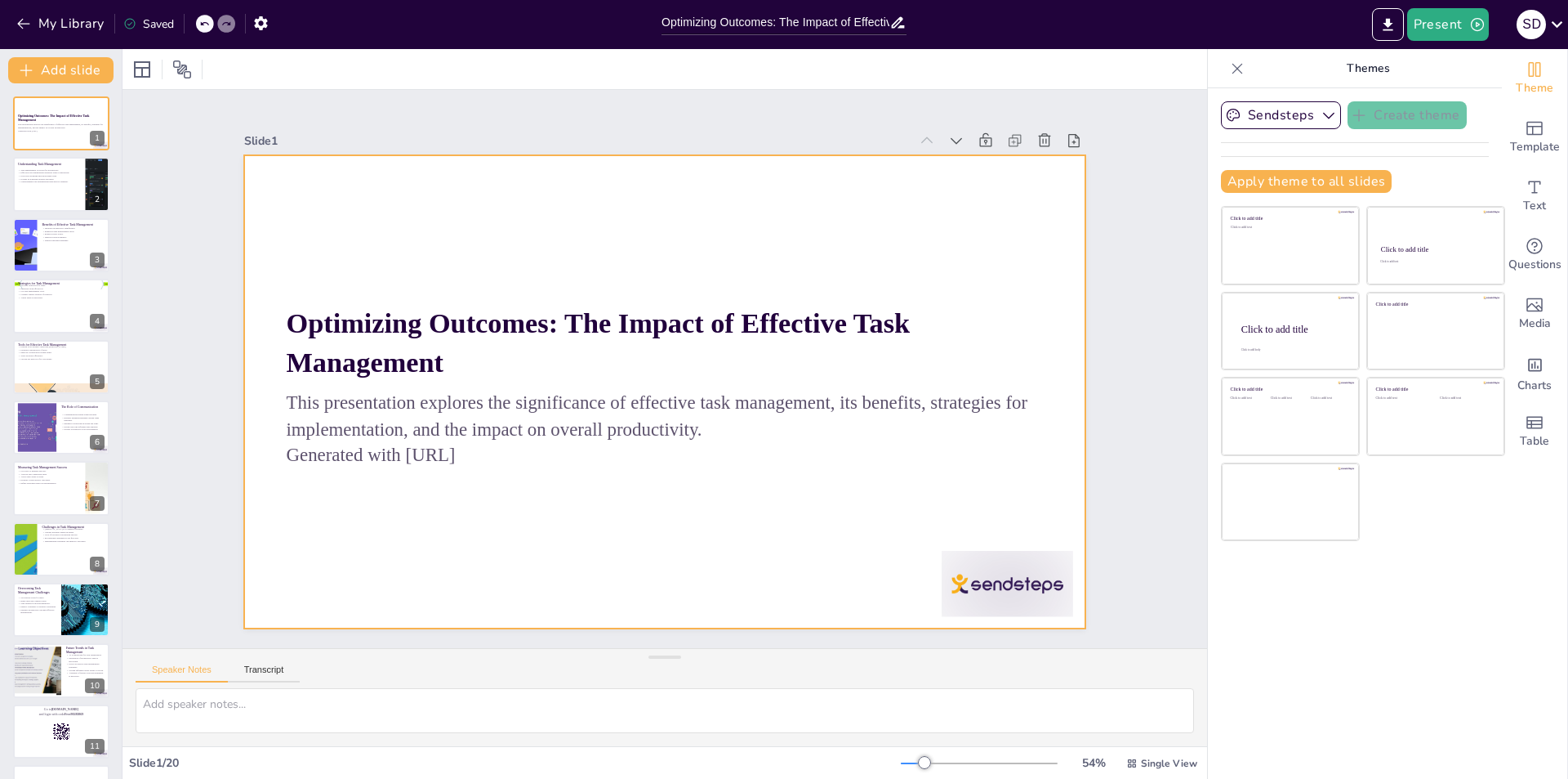
checkbox input "true"
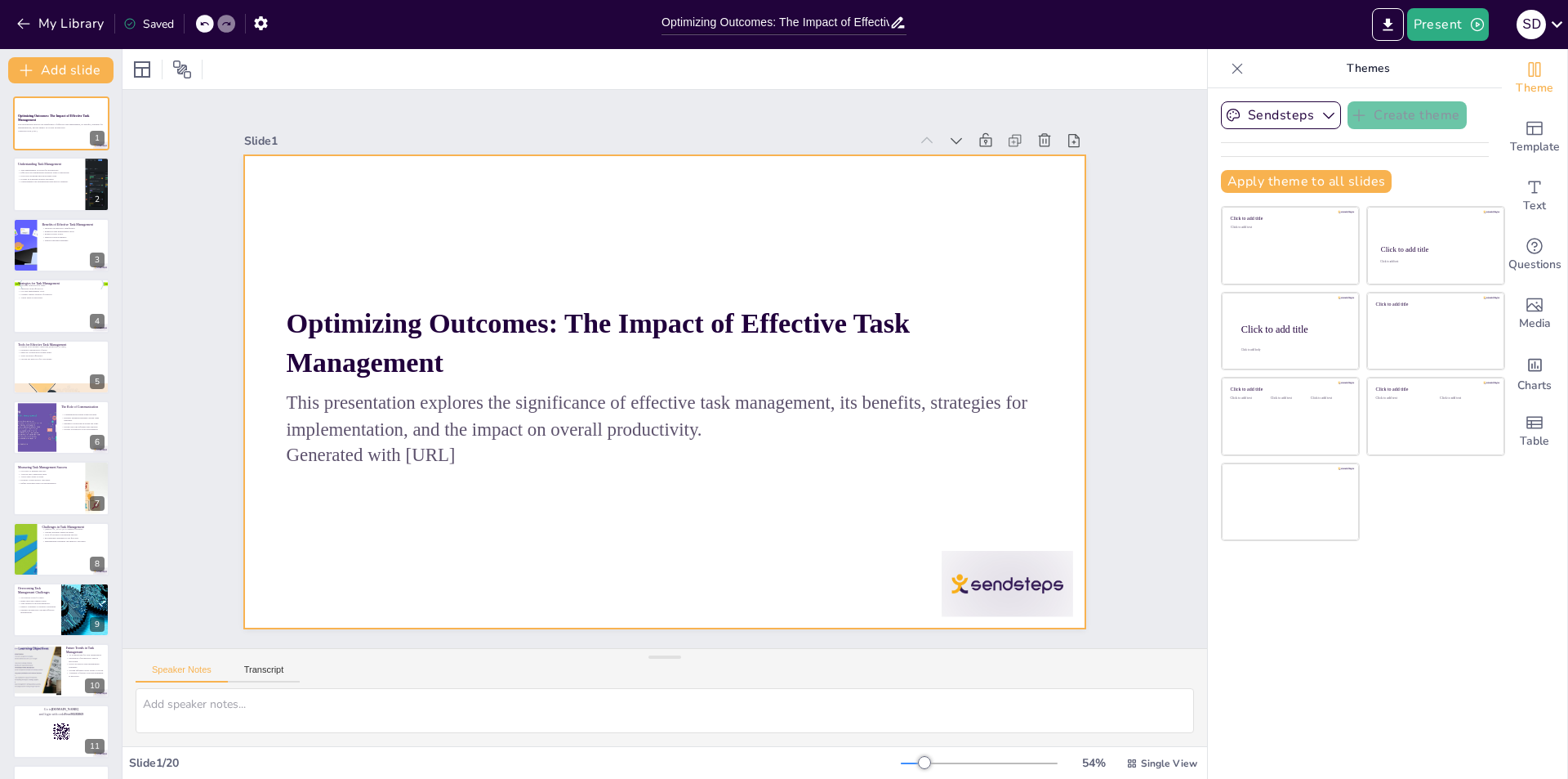
checkbox input "true"
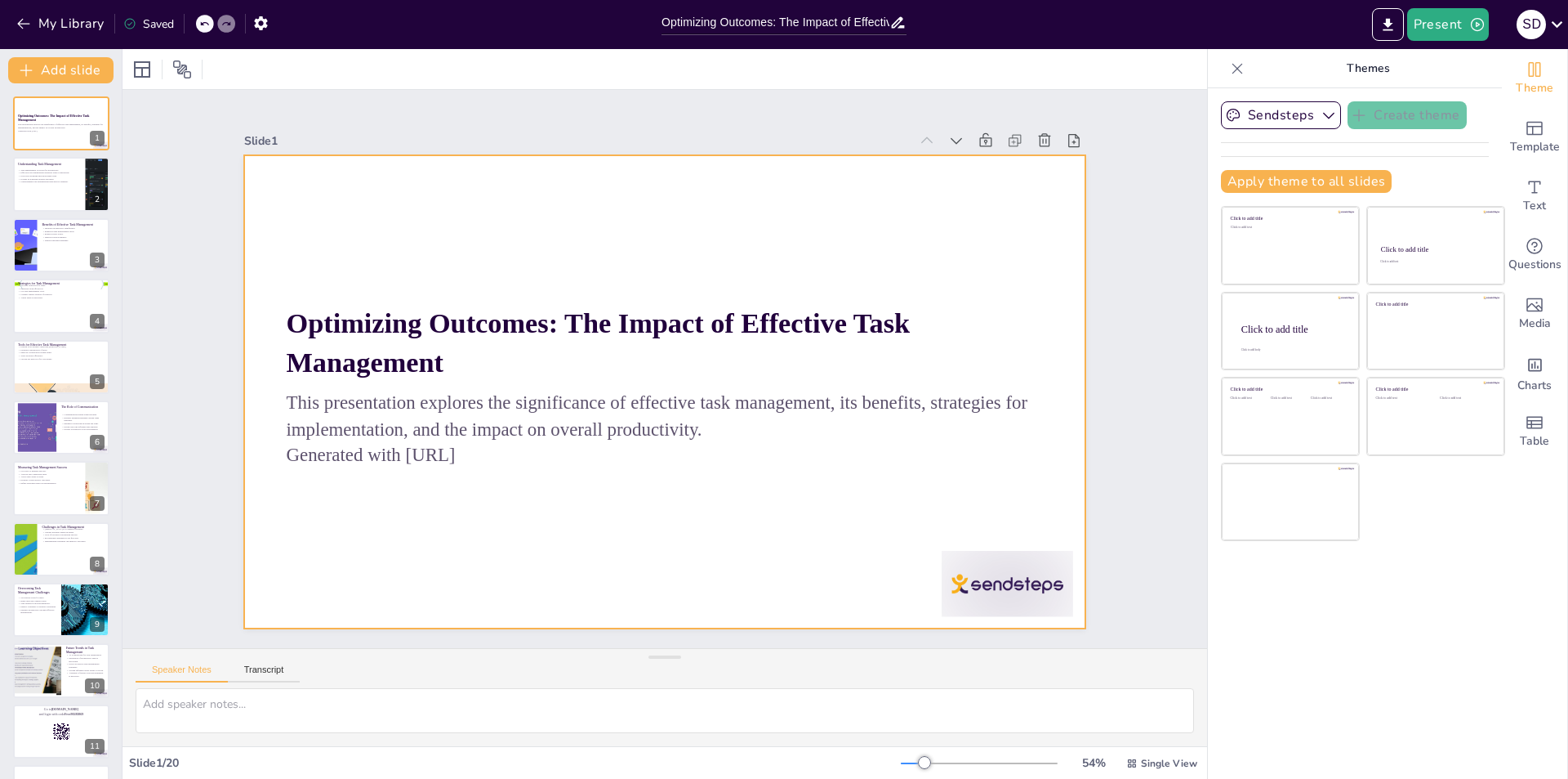
checkbox input "true"
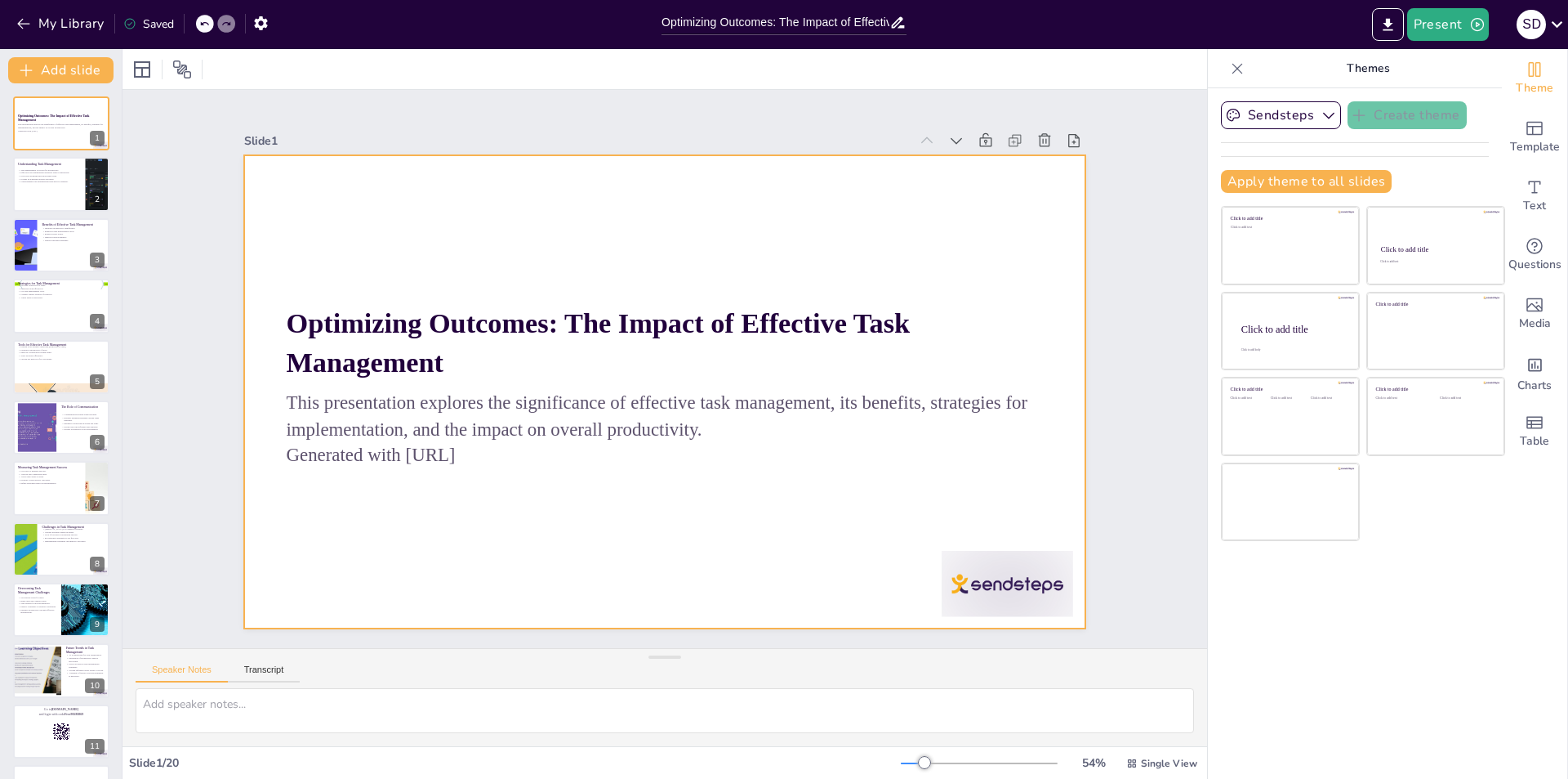
checkbox input "true"
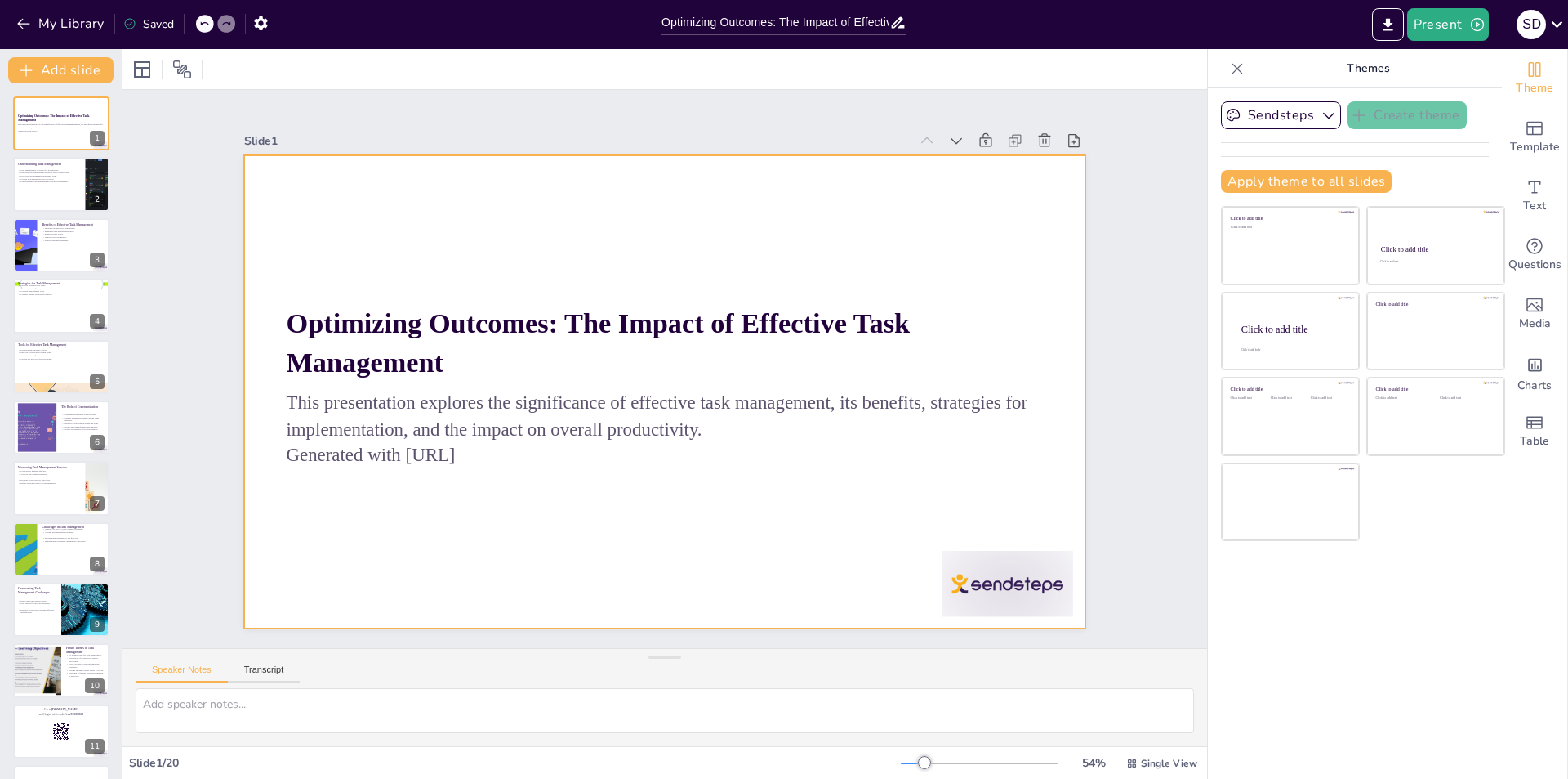
checkbox input "true"
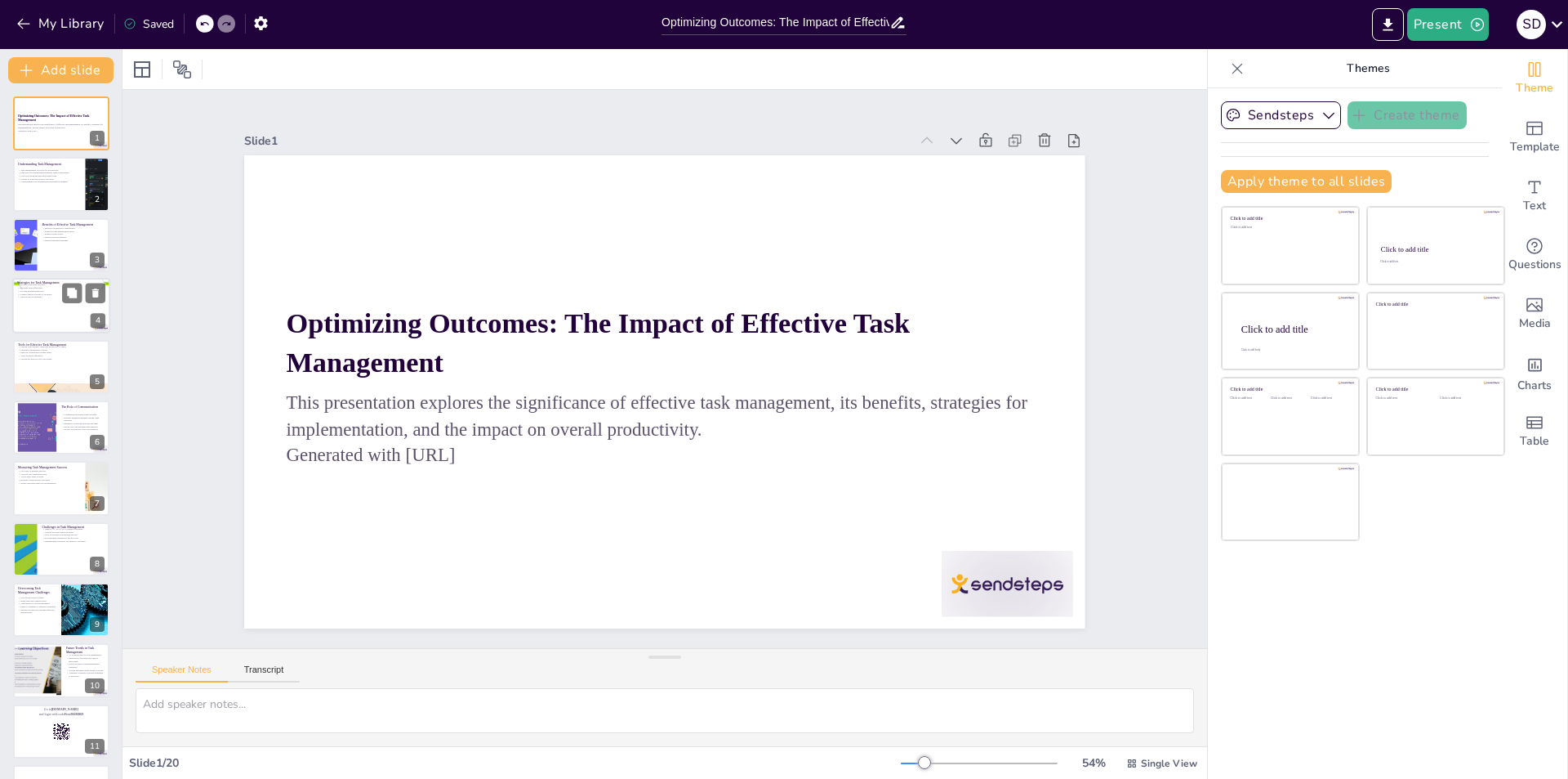
checkbox input "true"
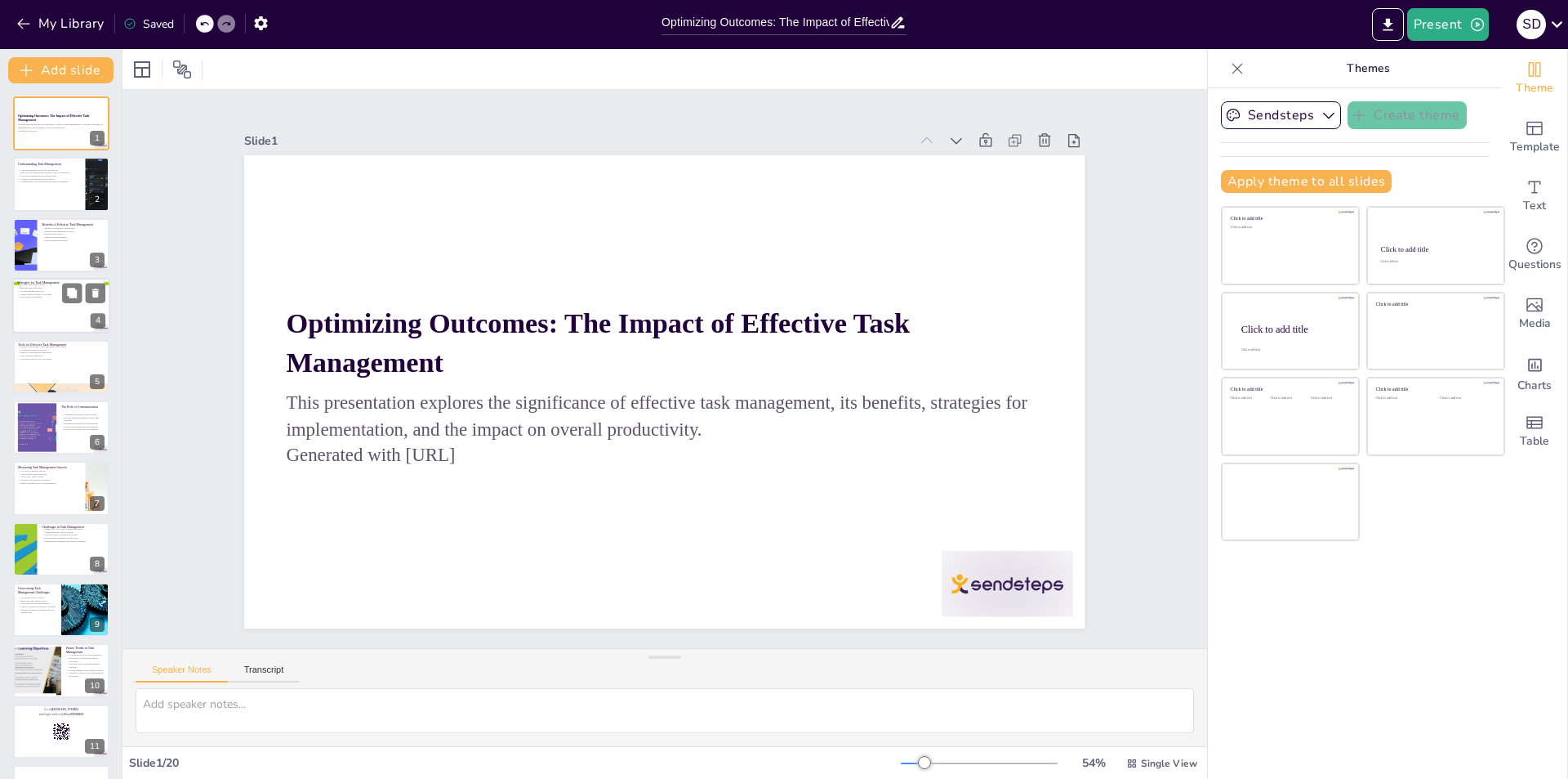
checkbox input "true"
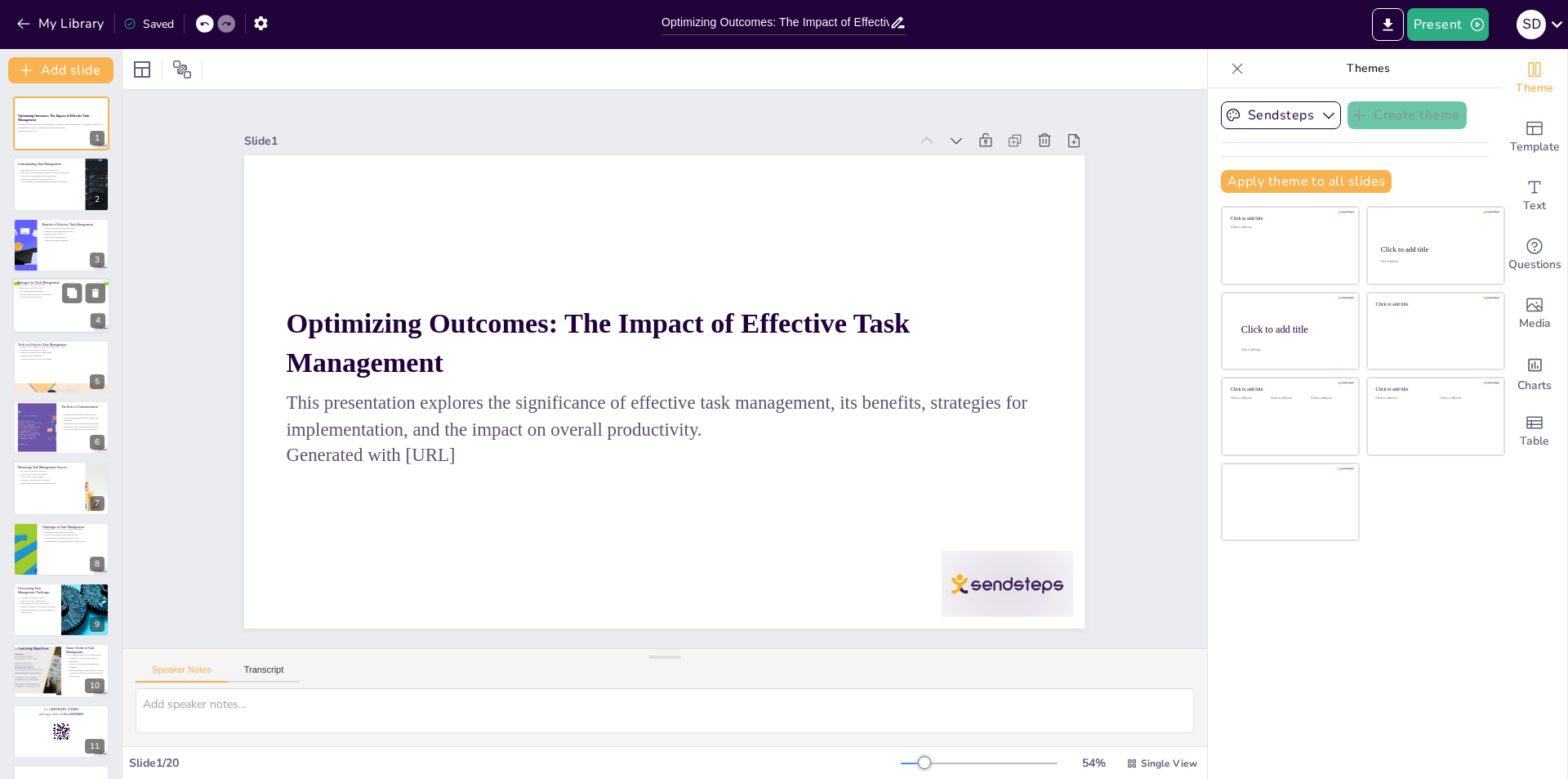
checkbox input "true"
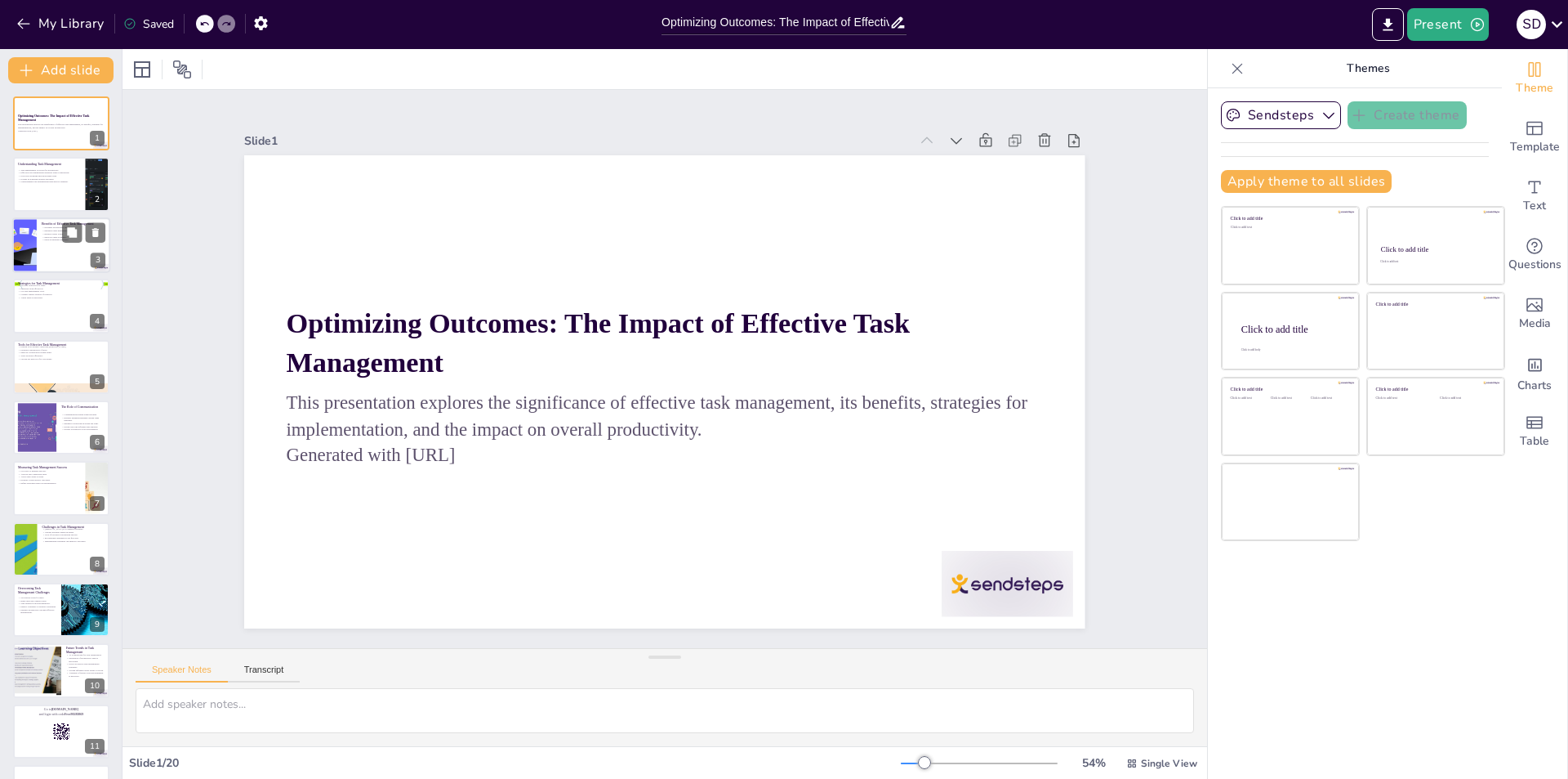
checkbox input "true"
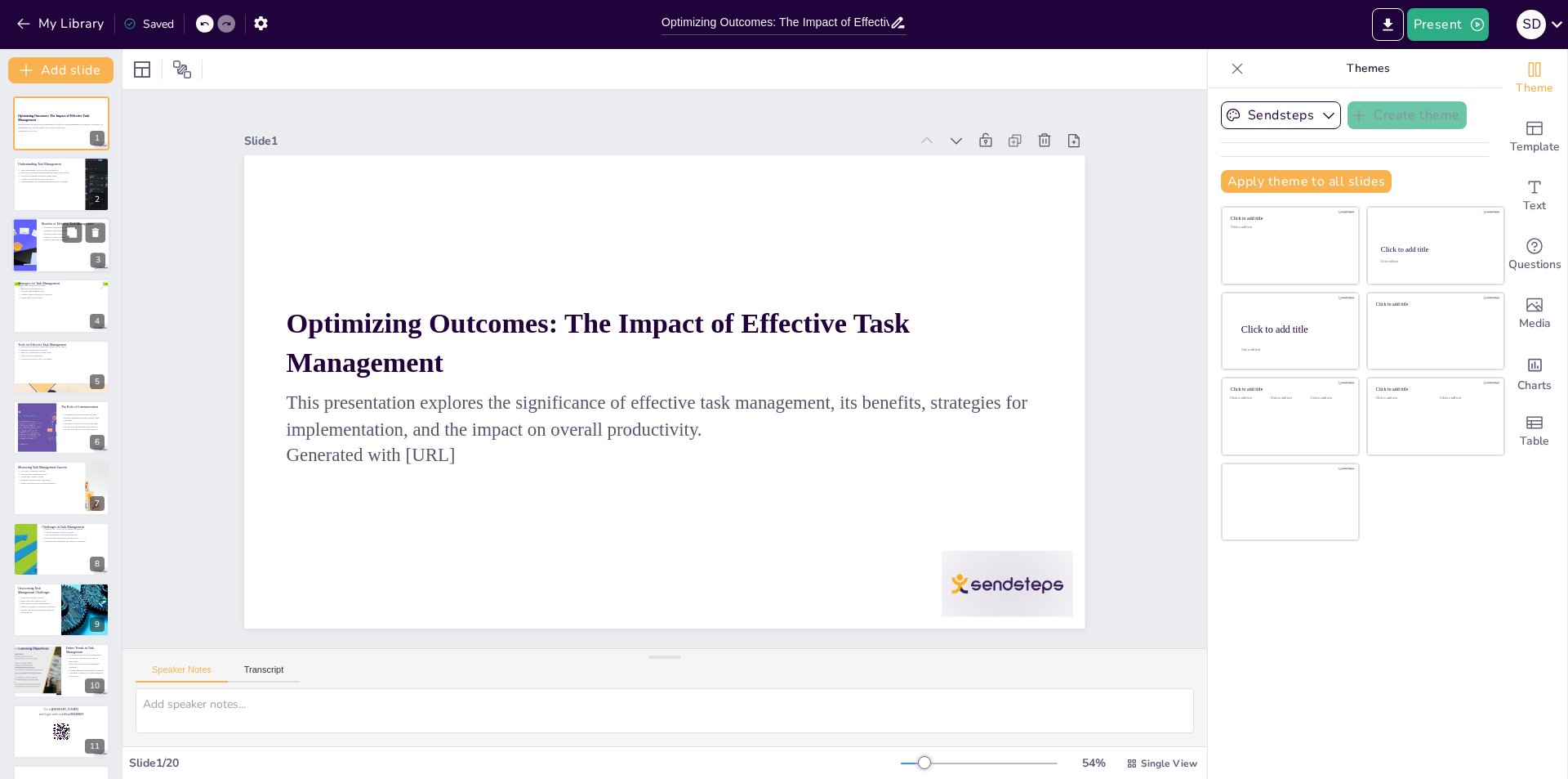
checkbox input "true"
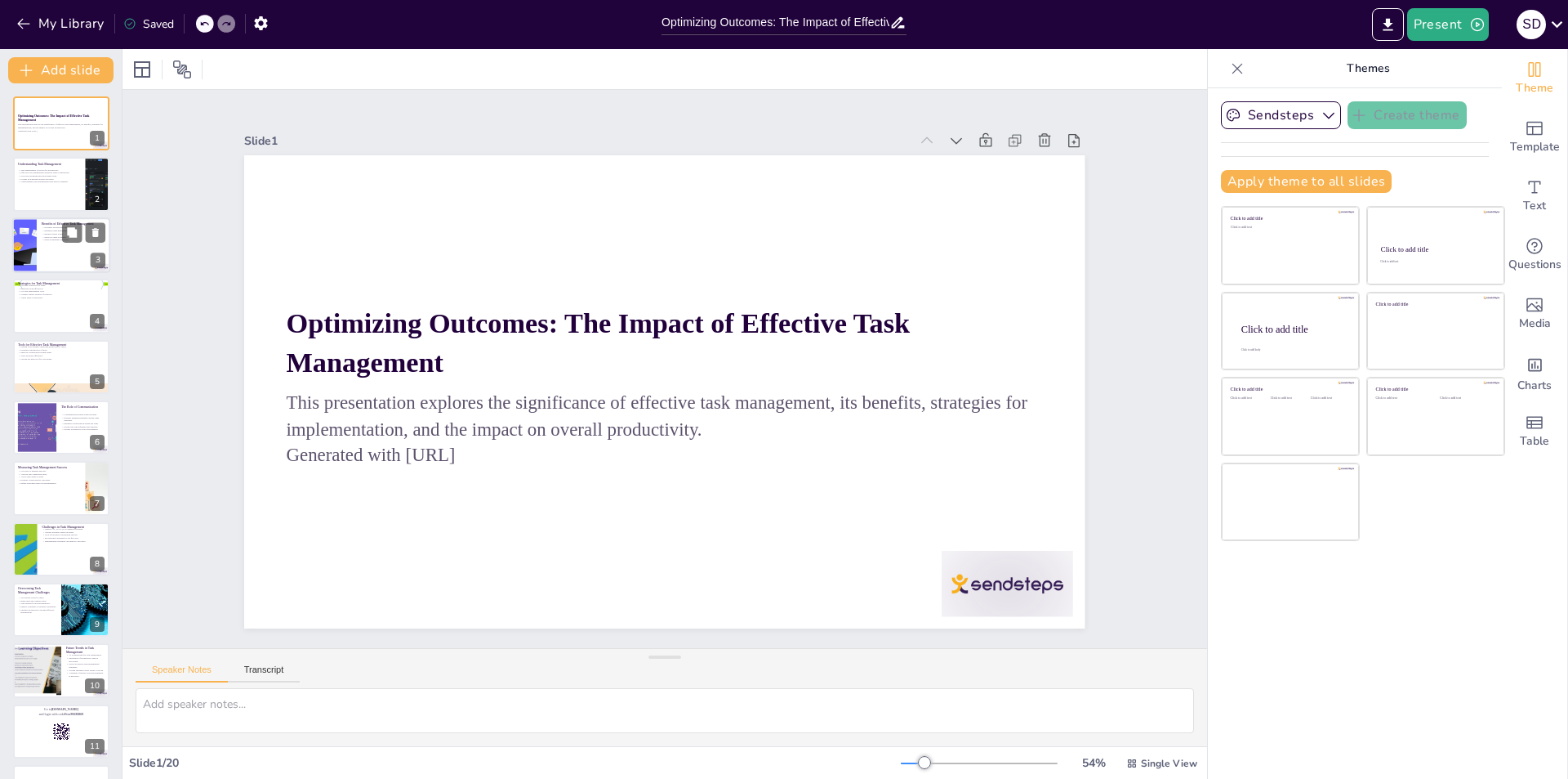
checkbox input "true"
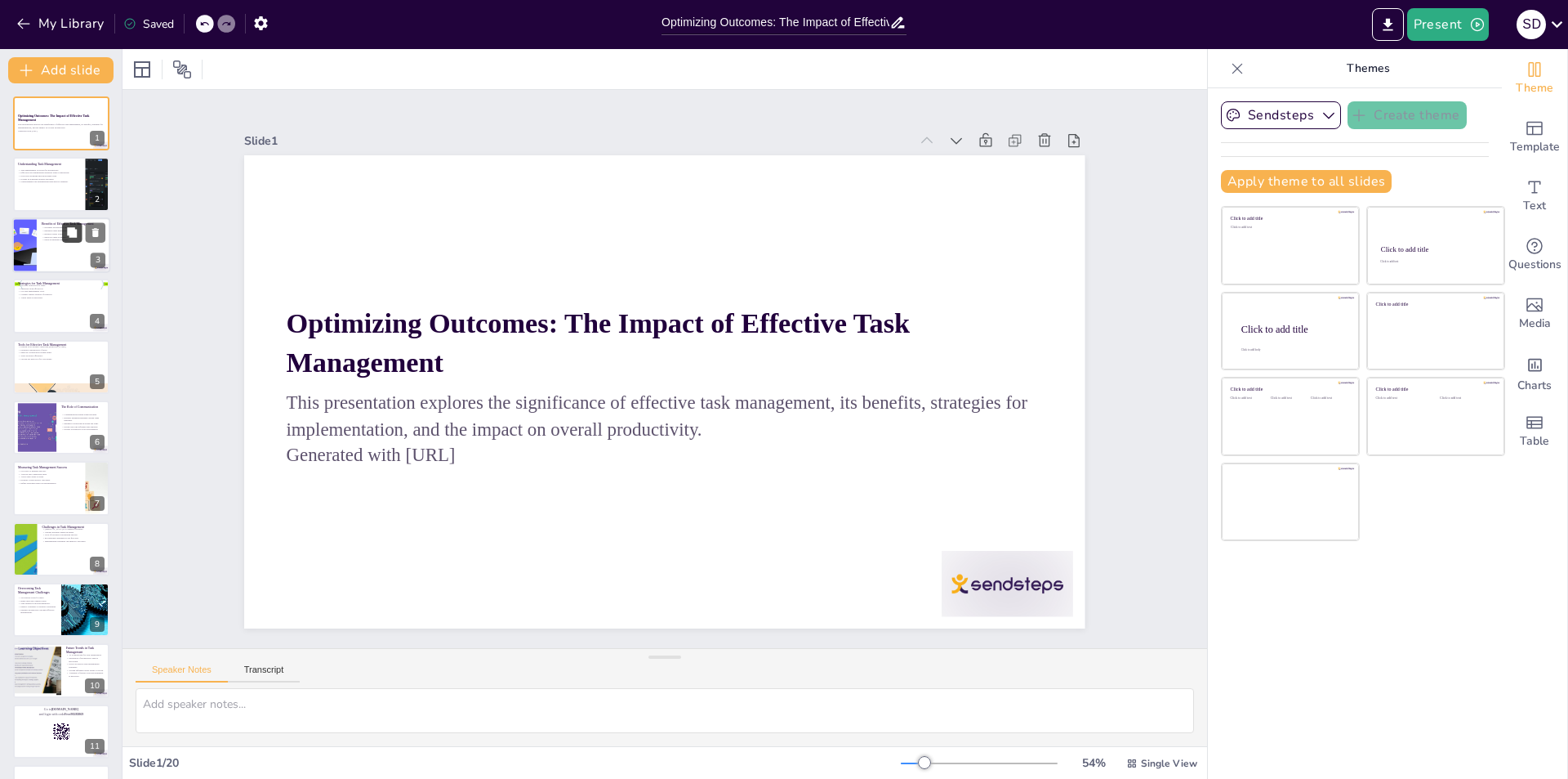
checkbox input "true"
click at [42, 165] on p "Understanding Task Management" at bounding box center [49, 164] width 64 height 5
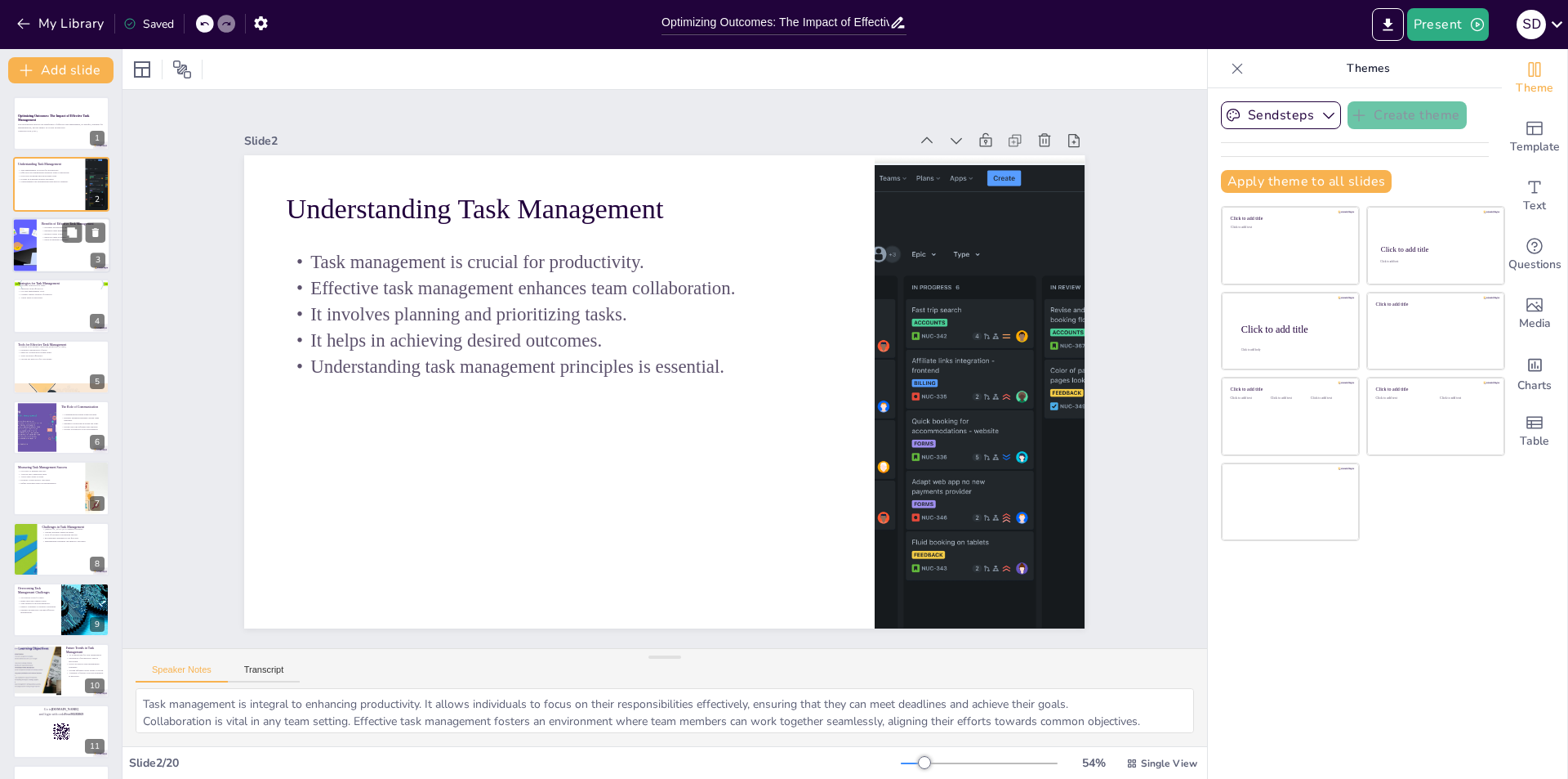
click at [57, 255] on div at bounding box center [62, 246] width 98 height 56
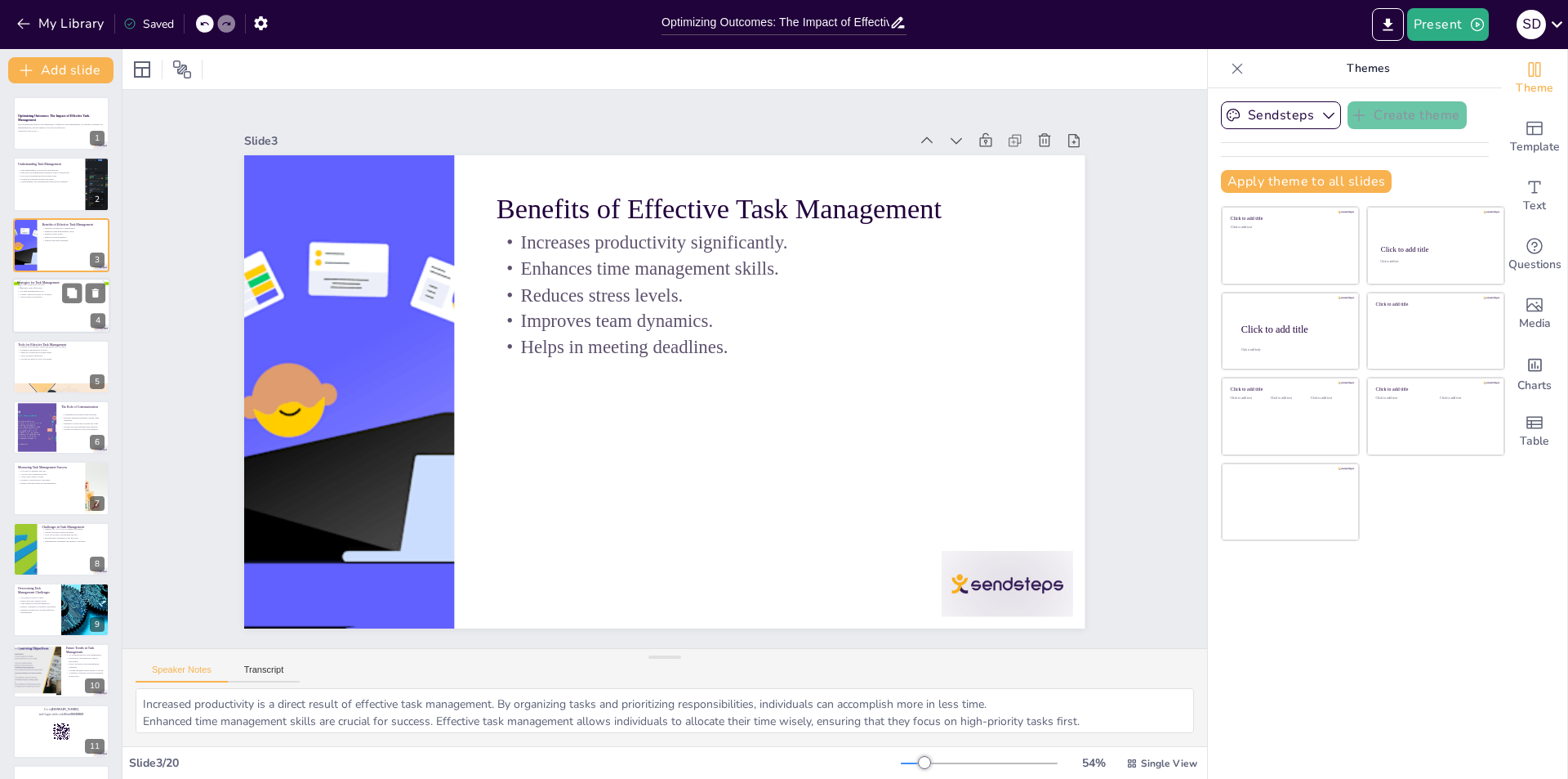
click at [37, 303] on div at bounding box center [62, 306] width 98 height 56
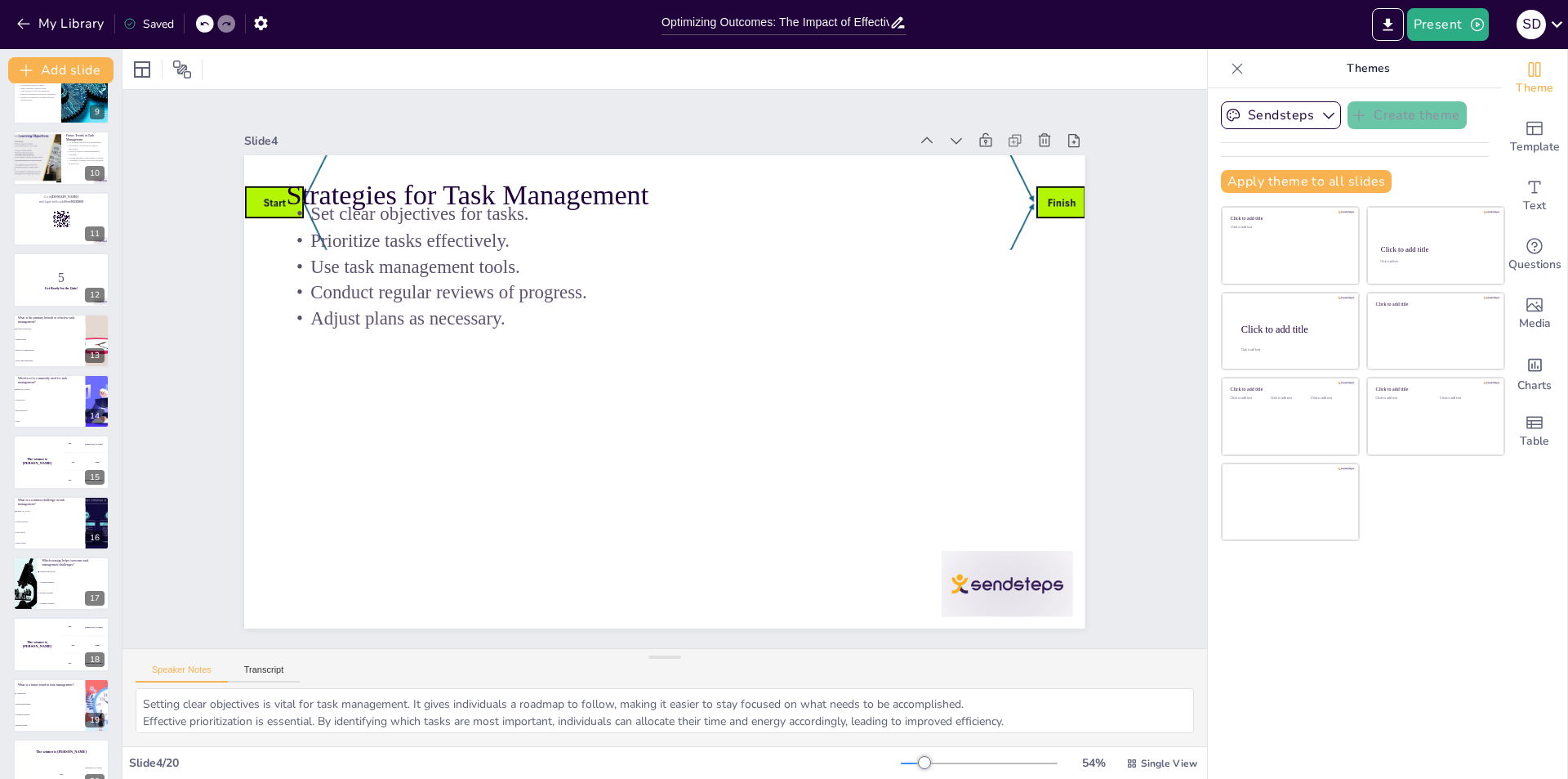
scroll to position [540, 0]
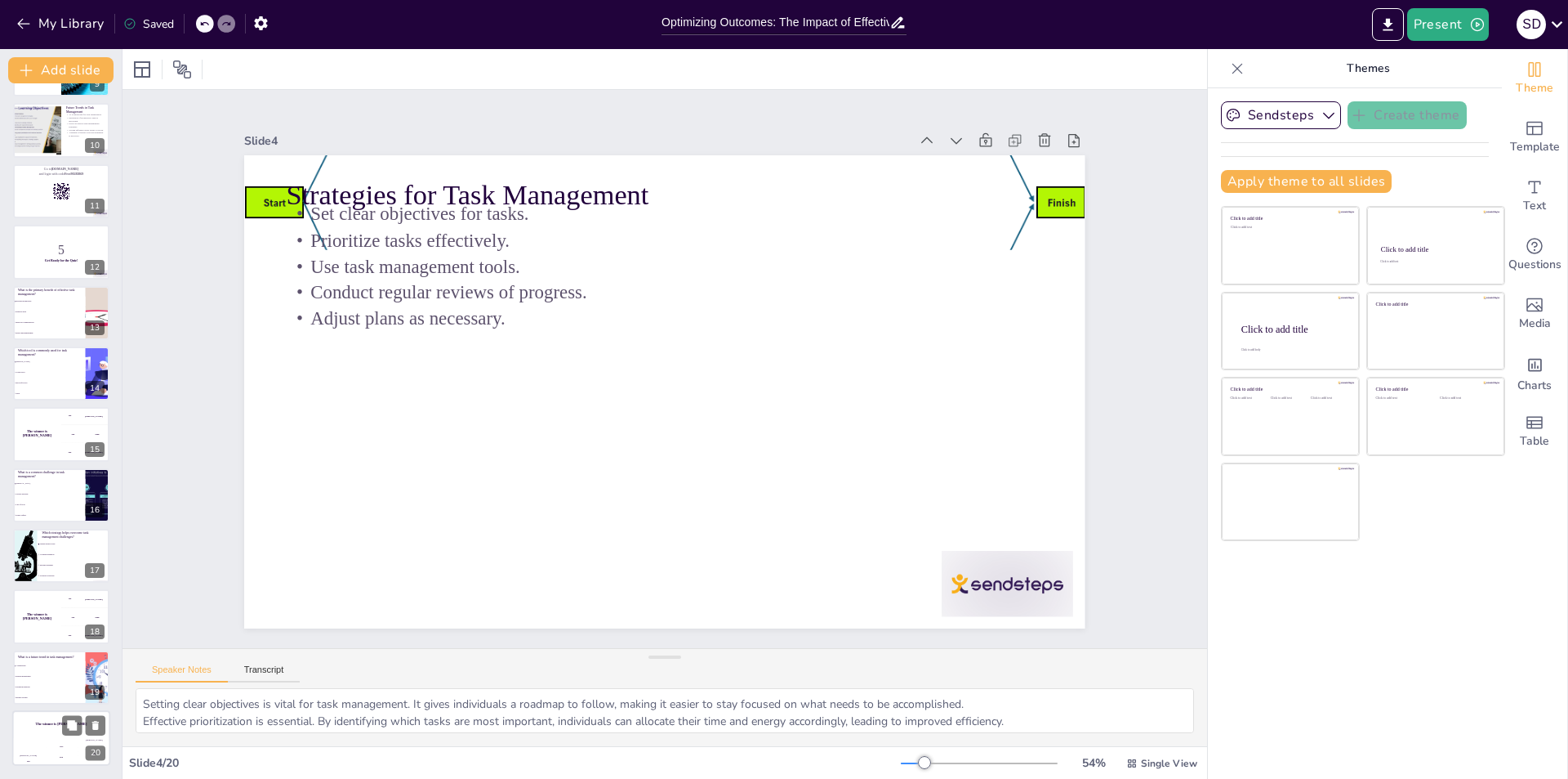
click at [52, 733] on div "The winner is [PERSON_NAME]" at bounding box center [62, 723] width 98 height 28
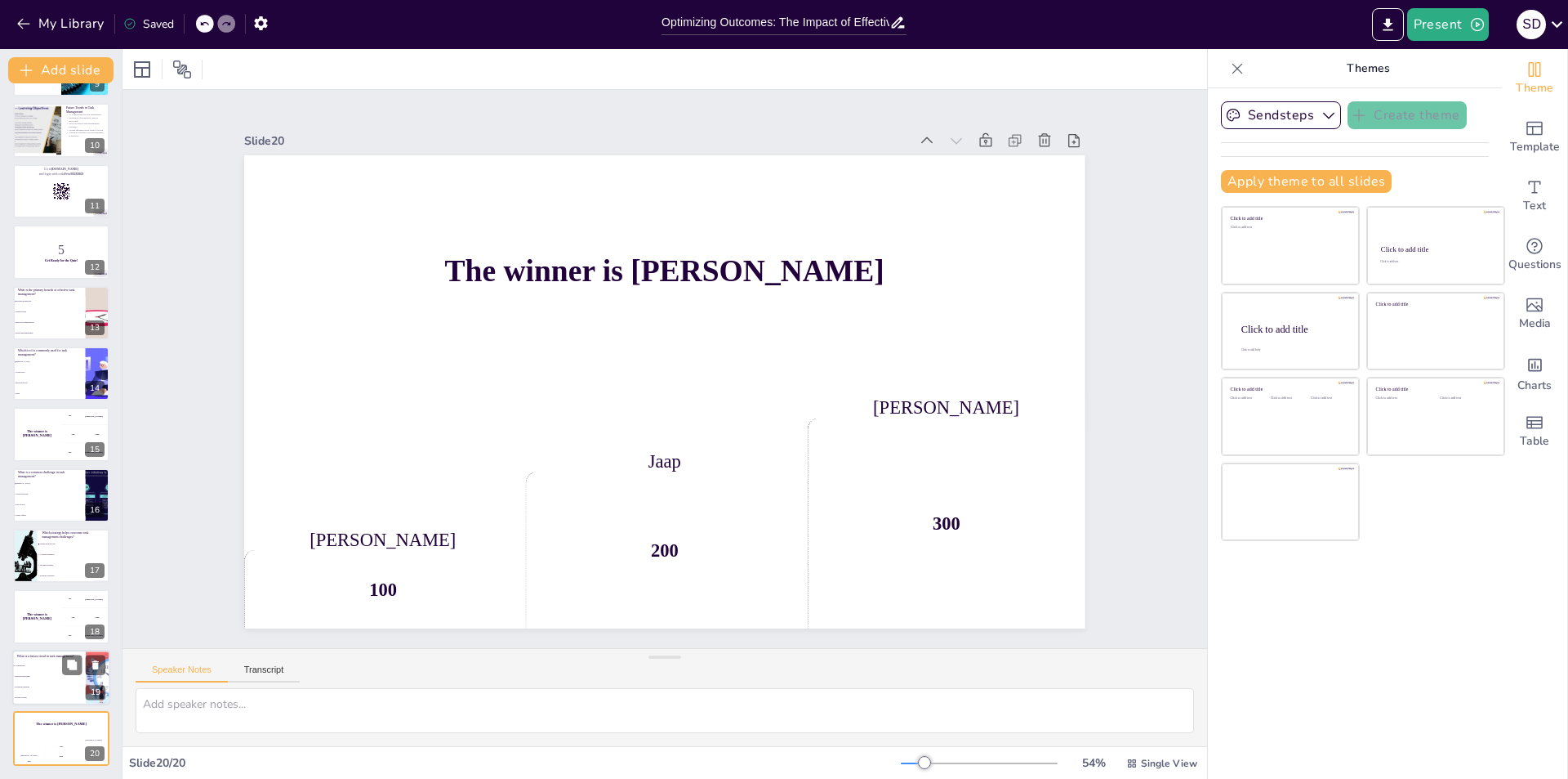
click at [52, 676] on span "Remote management" at bounding box center [49, 676] width 70 height 3
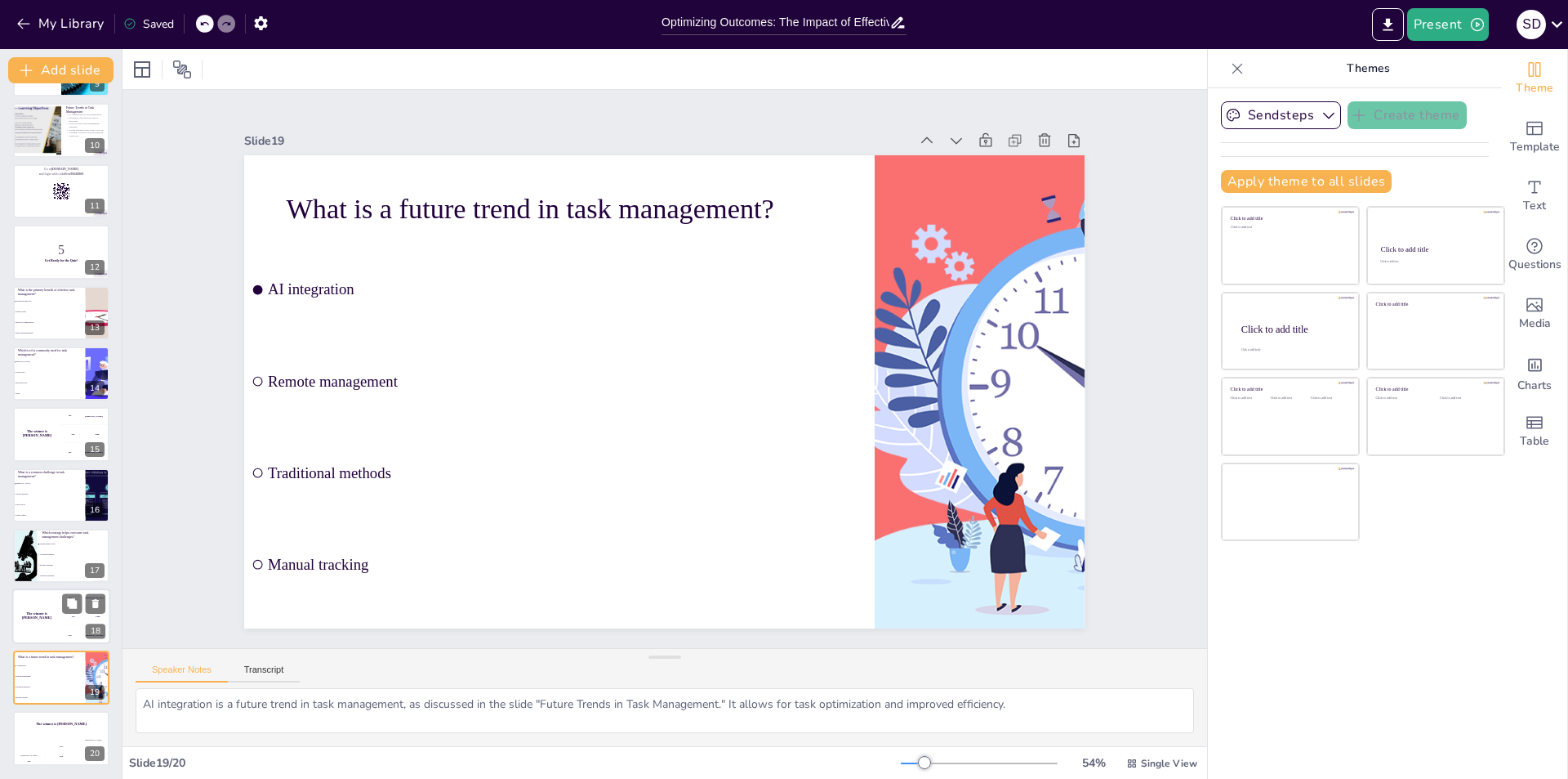
click at [61, 609] on div "The winner is [PERSON_NAME]" at bounding box center [37, 617] width 49 height 56
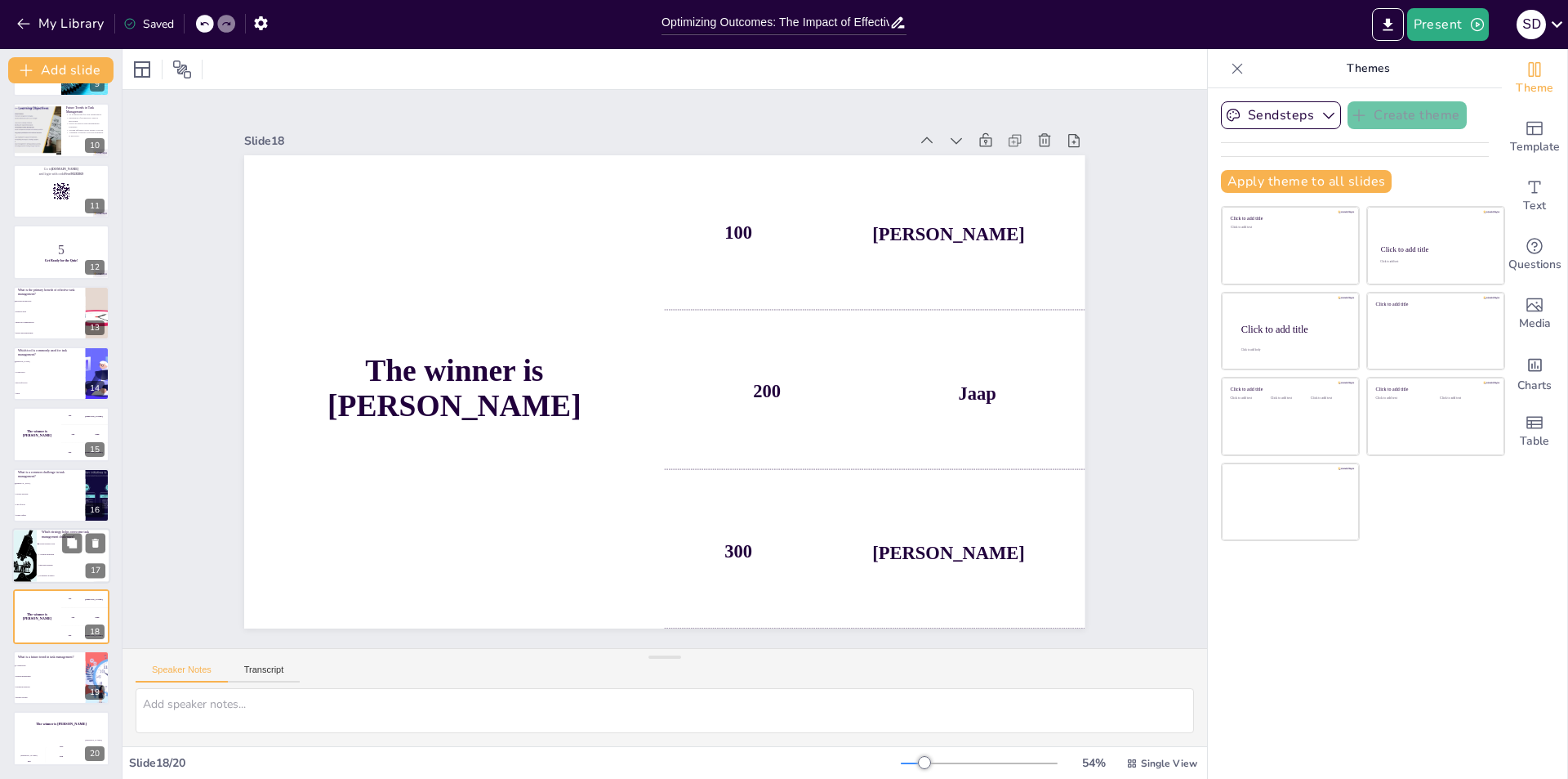
click at [59, 559] on li "Avoiding delegation" at bounding box center [73, 554] width 73 height 11
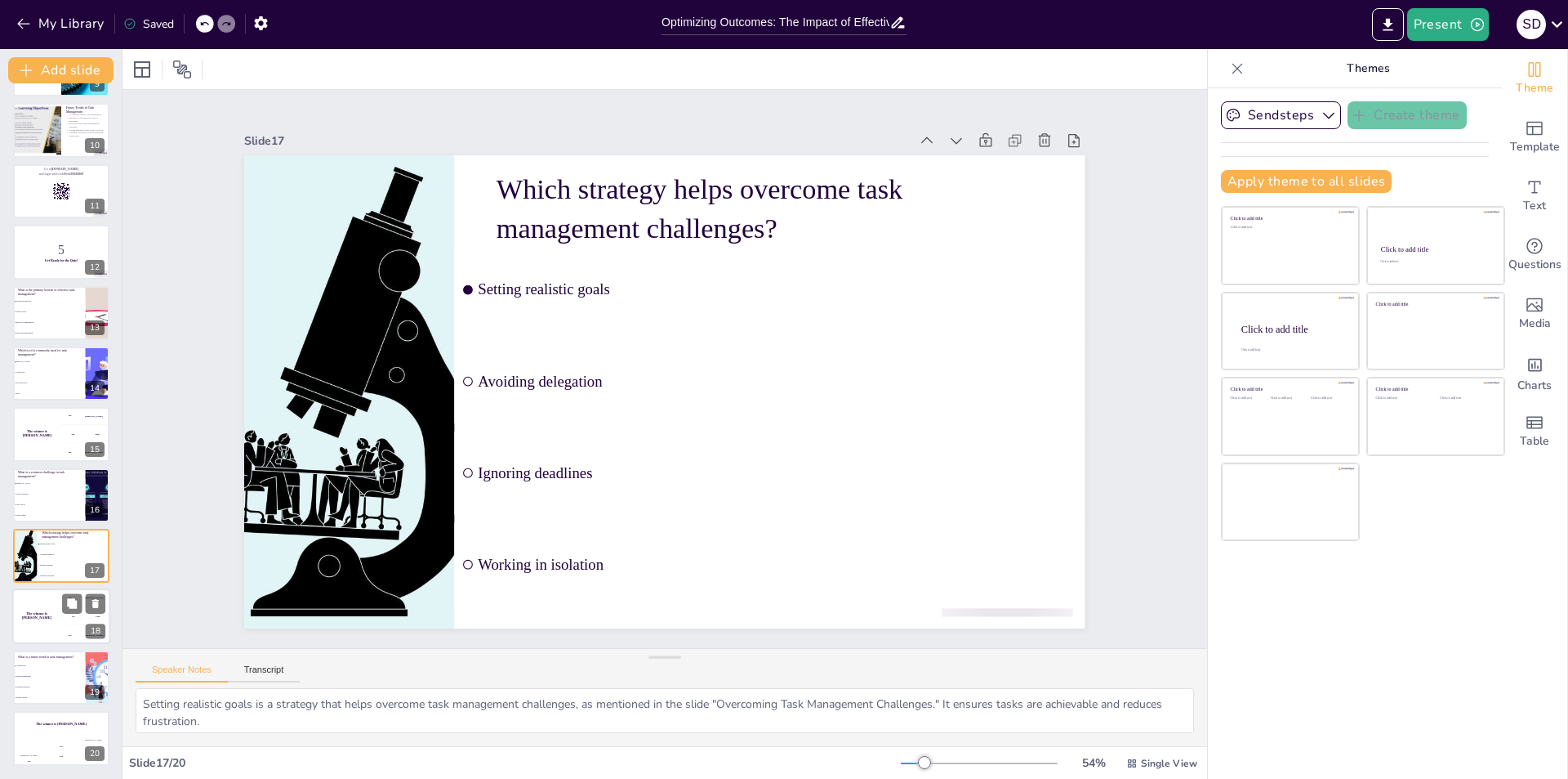
click at [46, 603] on div "The winner is [PERSON_NAME]" at bounding box center [37, 617] width 49 height 56
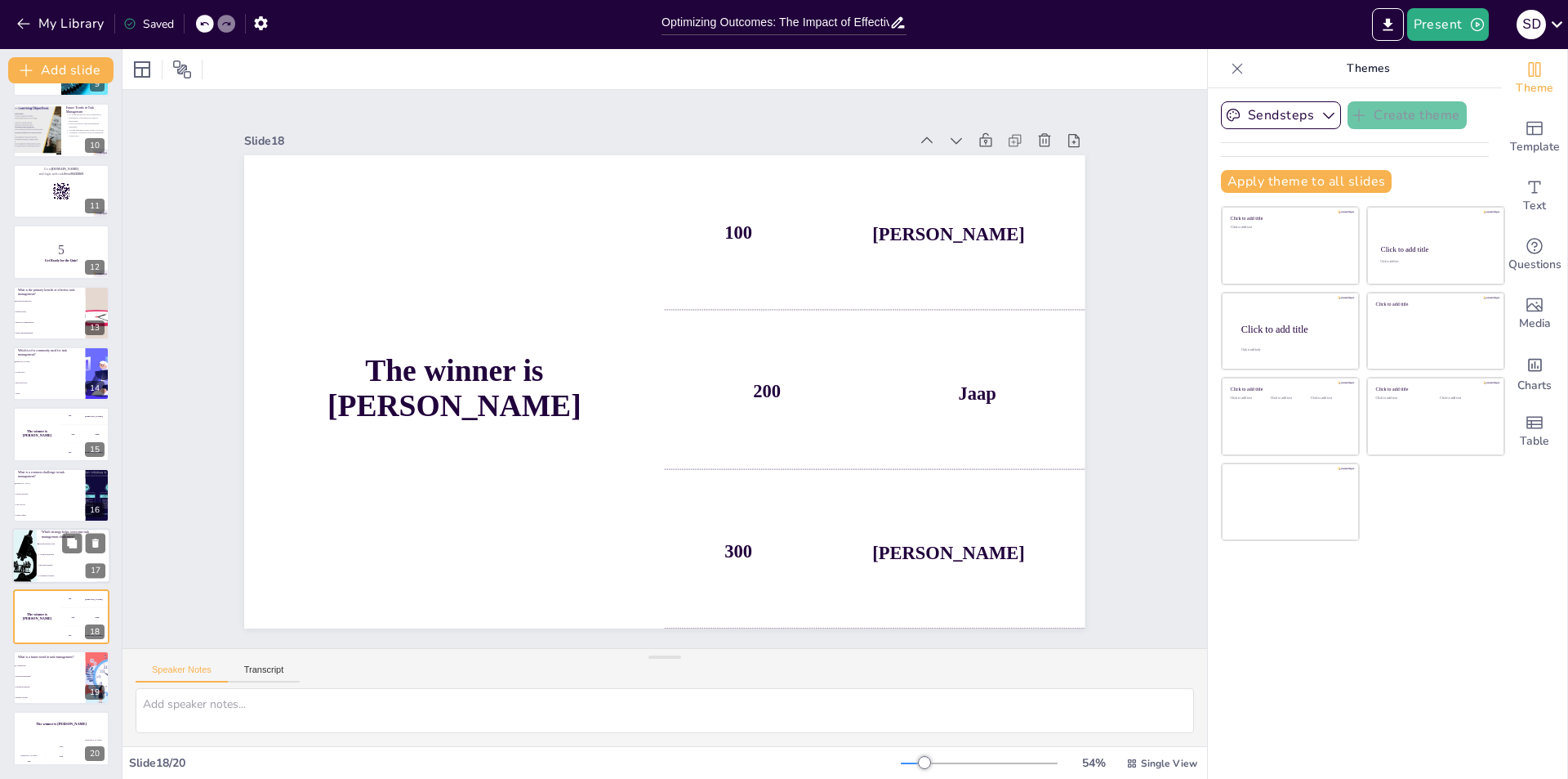
click at [55, 557] on li "Avoiding delegation" at bounding box center [73, 554] width 73 height 11
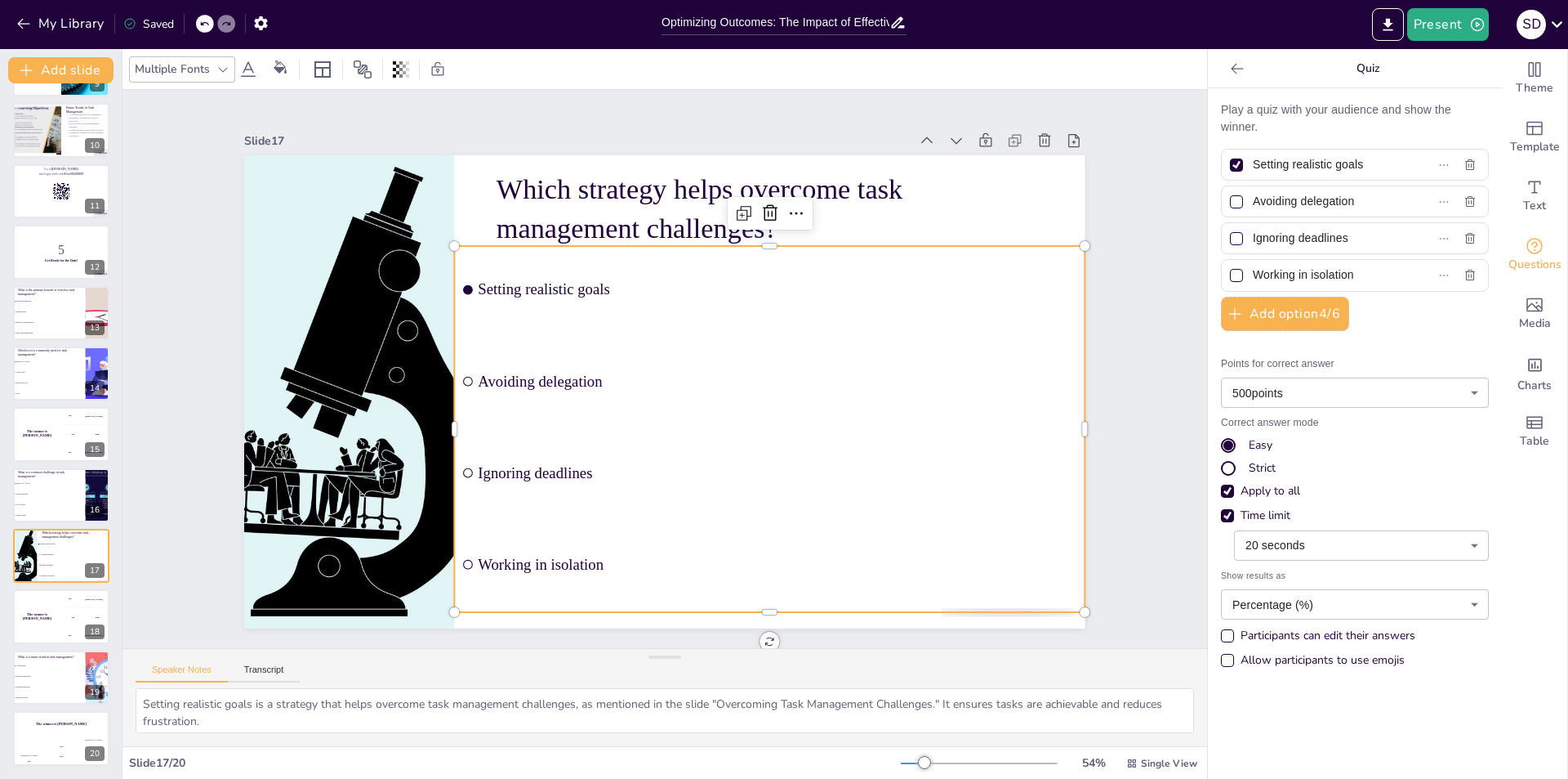
click at [455, 376] on ul "Setting realistic goals Avoiding delegation Ignoring deadlines Working in isola…" at bounding box center [627, 255] width 714 height 694
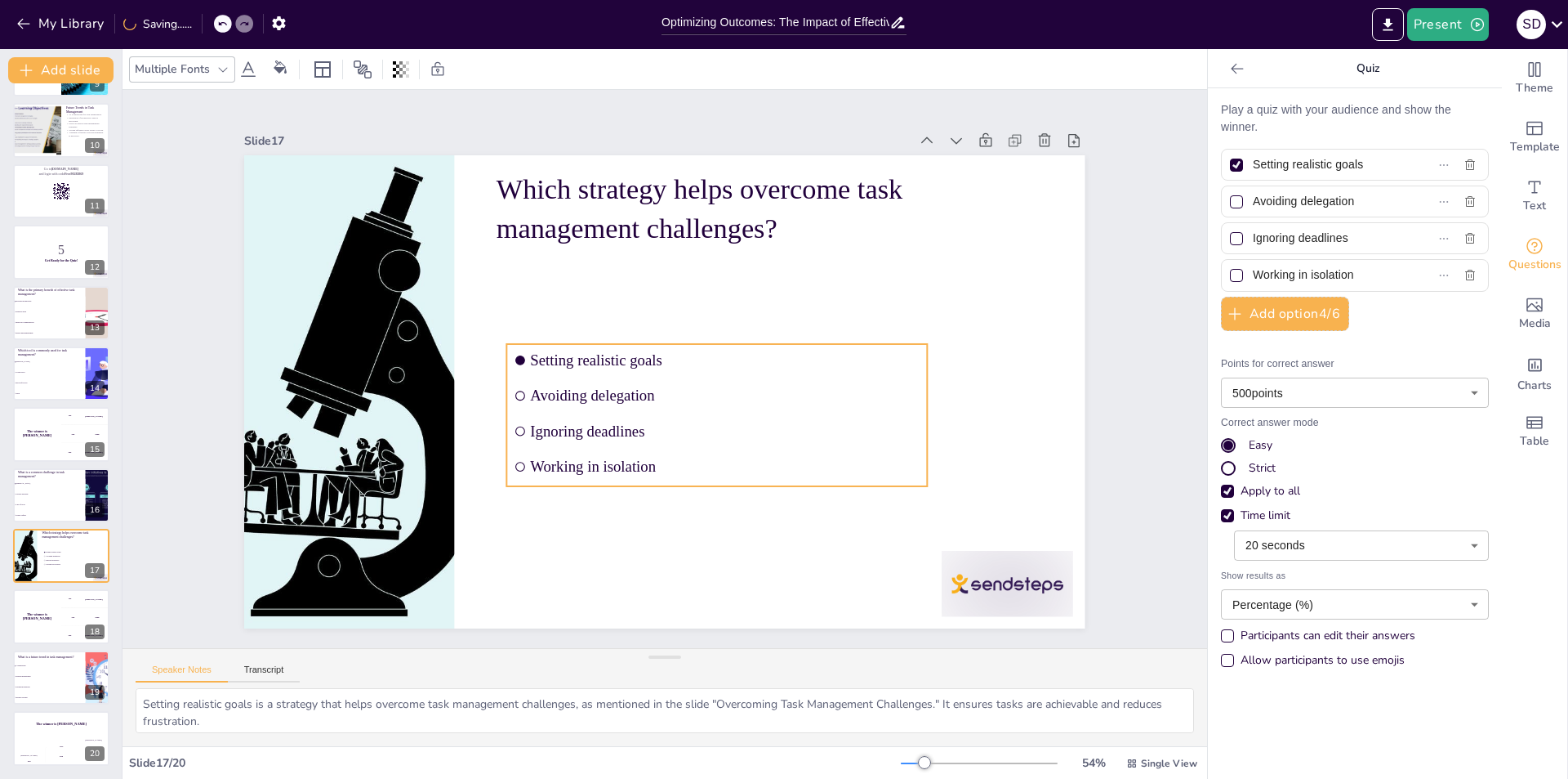
drag, startPoint x: 655, startPoint y: 381, endPoint x: 706, endPoint y: 477, distance: 108.7
click at [707, 479] on ul "Setting realistic goals Avoiding delegation Ignoring deadlines Working in isola…" at bounding box center [595, 362] width 423 height 362
click at [702, 505] on input "checkbox" at bounding box center [707, 510] width 11 height 11
click at [795, 319] on input "checkbox" at bounding box center [801, 313] width 12 height 12
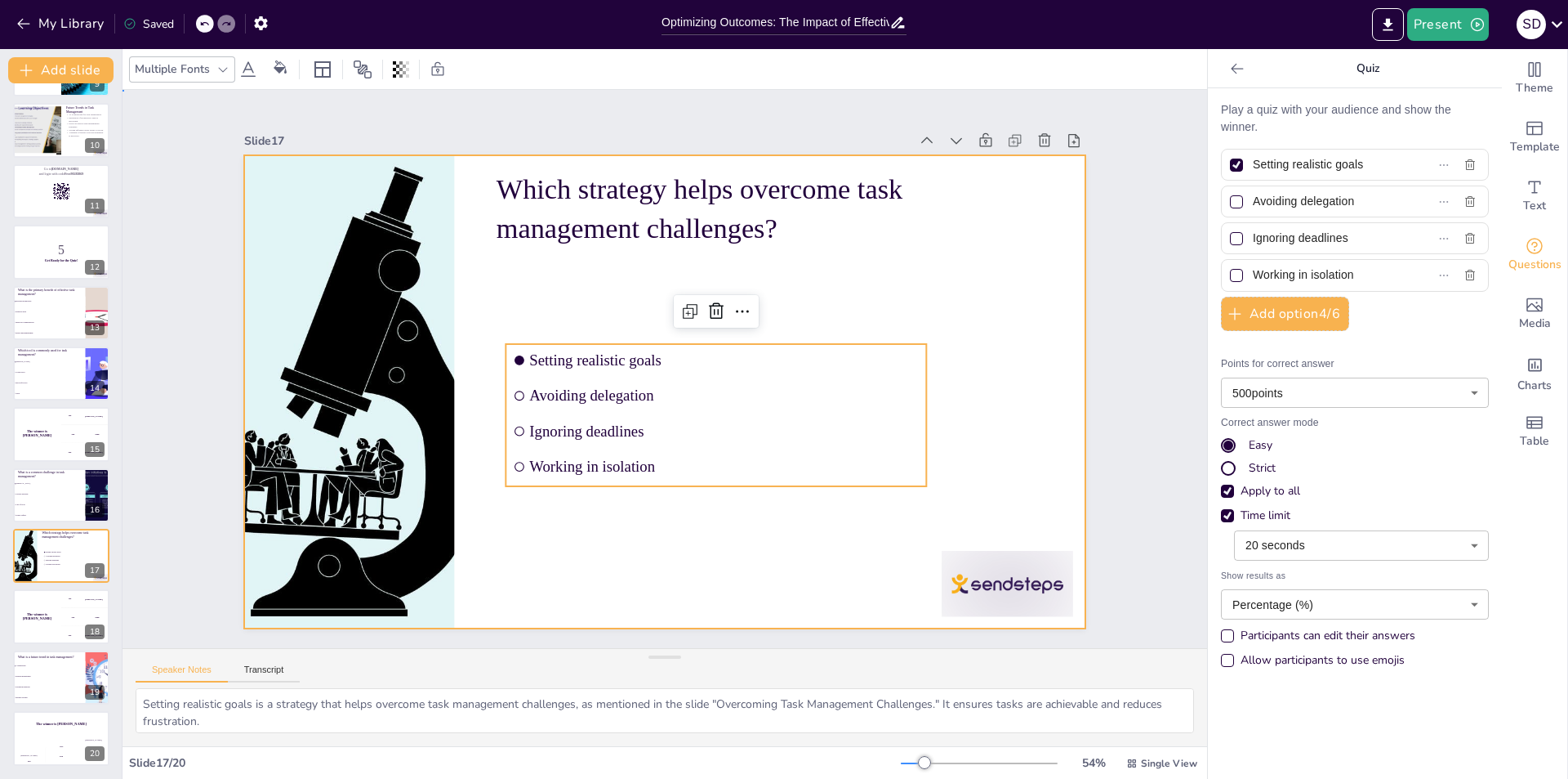
click at [916, 263] on div at bounding box center [642, 374] width 638 height 922
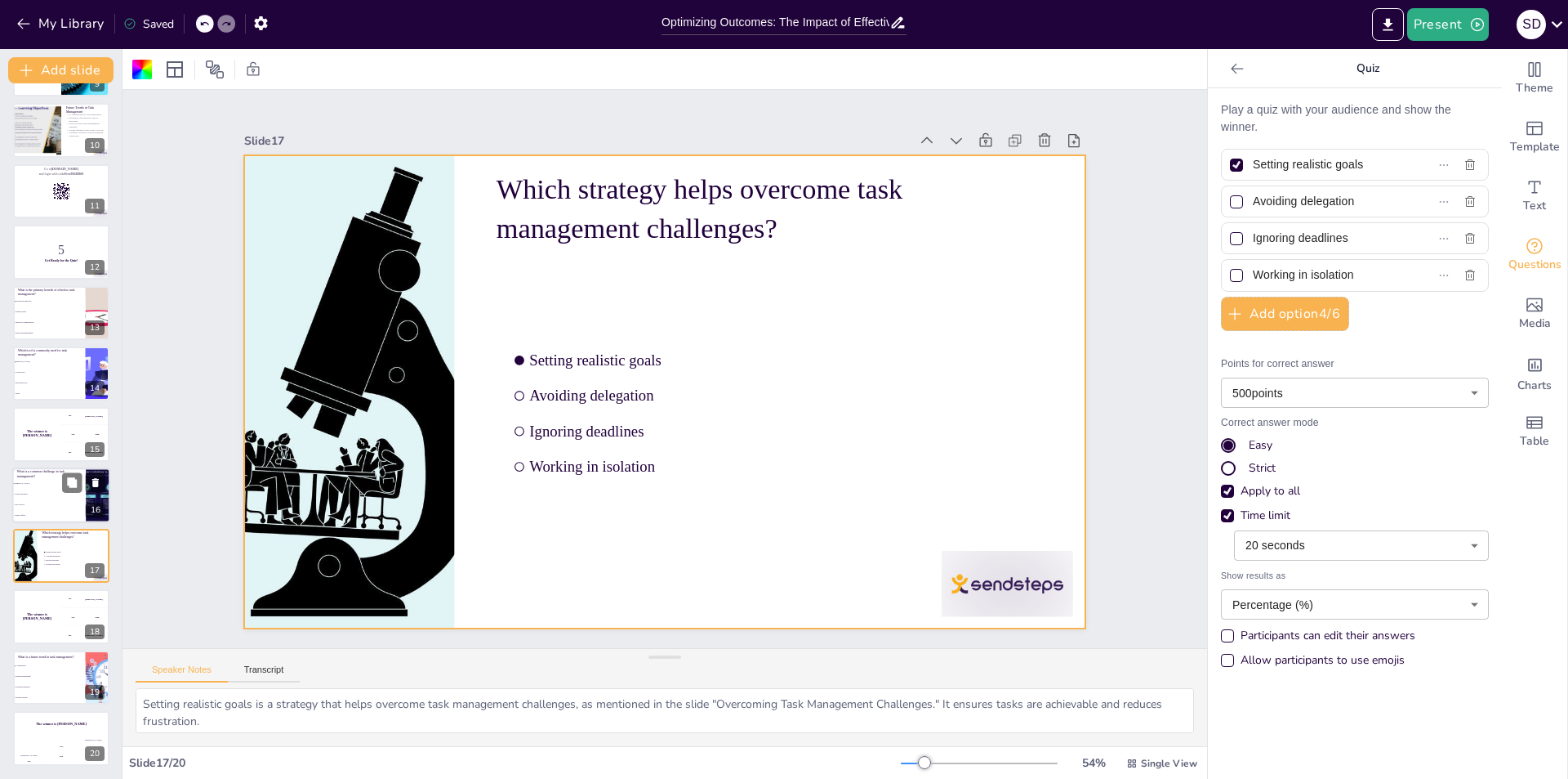
click at [42, 494] on span "Unclear priorities" at bounding box center [49, 494] width 70 height 3
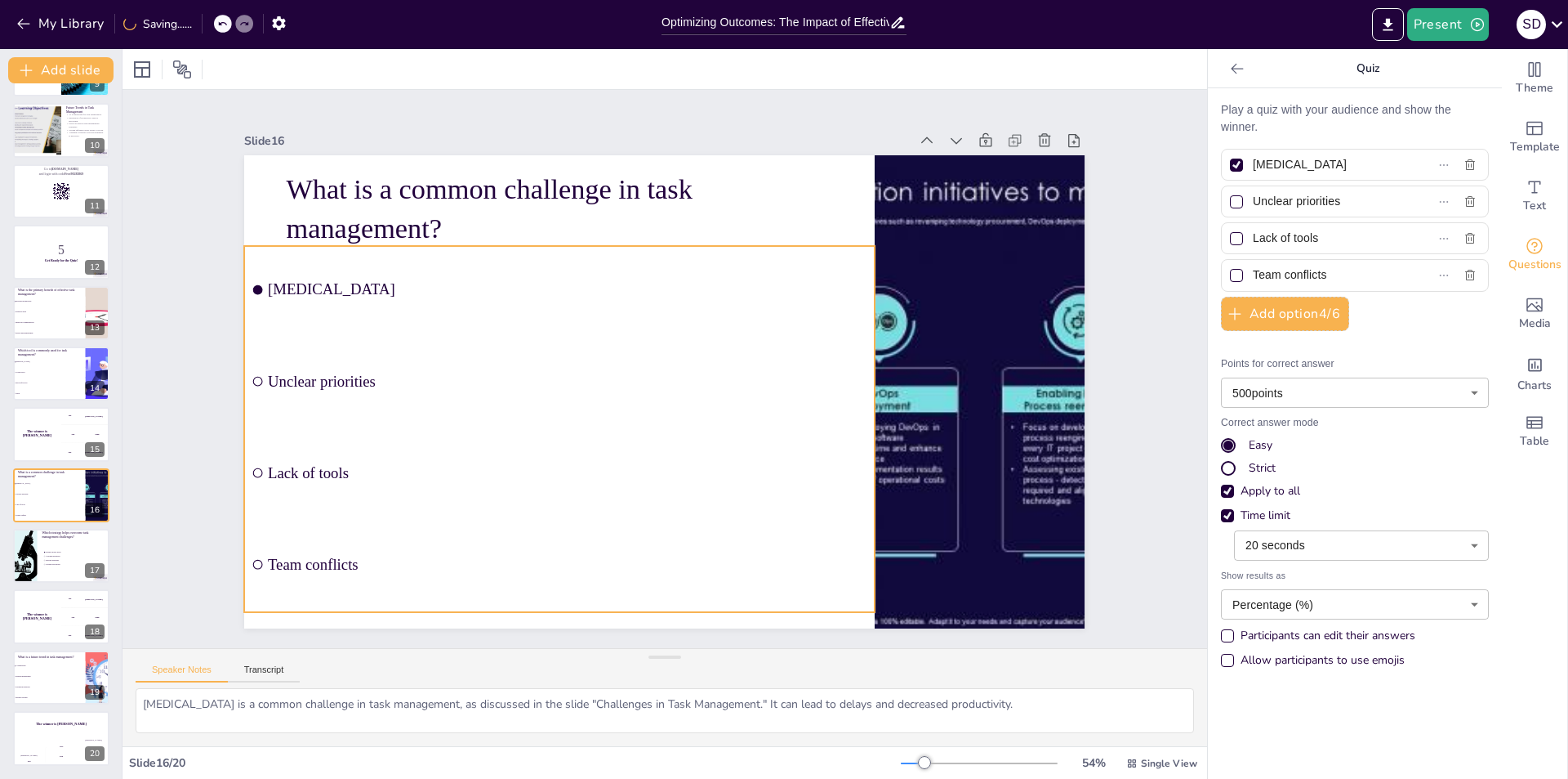
click at [474, 295] on div "What is a common challenge in task management? [MEDICAL_DATA] Unclear prioritie…" at bounding box center [730, 166] width 800 height 258
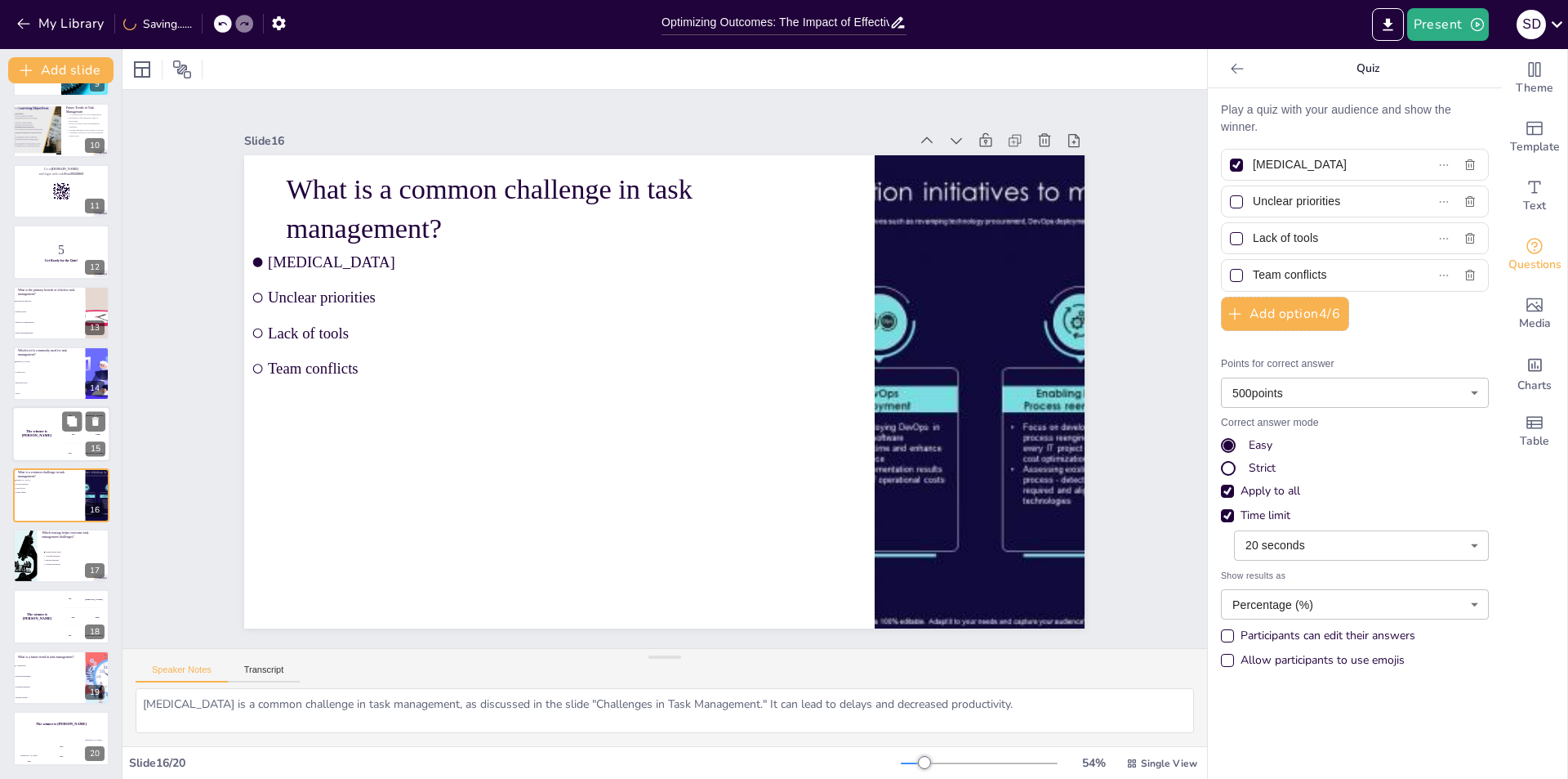
click at [40, 428] on div "The winner is [PERSON_NAME]" at bounding box center [37, 435] width 49 height 56
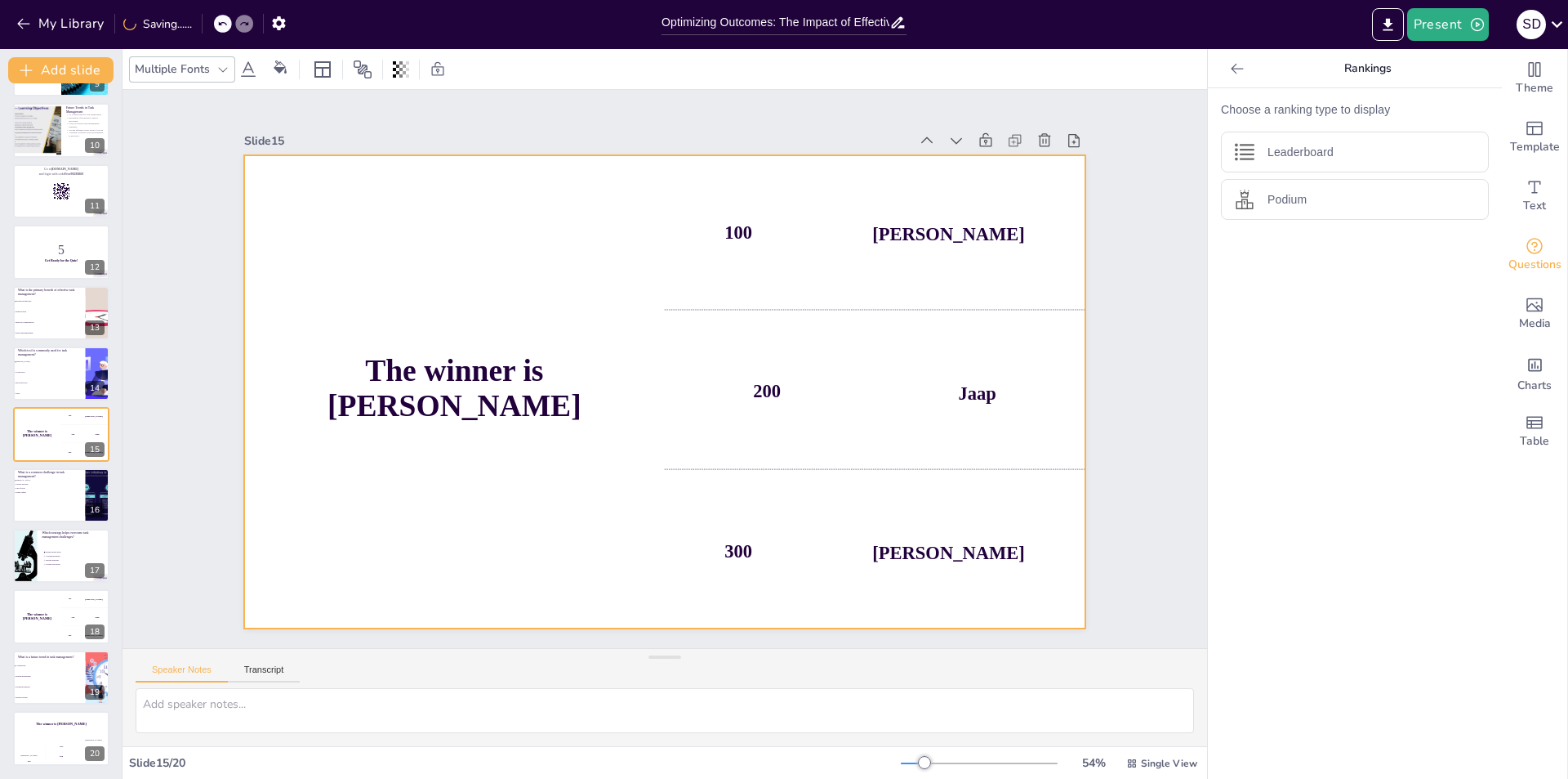
click at [555, 433] on div "The winner is [PERSON_NAME]" at bounding box center [709, 576] width 515 height 468
click at [565, 296] on div "The winner is [PERSON_NAME]" at bounding box center [494, 246] width 629 height 633
click at [55, 362] on span "[PERSON_NAME]" at bounding box center [49, 361] width 70 height 3
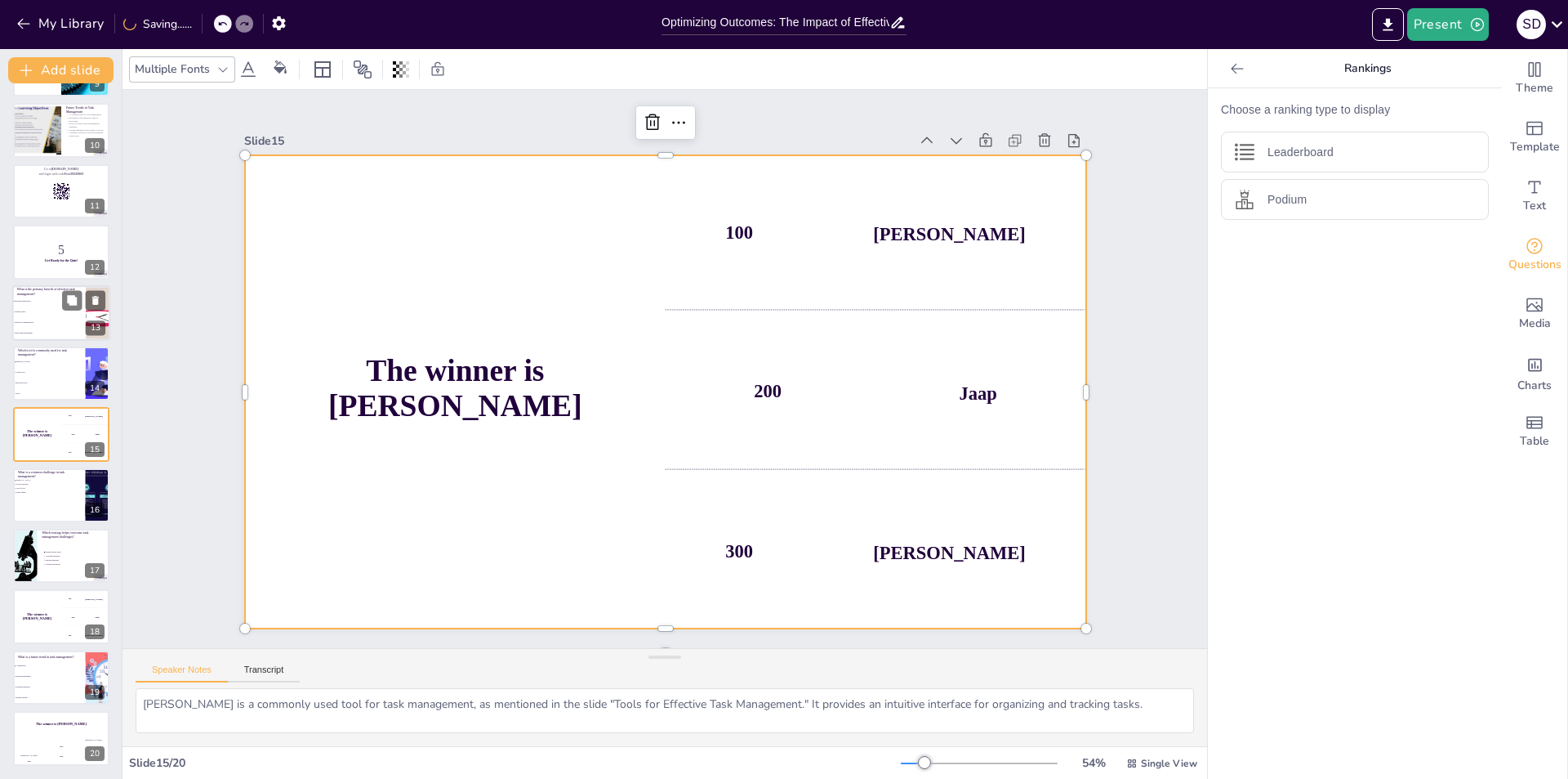
scroll to position [483, 0]
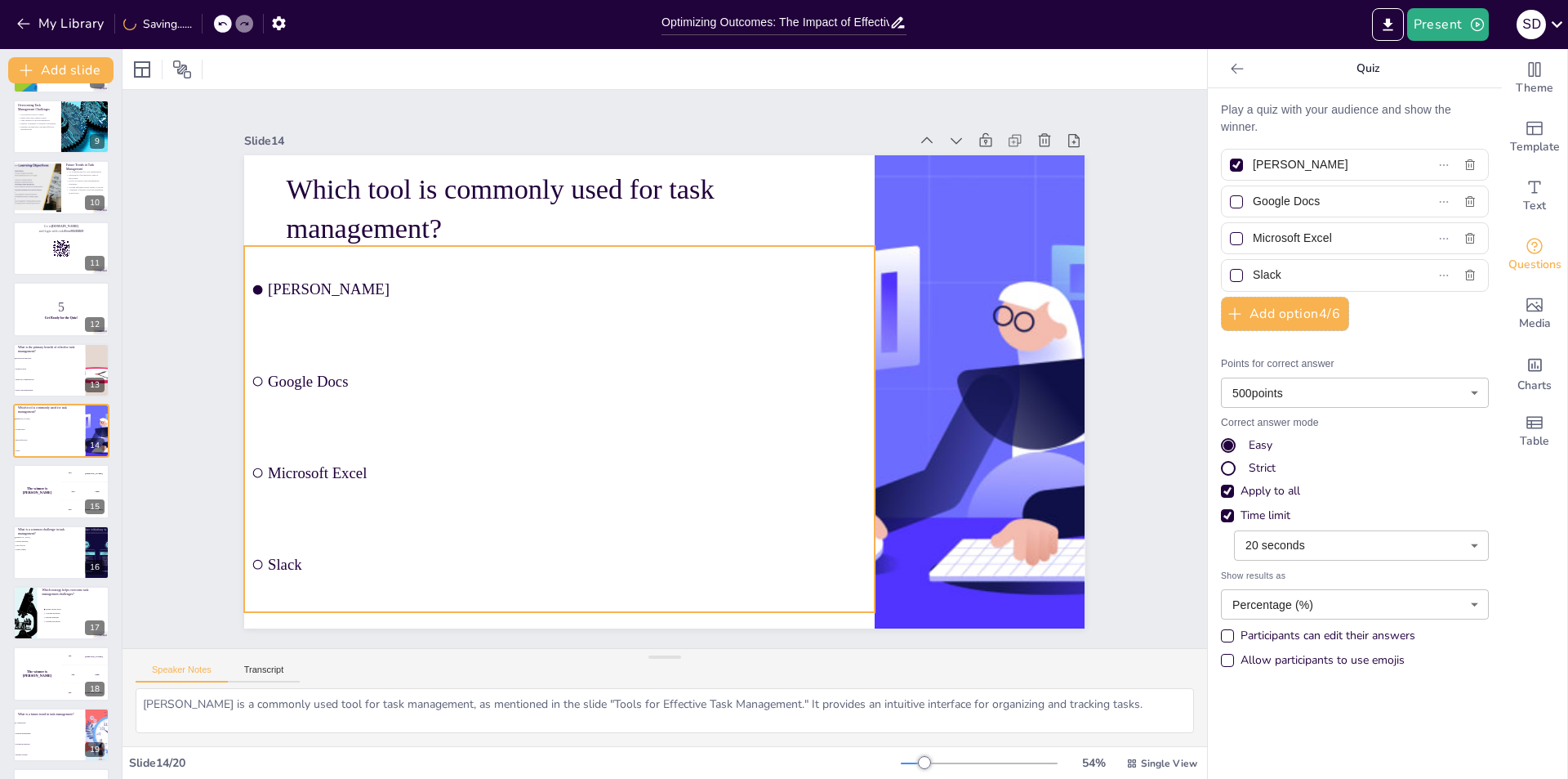
click at [488, 377] on ul "[PERSON_NAME] Google Docs Microsoft Excel Slack" at bounding box center [775, 320] width 665 height 429
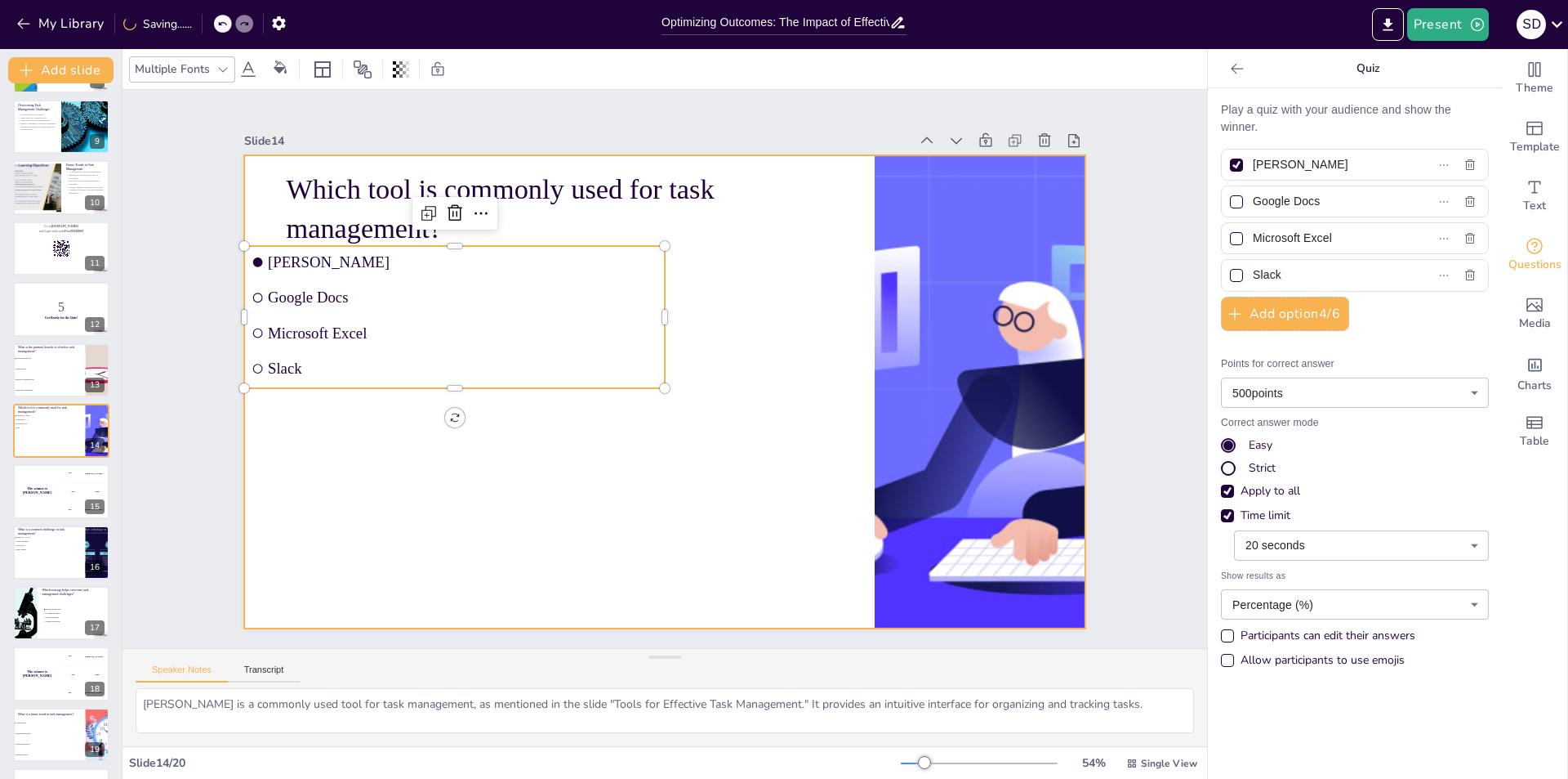
click at [463, 496] on div at bounding box center [642, 367] width 558 height 886
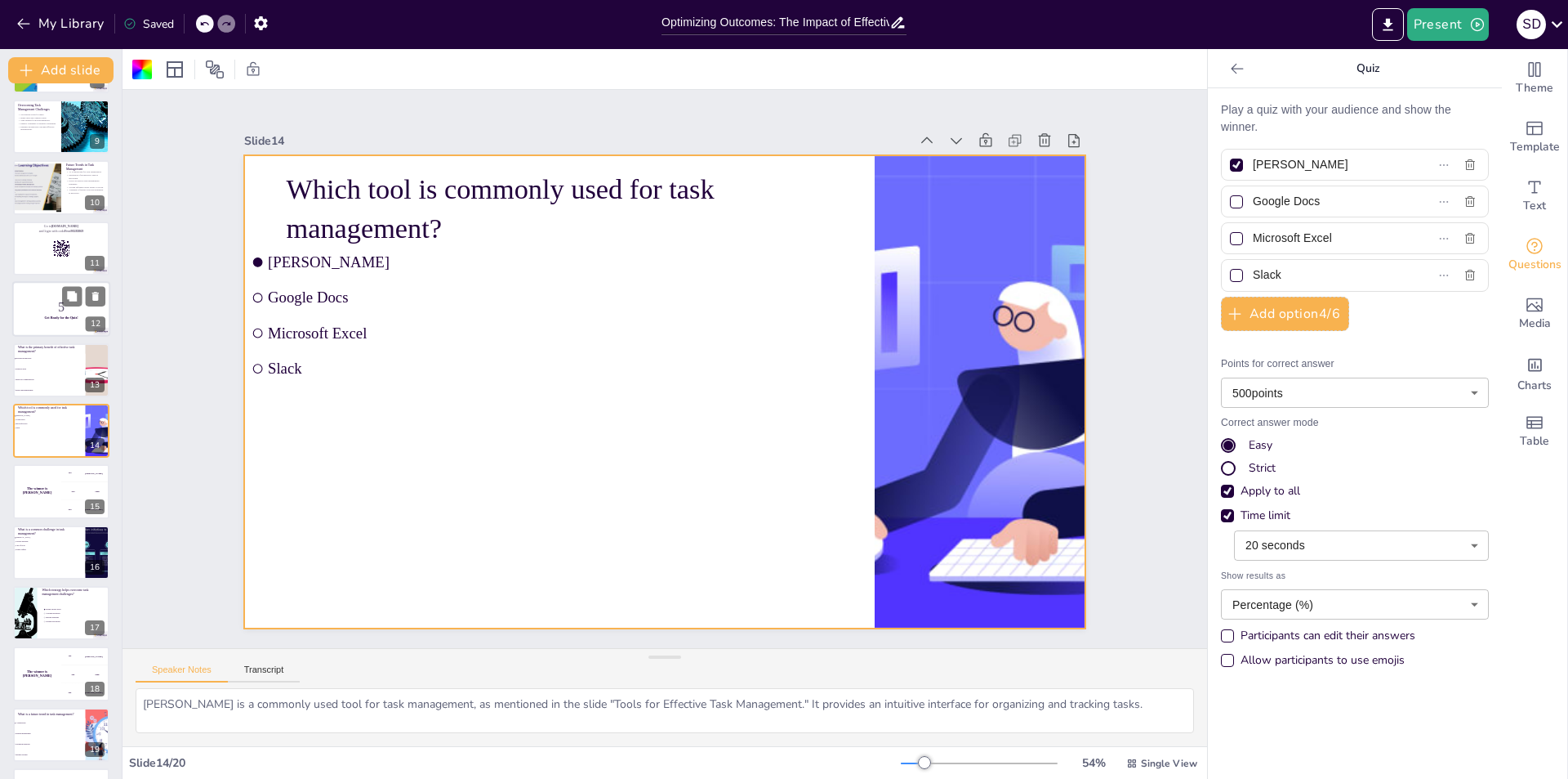
click at [41, 308] on p "5" at bounding box center [61, 306] width 89 height 18
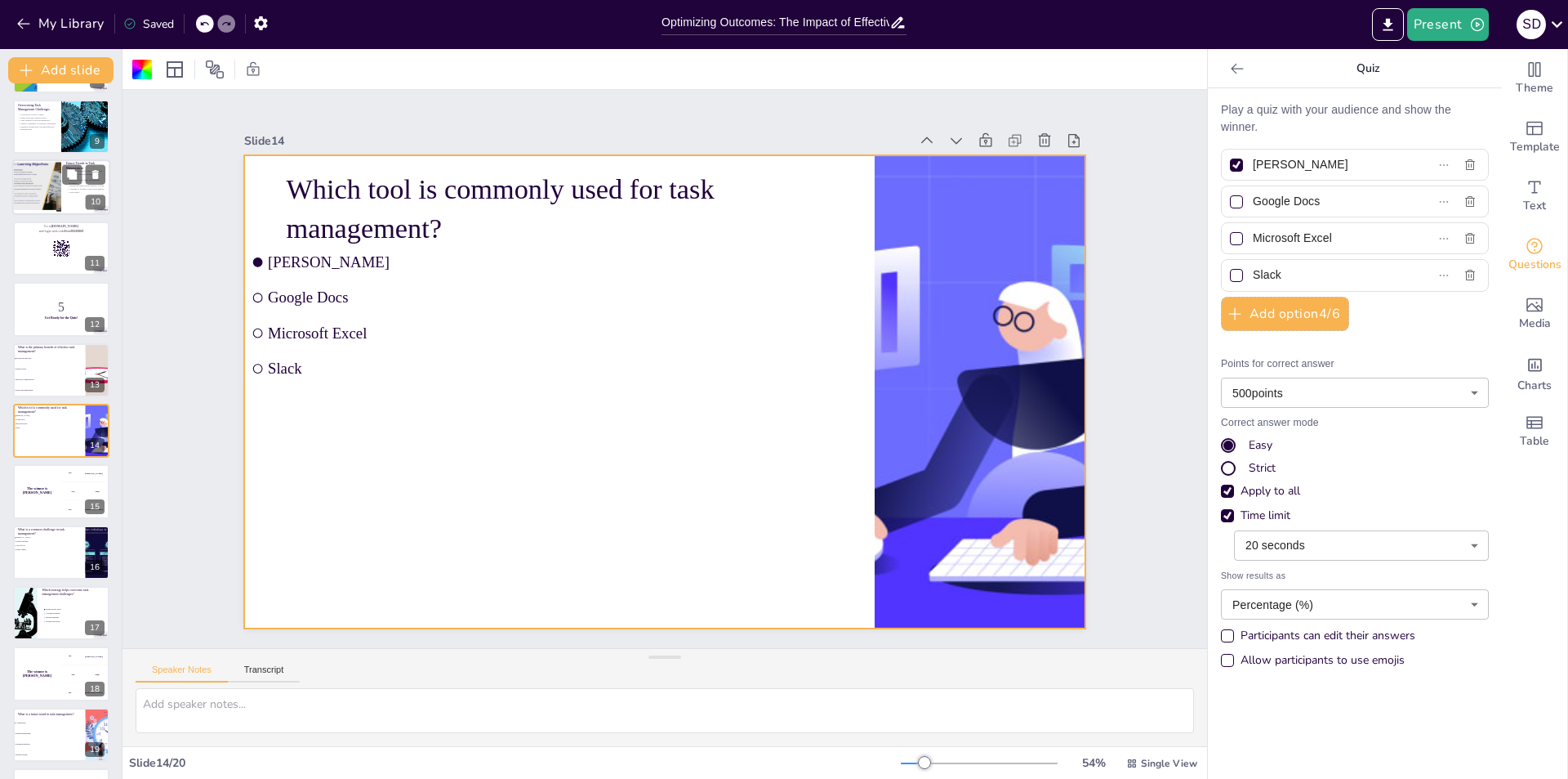
scroll to position [361, 0]
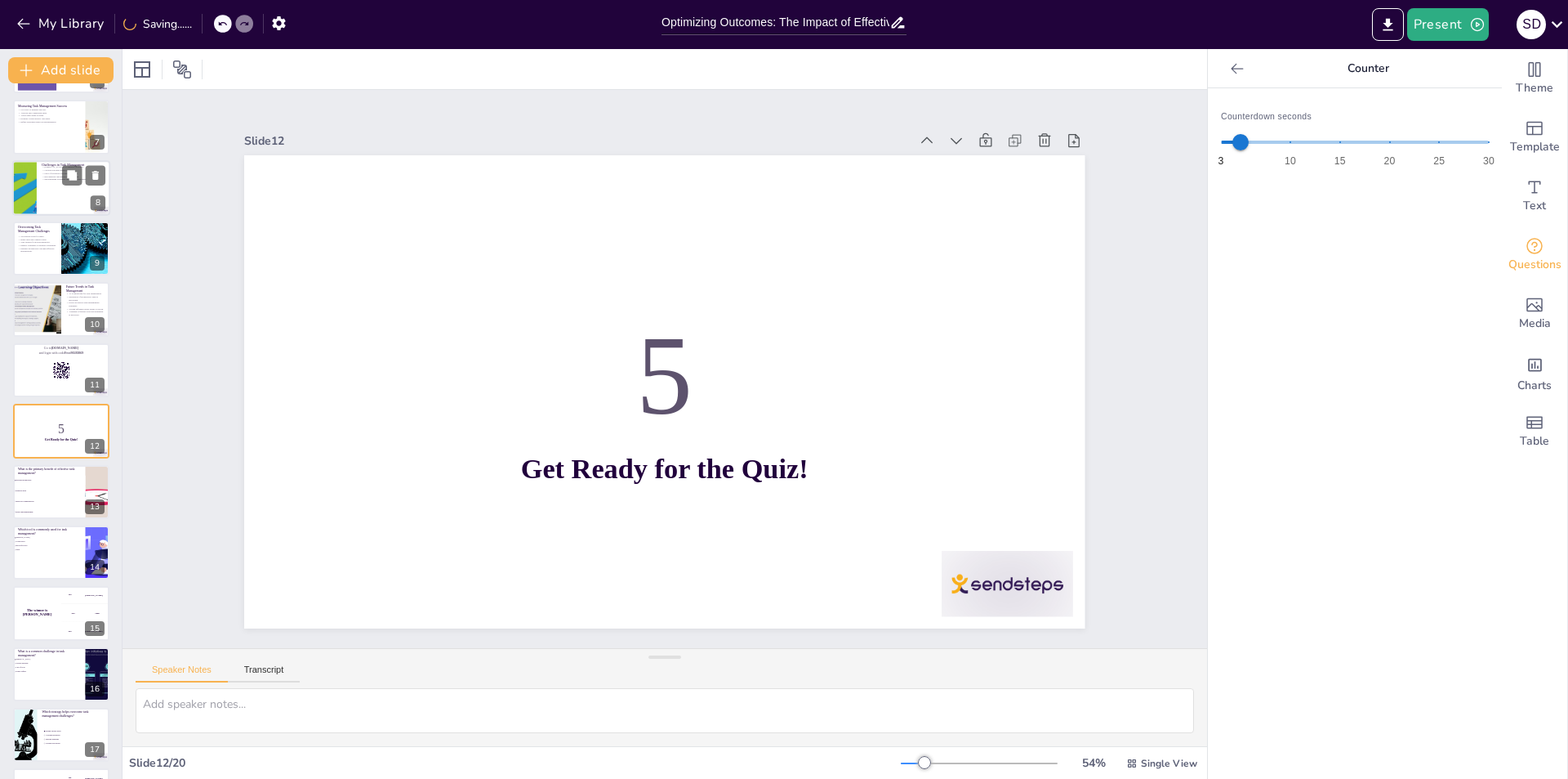
click at [51, 186] on div at bounding box center [62, 188] width 98 height 56
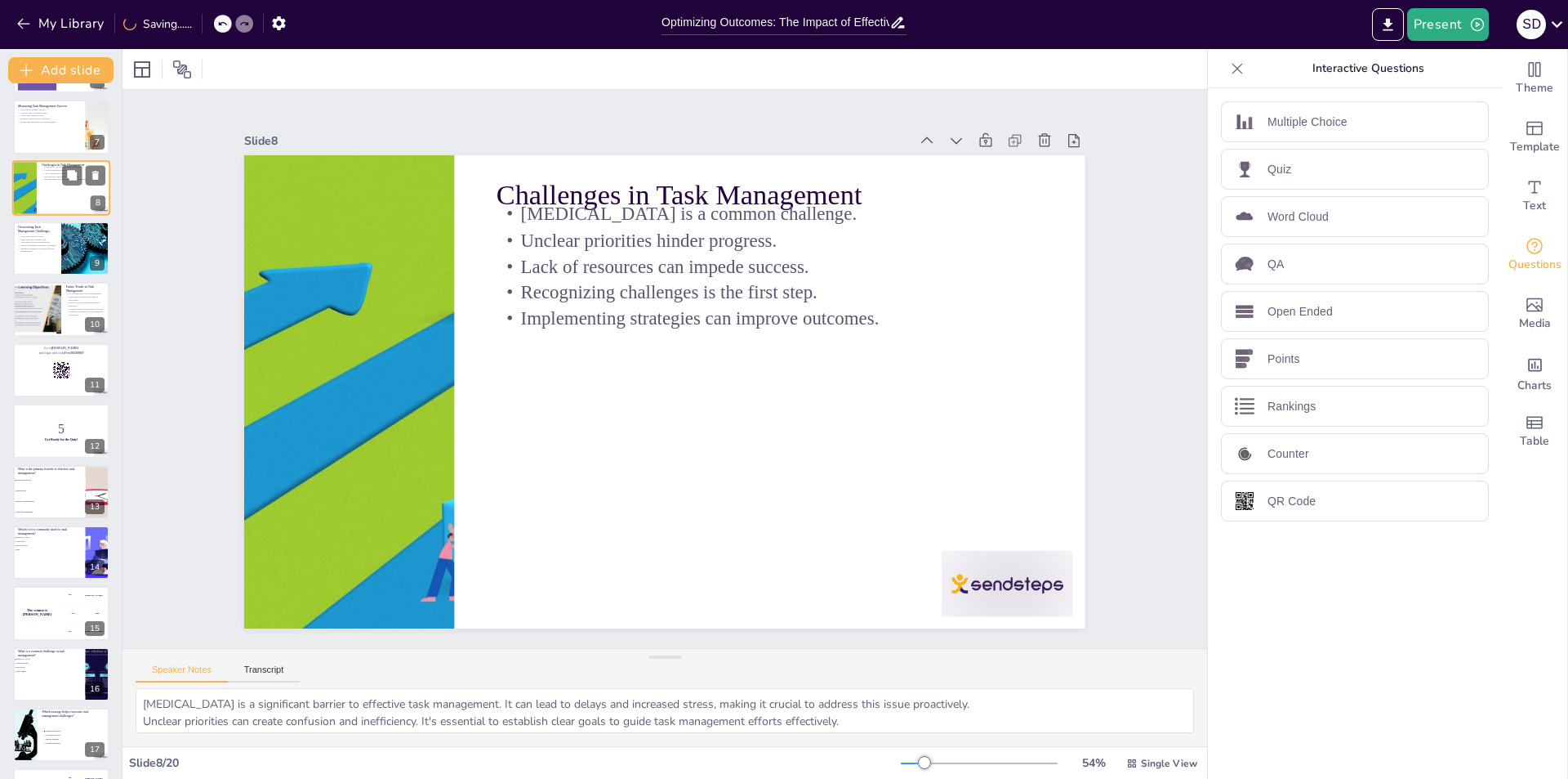
scroll to position [117, 0]
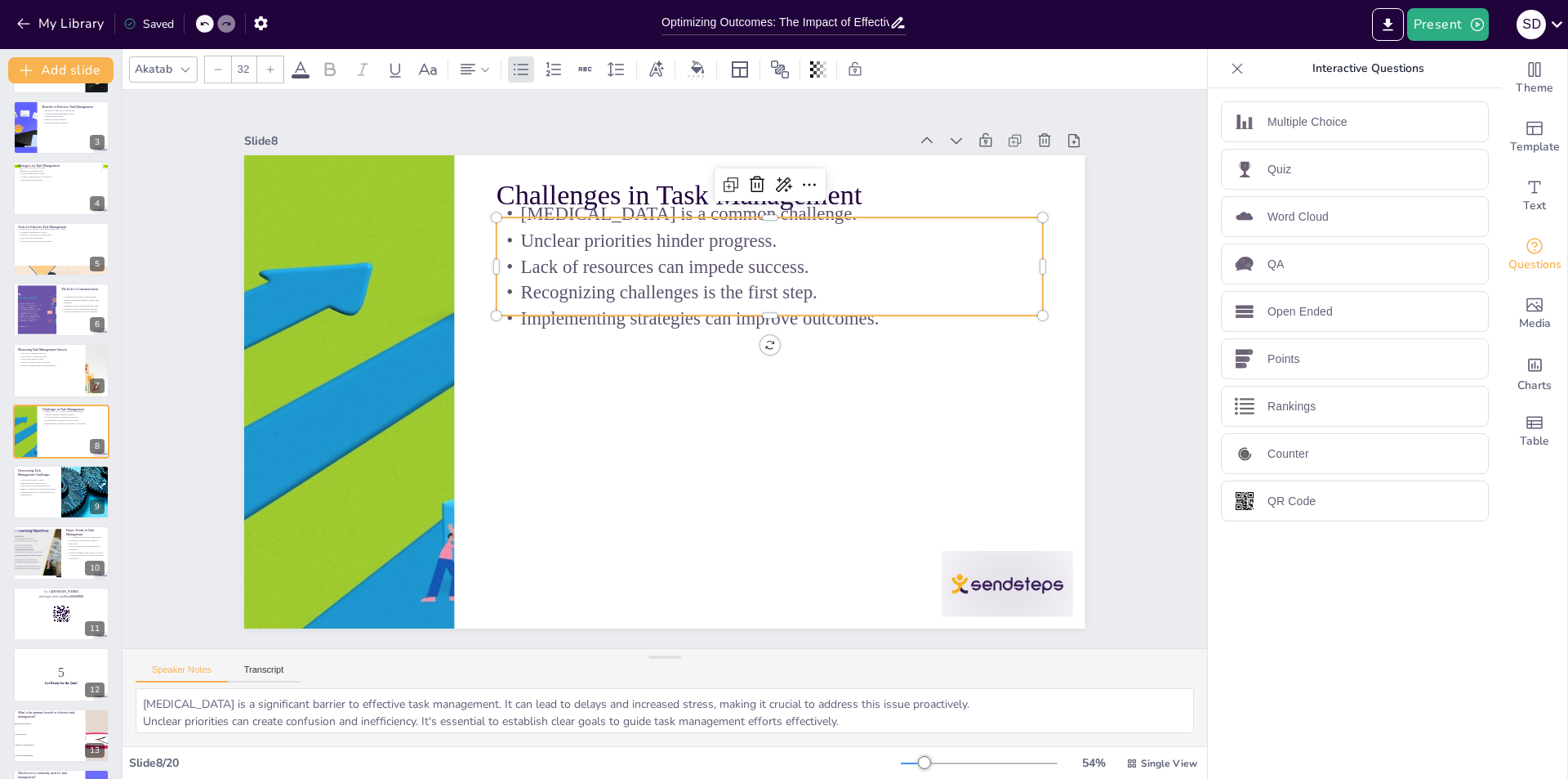
click at [666, 302] on p "Implementing strategies can improve outcomes." at bounding box center [625, 260] width 82 height 547
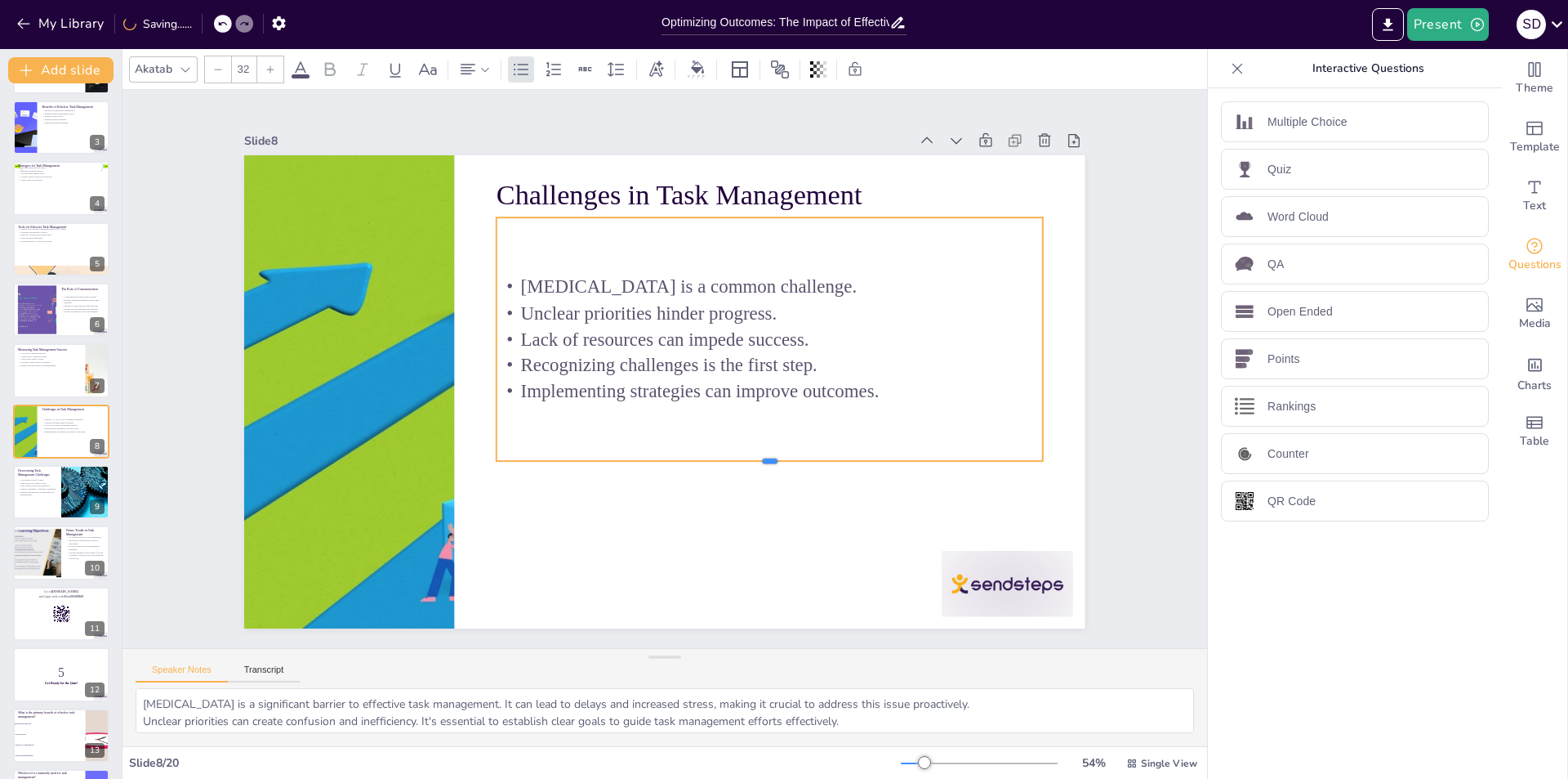
drag, startPoint x: 758, startPoint y: 313, endPoint x: 760, endPoint y: 458, distance: 145.0
click at [760, 318] on div at bounding box center [550, 282] width 545 height 71
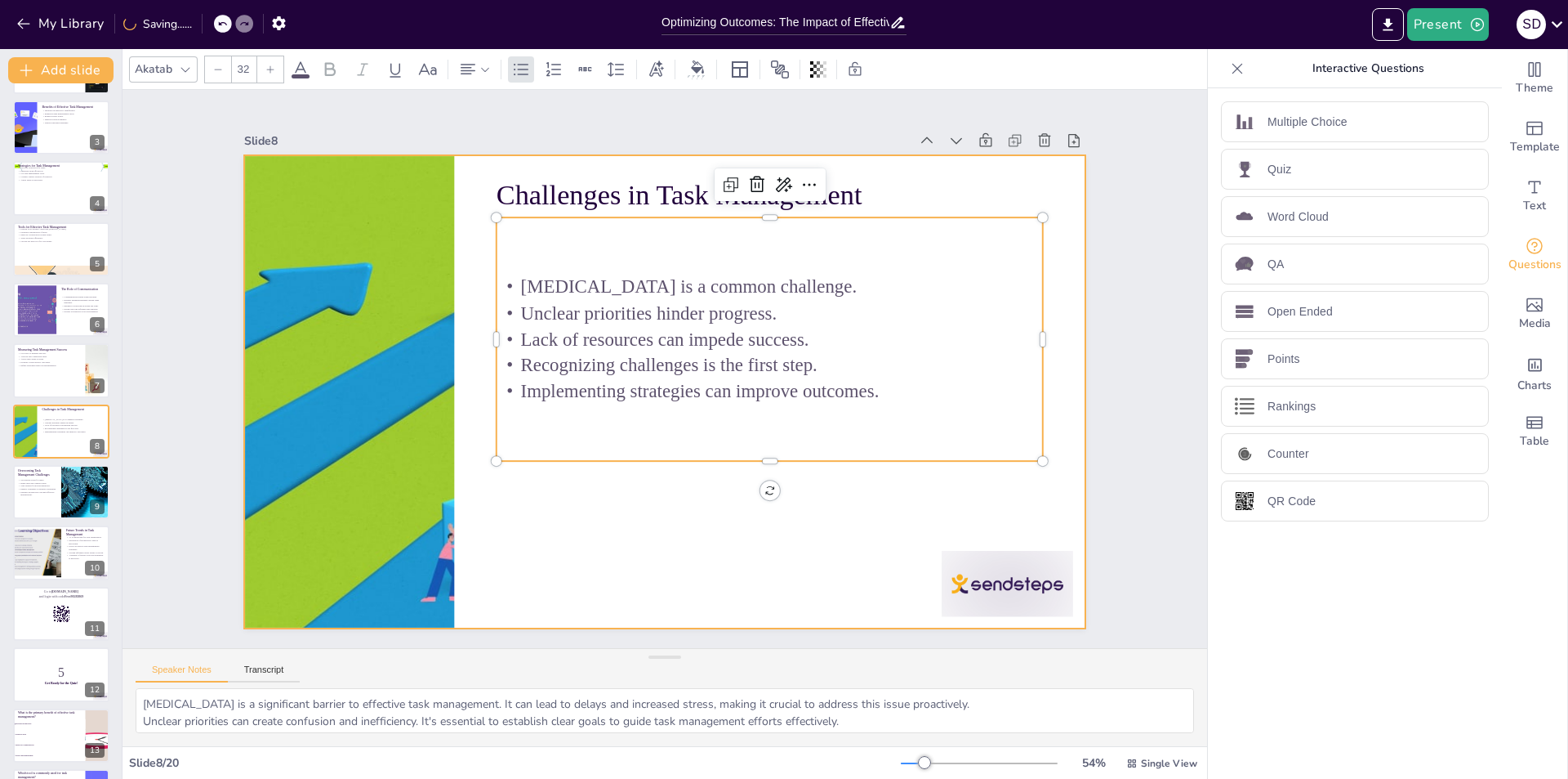
click at [725, 507] on div at bounding box center [644, 360] width 773 height 961
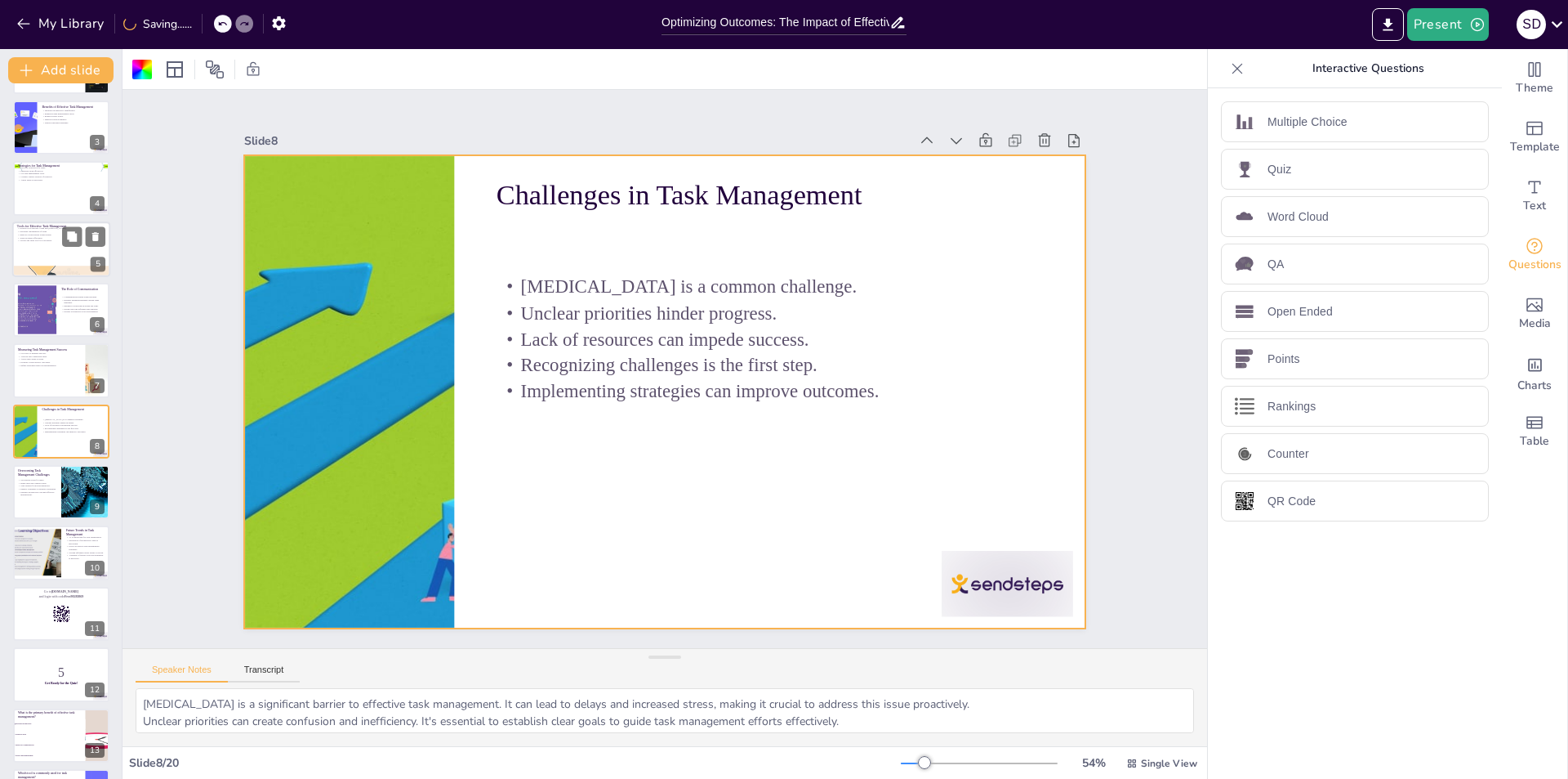
click at [39, 232] on p "Facilitate organization of tasks." at bounding box center [61, 231] width 89 height 3
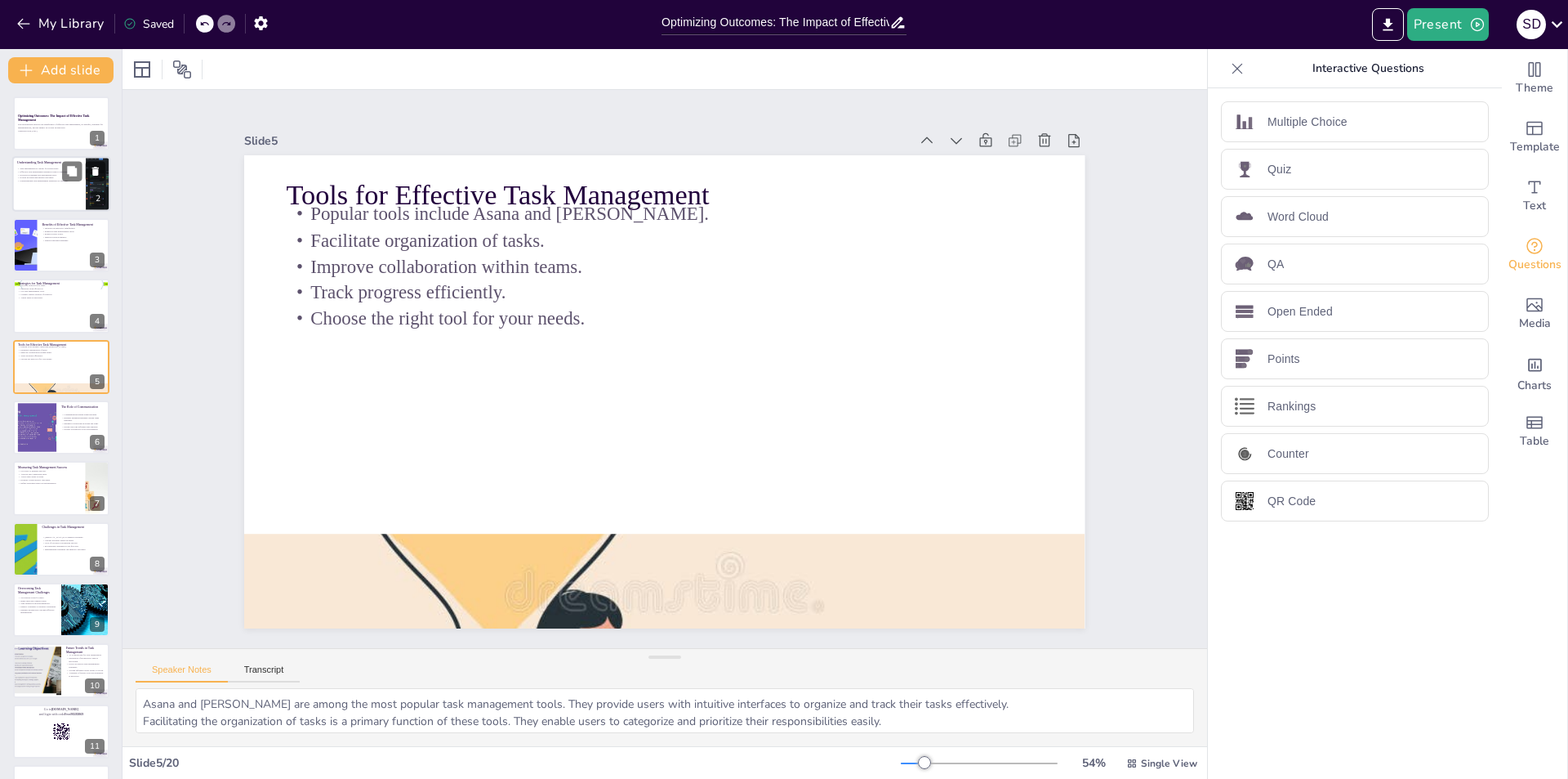
click at [46, 186] on div at bounding box center [62, 185] width 98 height 56
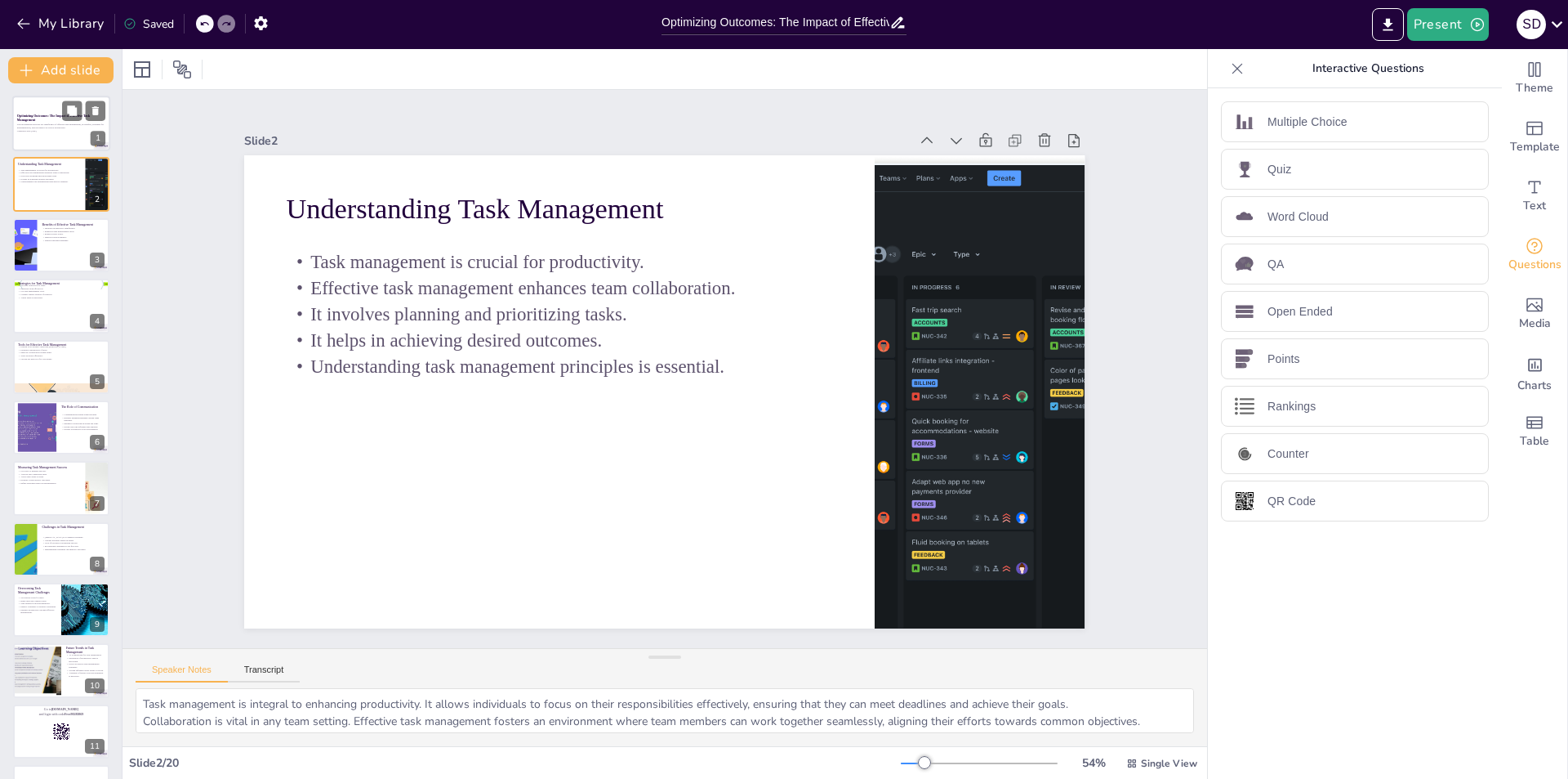
click at [48, 120] on p "Optimizing Outcomes: The Impact of Effective Task Management" at bounding box center [61, 118] width 89 height 9
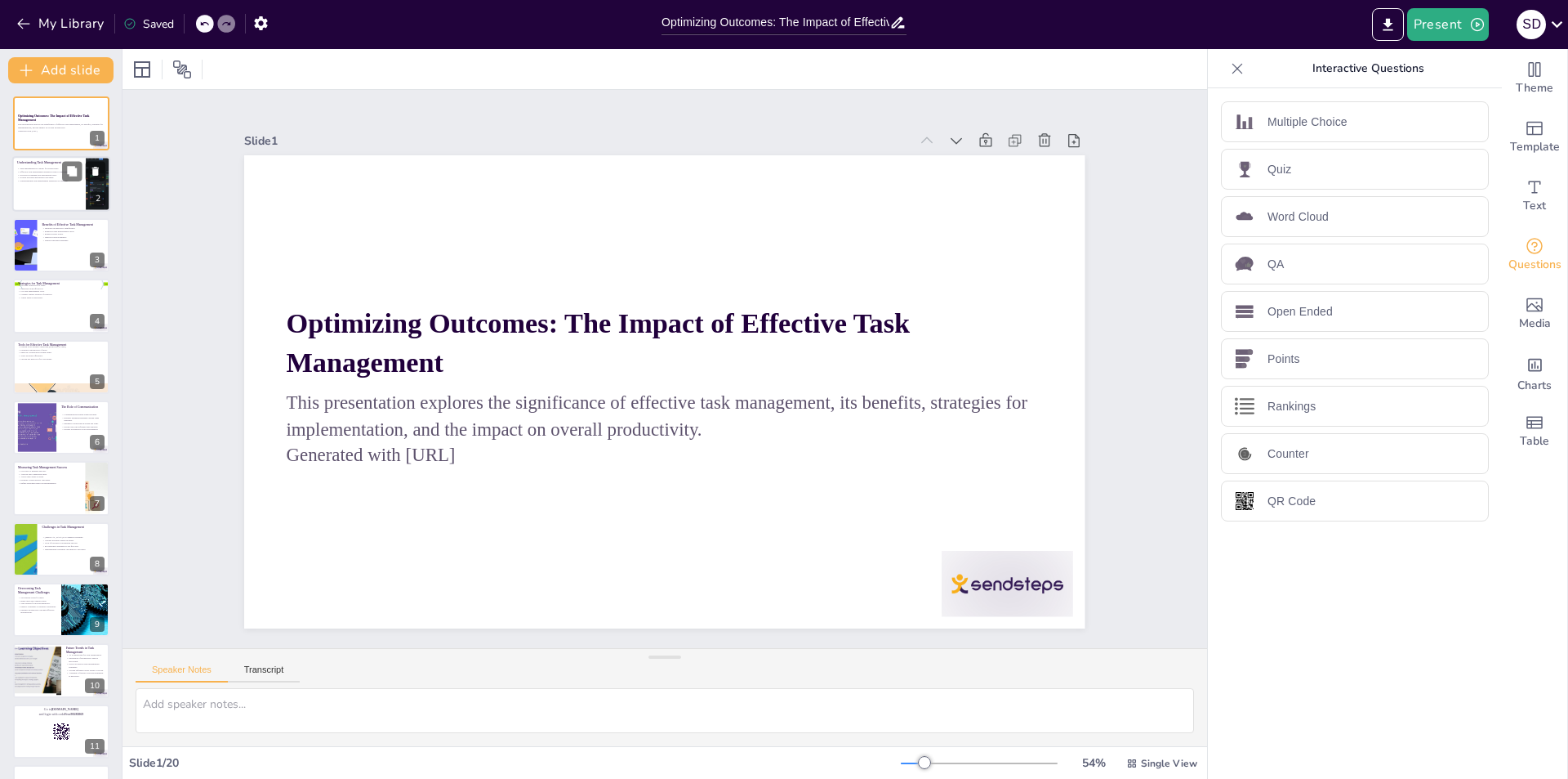
click at [49, 178] on div "Task management is crucial for productivity. Effective task management enhances…" at bounding box center [49, 175] width 64 height 15
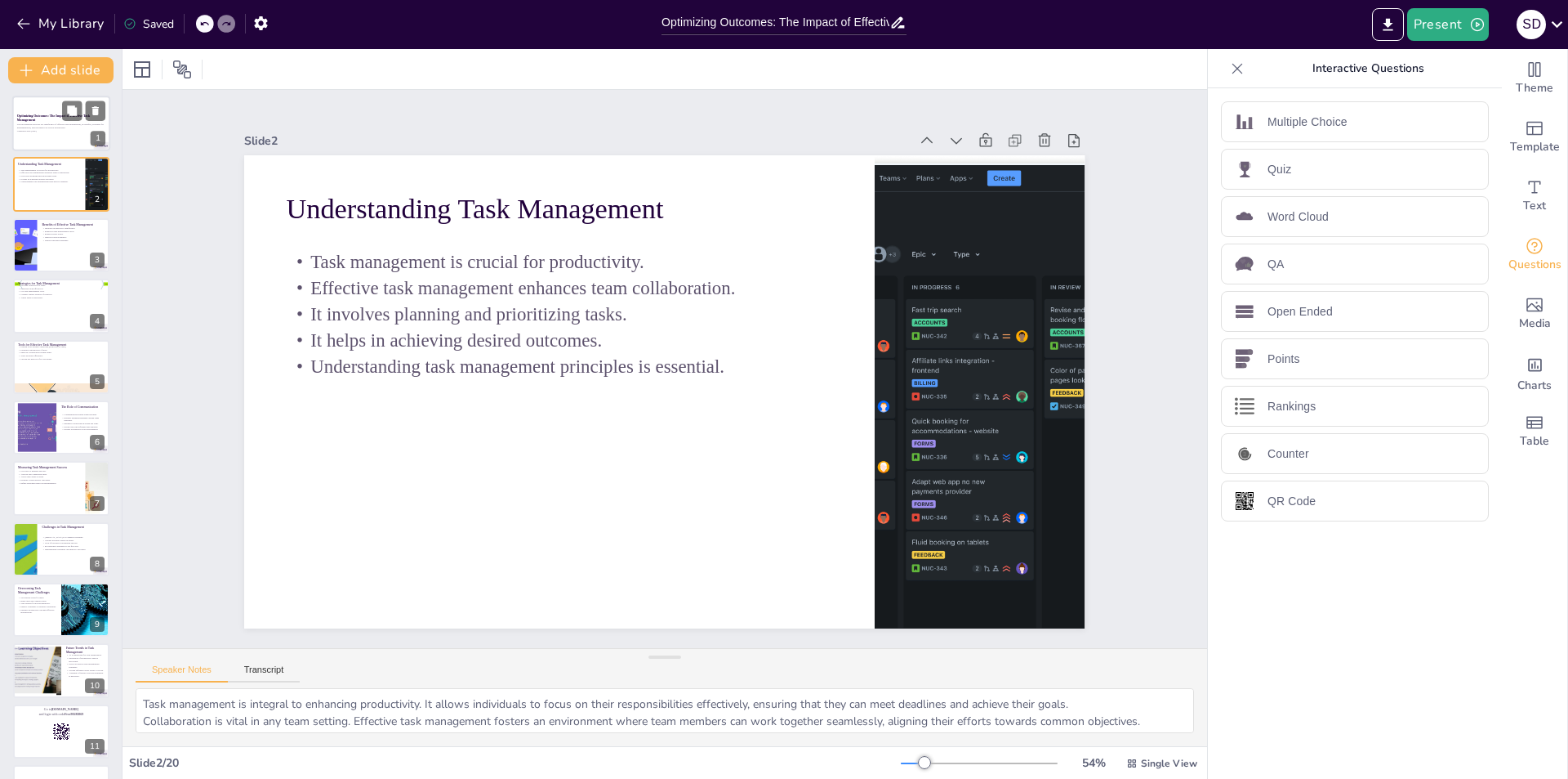
click at [39, 121] on p "Optimizing Outcomes: The Impact of Effective Task Management" at bounding box center [61, 118] width 89 height 9
